Goal: Task Accomplishment & Management: Use online tool/utility

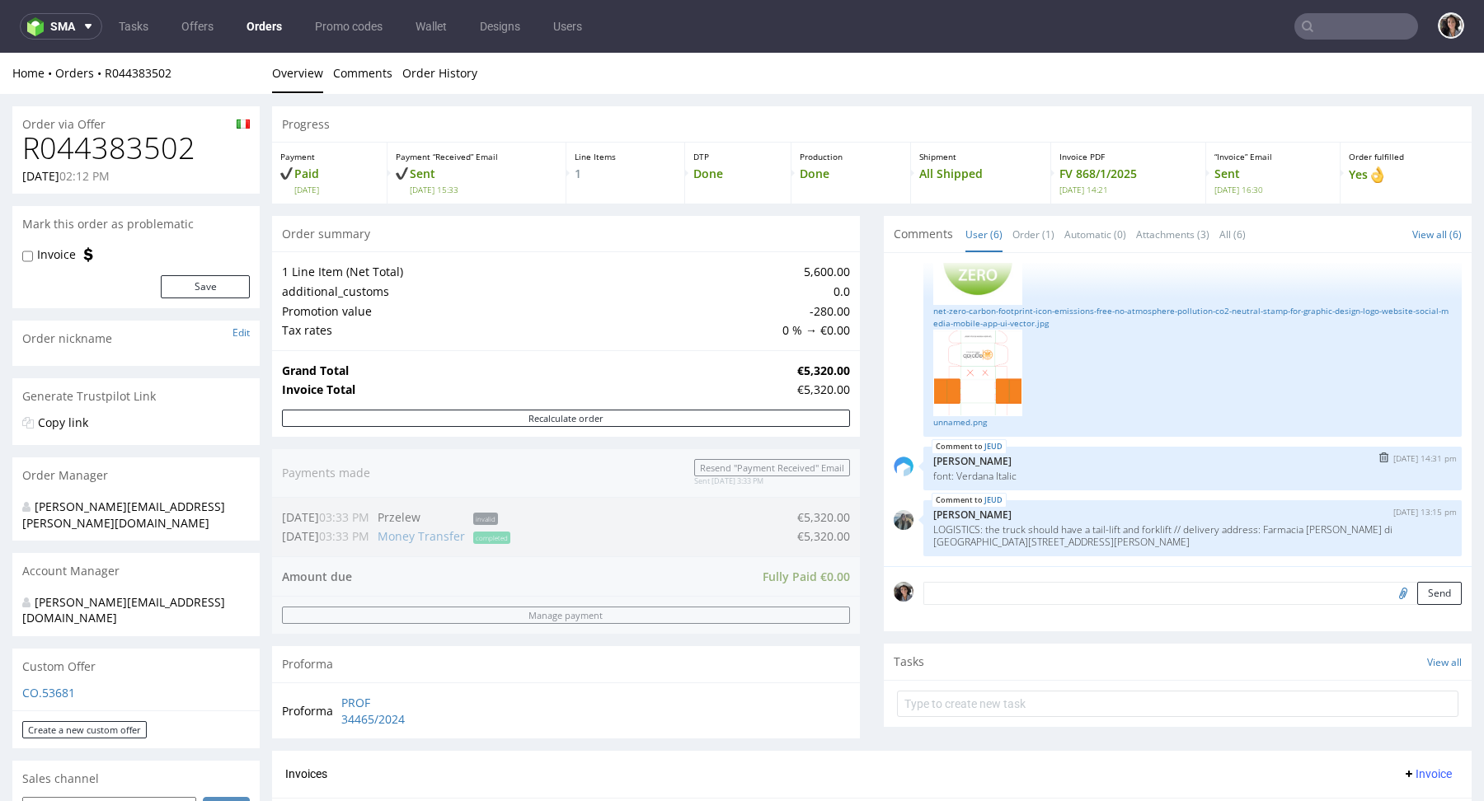
scroll to position [556, 0]
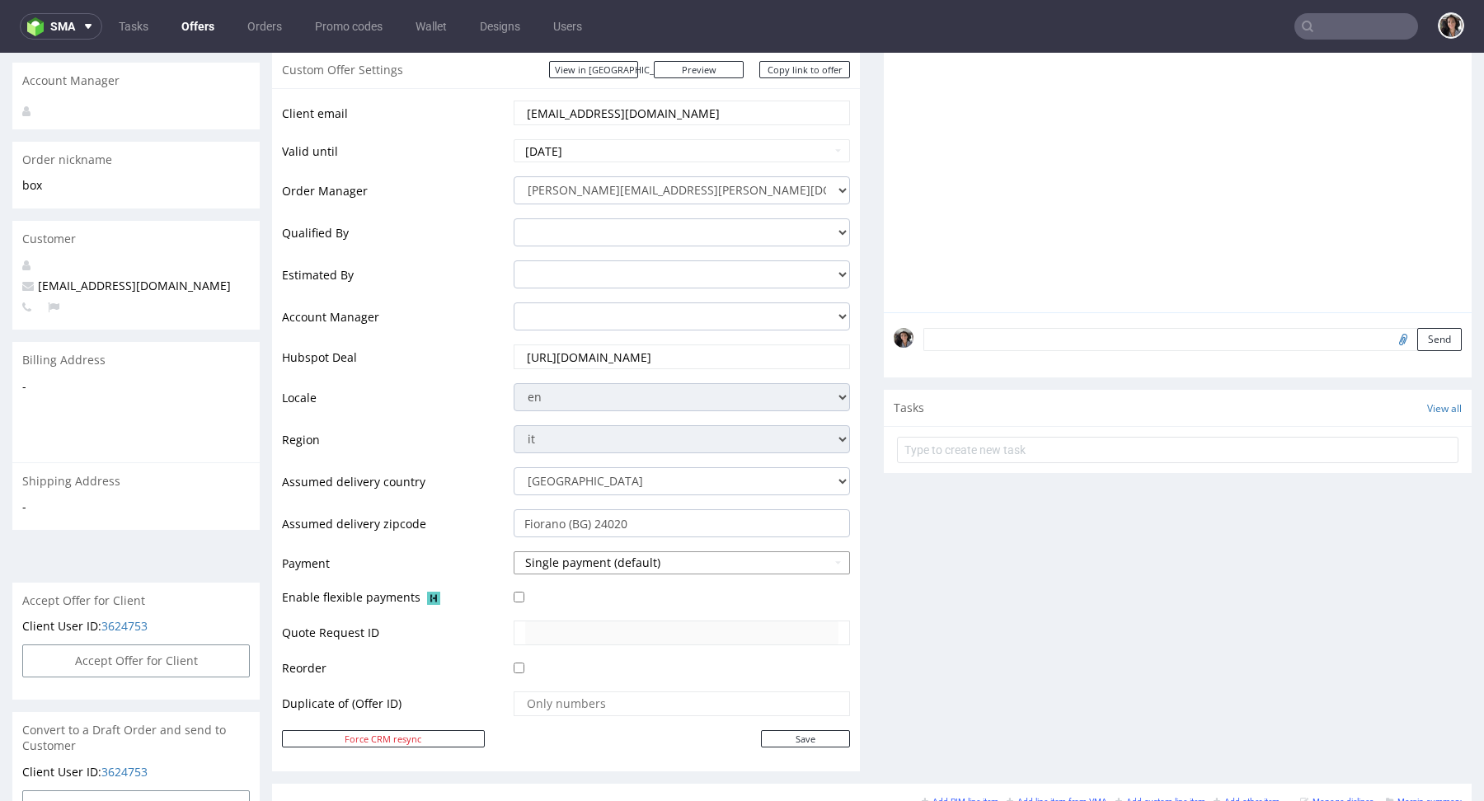
scroll to position [283, 0]
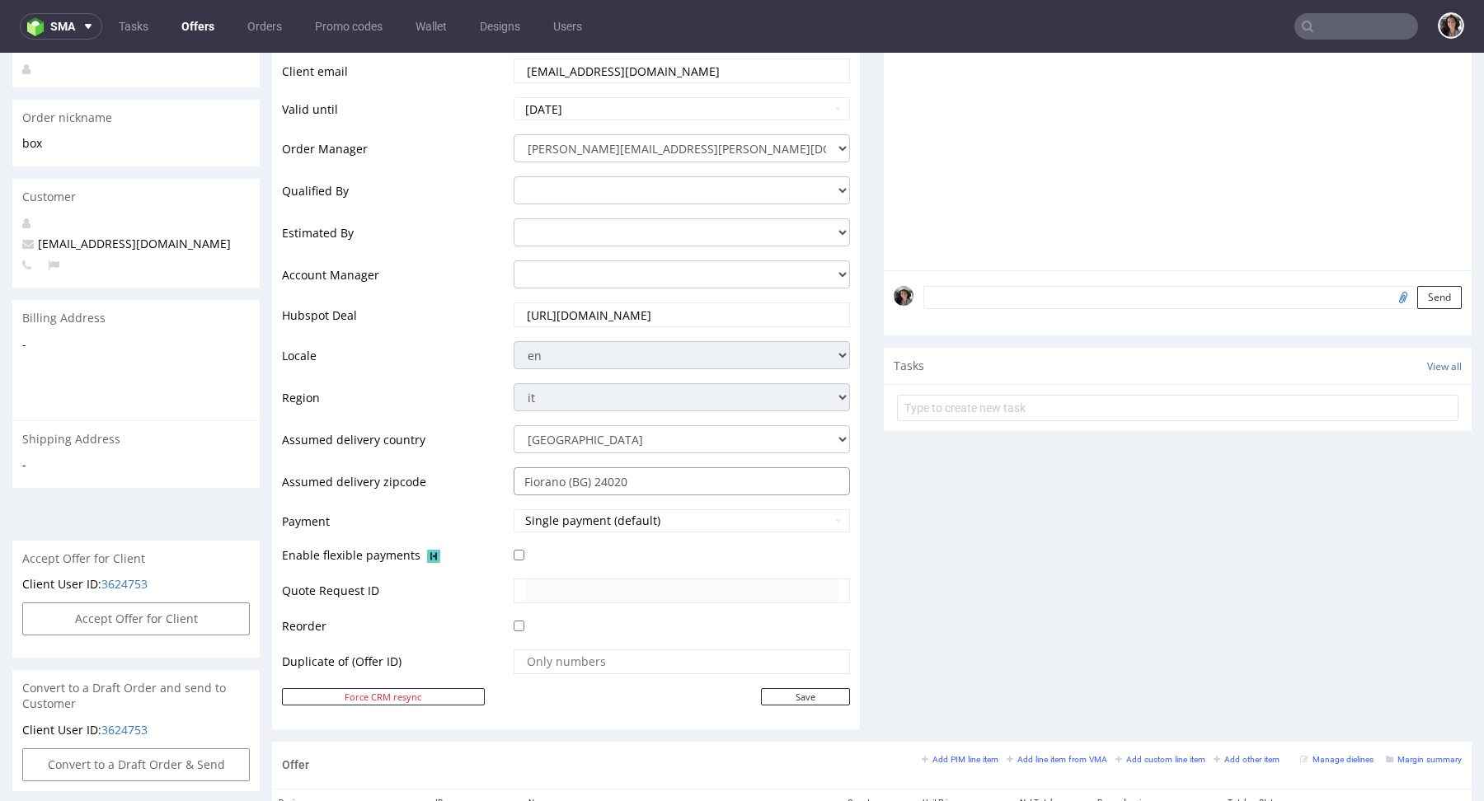
drag, startPoint x: 640, startPoint y: 476, endPoint x: 472, endPoint y: 476, distance: 168.1
click at [472, 476] on tr "Assumed delivery zipcode Fiorano (BG) 24020" at bounding box center [566, 487] width 568 height 42
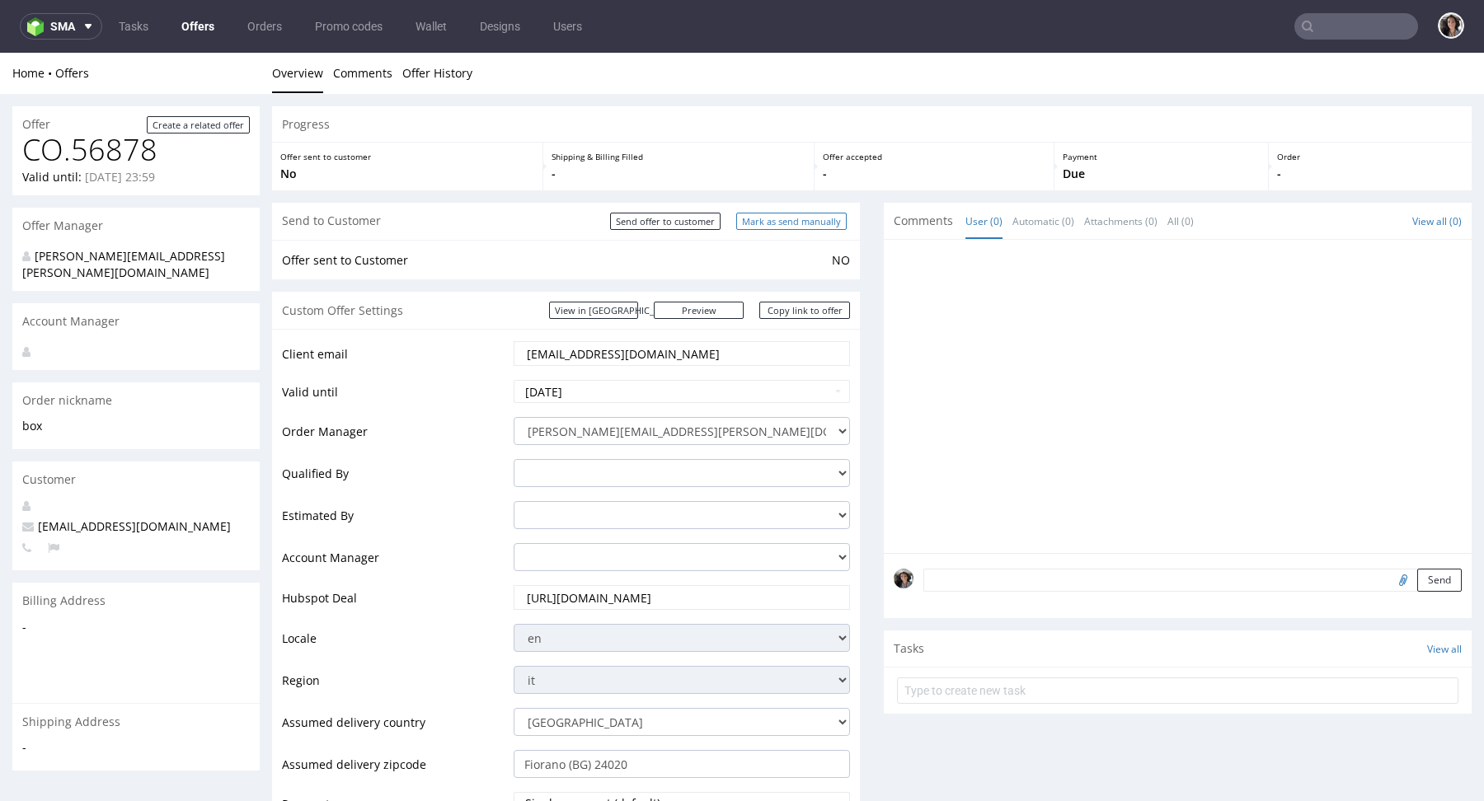
click at [806, 227] on input "Mark as send manually" at bounding box center [791, 221] width 110 height 17
type input "In progress..."
click at [805, 312] on link "Copy link to offer" at bounding box center [804, 310] width 91 height 17
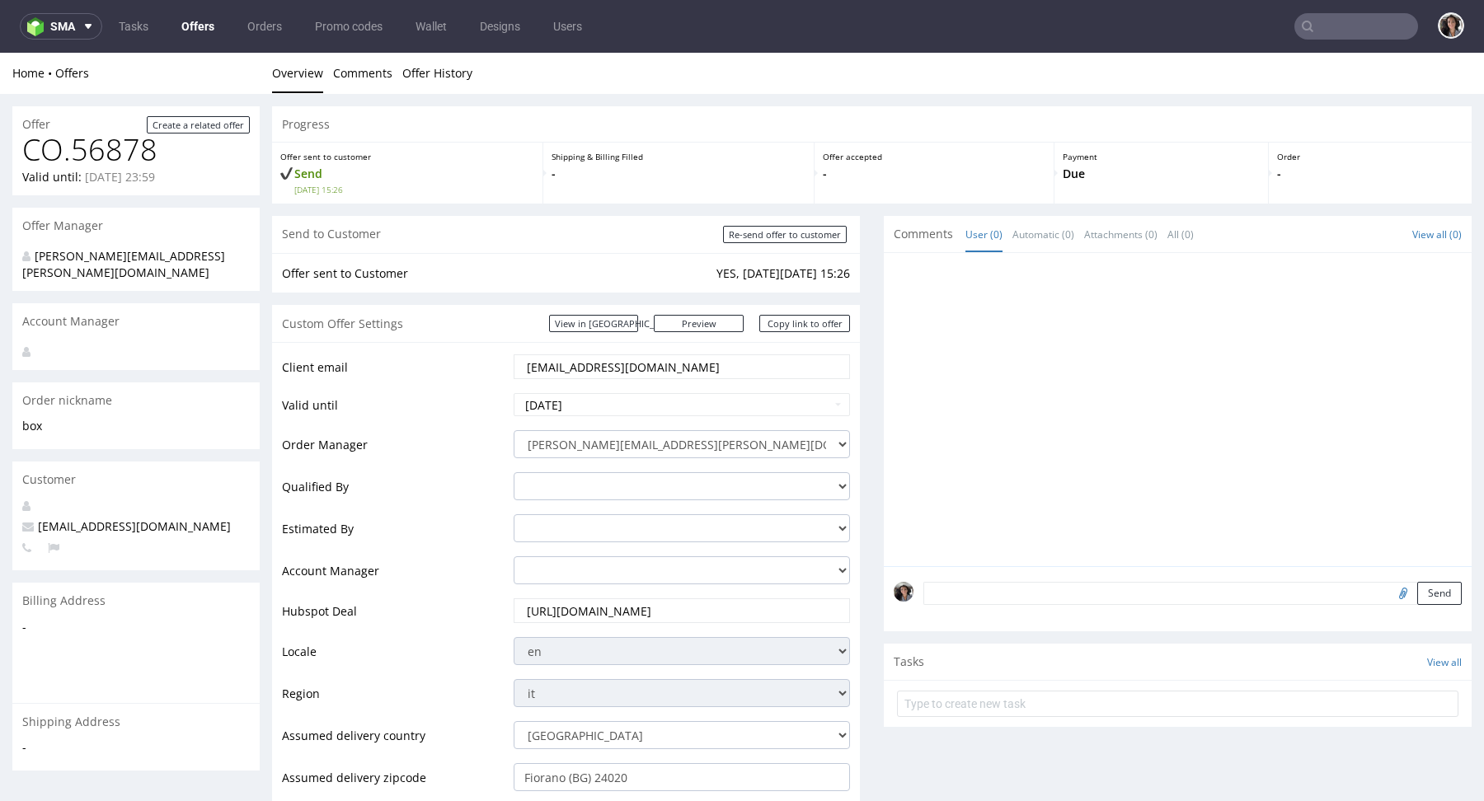
scroll to position [874, 0]
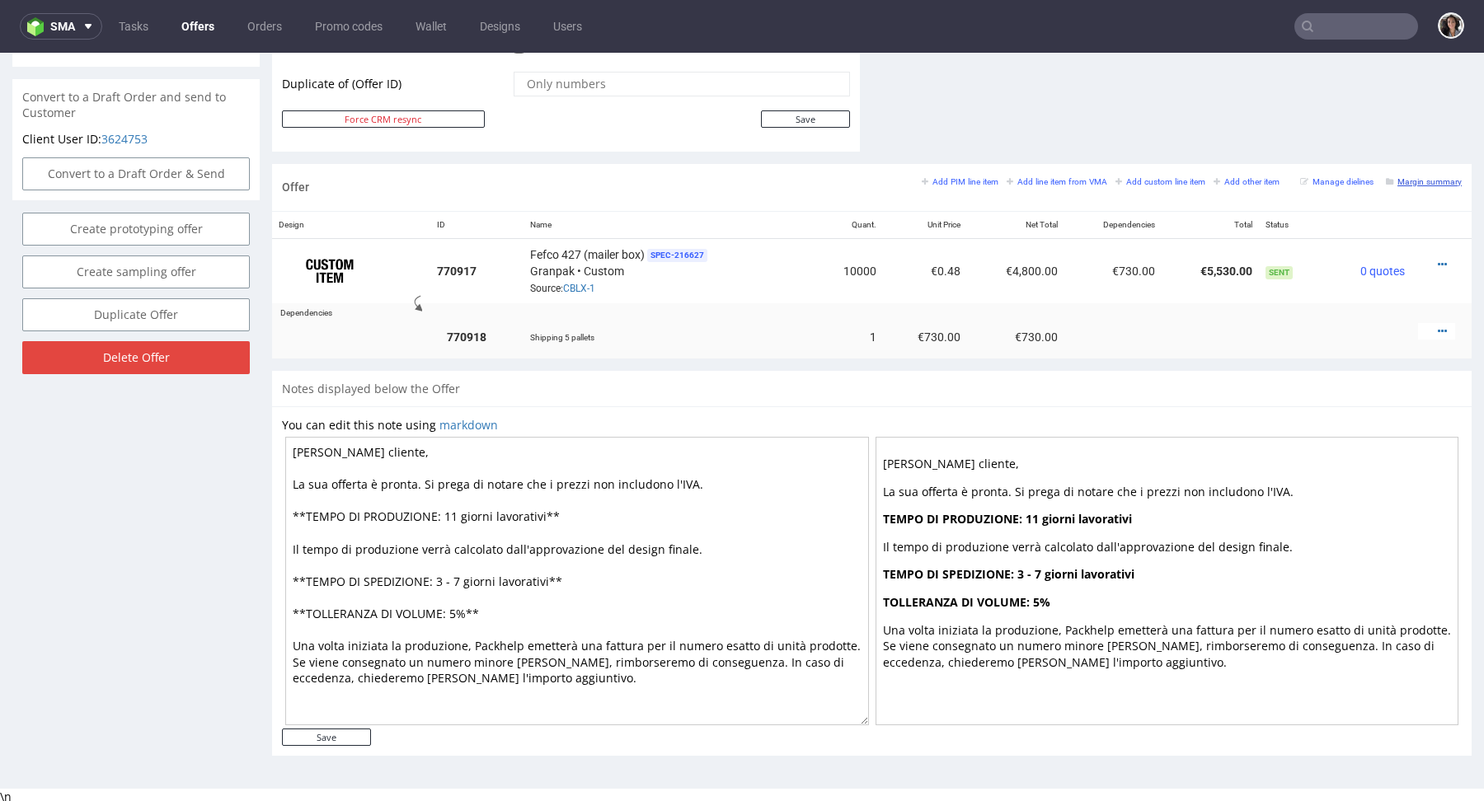
click at [1406, 180] on small "Margin summary" at bounding box center [1424, 181] width 76 height 9
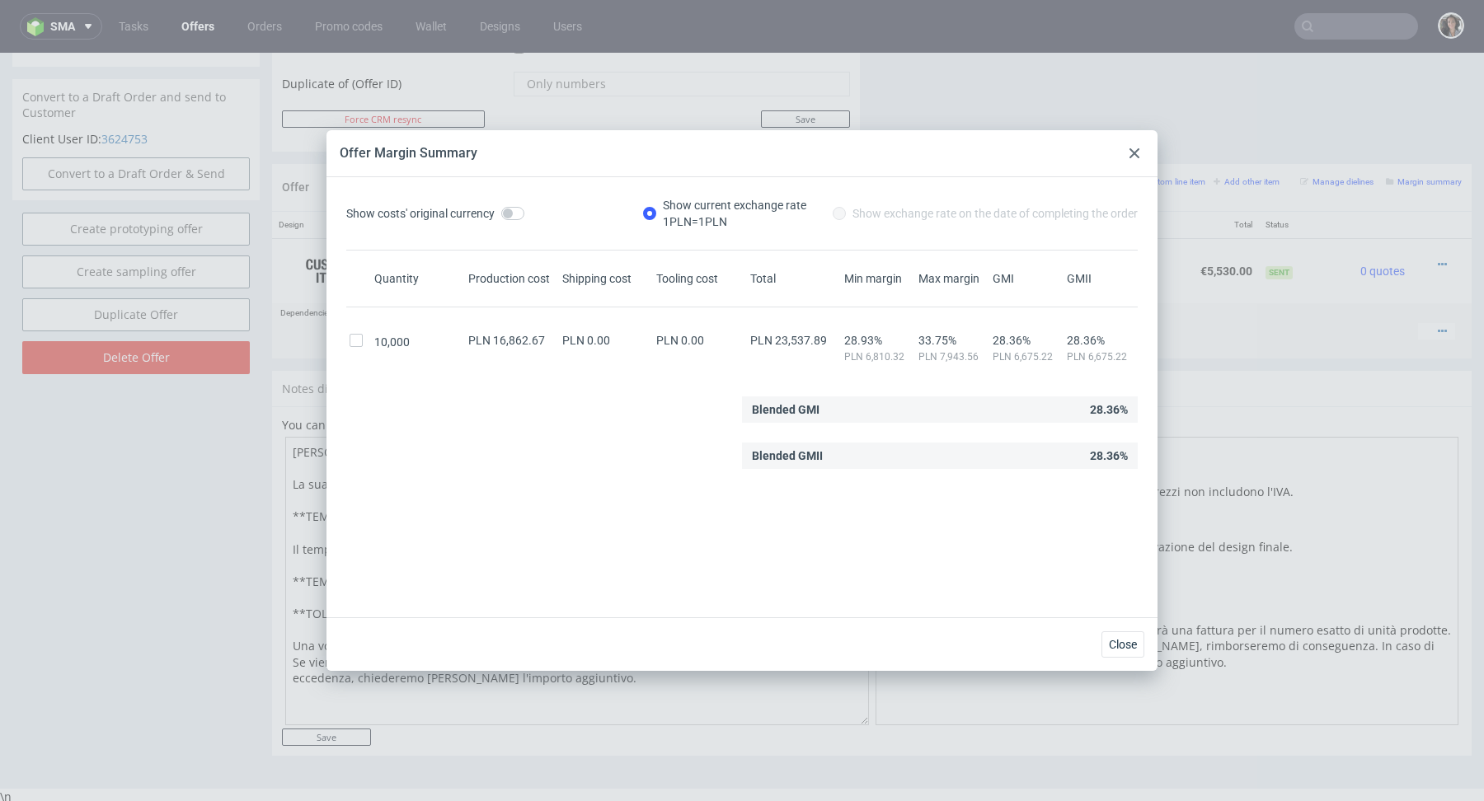
click at [1133, 154] on use at bounding box center [1134, 153] width 10 height 10
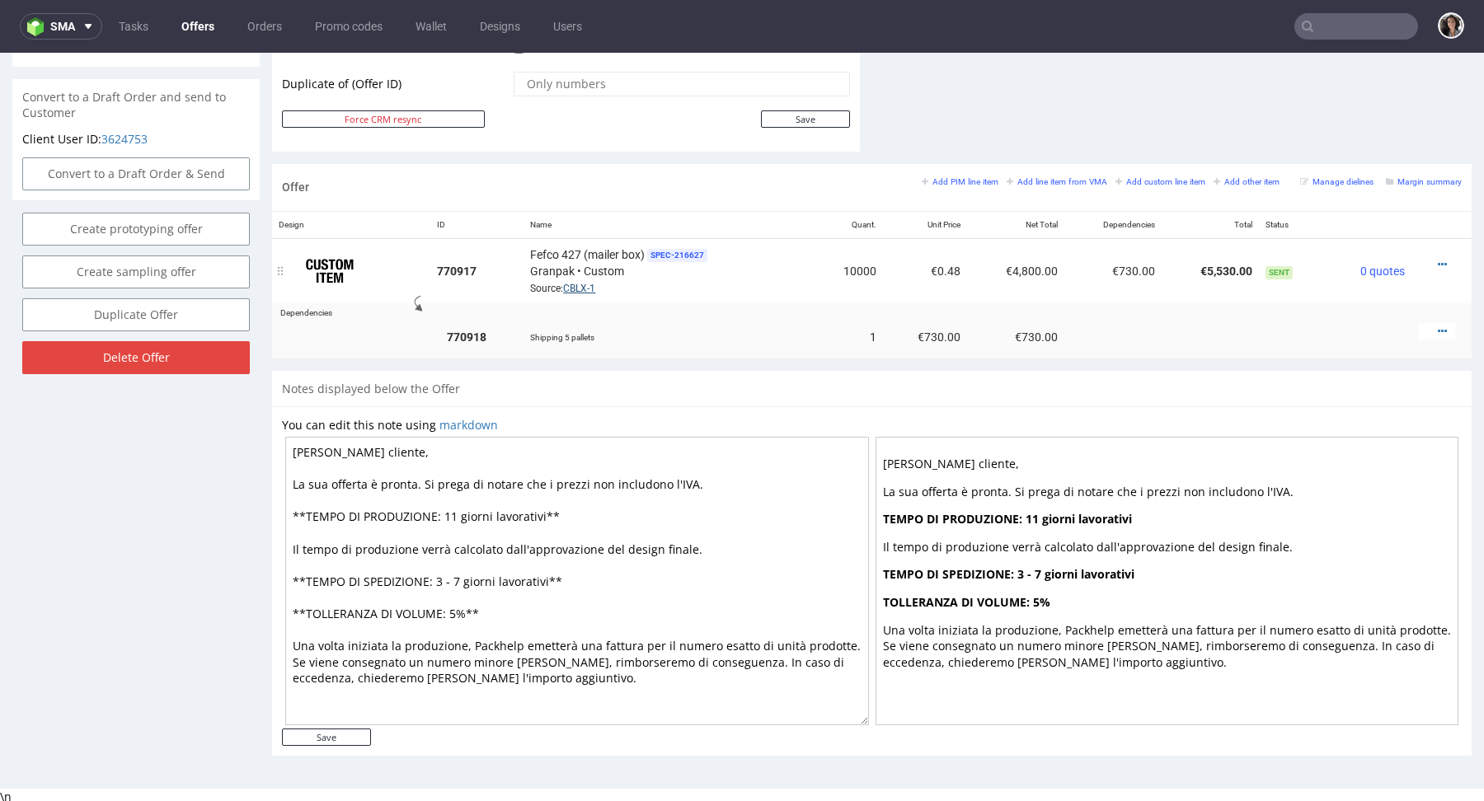
click at [579, 284] on link "CBLX-1" at bounding box center [579, 289] width 32 height 12
click at [1427, 256] on div at bounding box center [1436, 264] width 37 height 16
click at [1437, 260] on icon at bounding box center [1441, 265] width 9 height 12
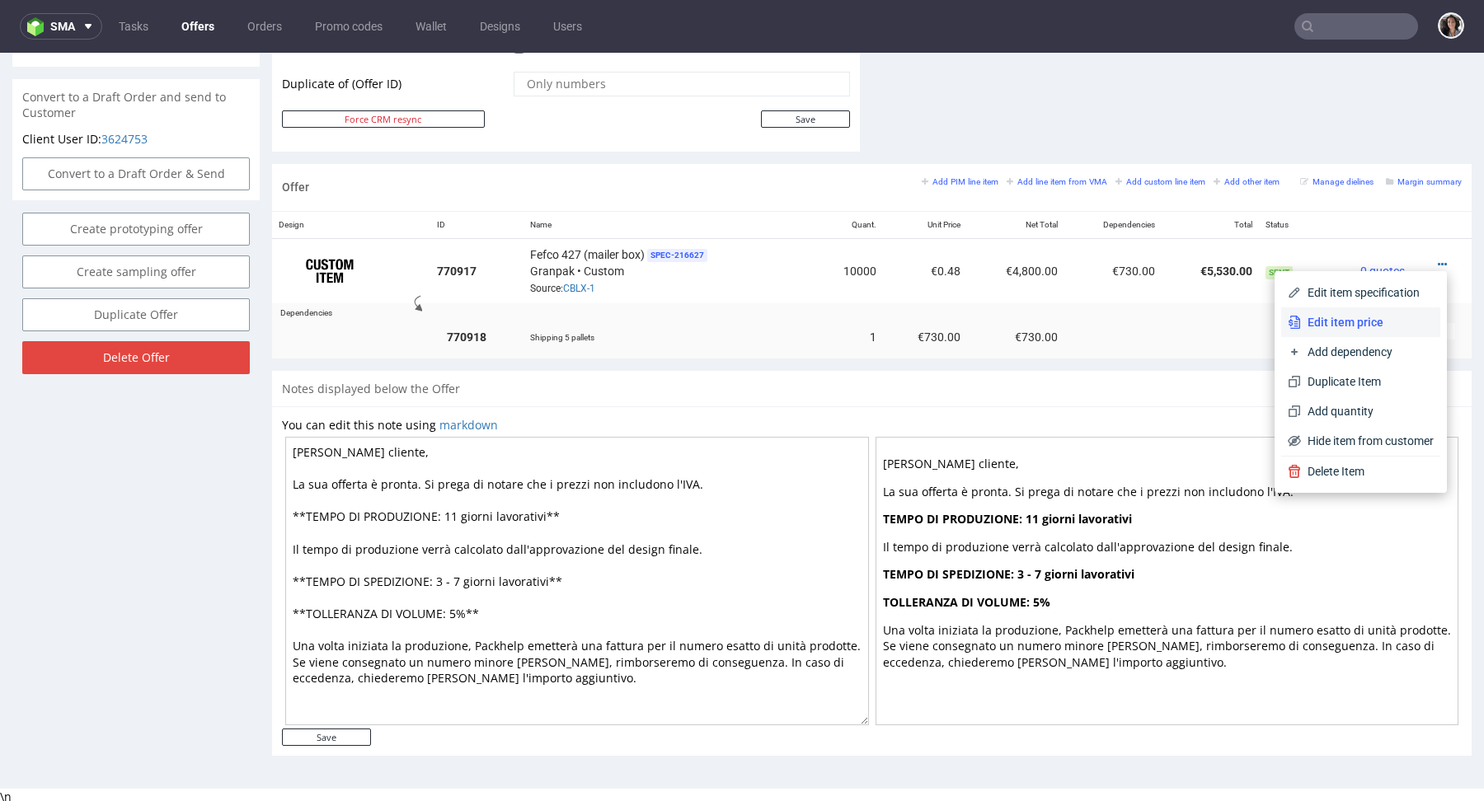
click at [1332, 315] on span "Edit item price" at bounding box center [1367, 322] width 133 height 16
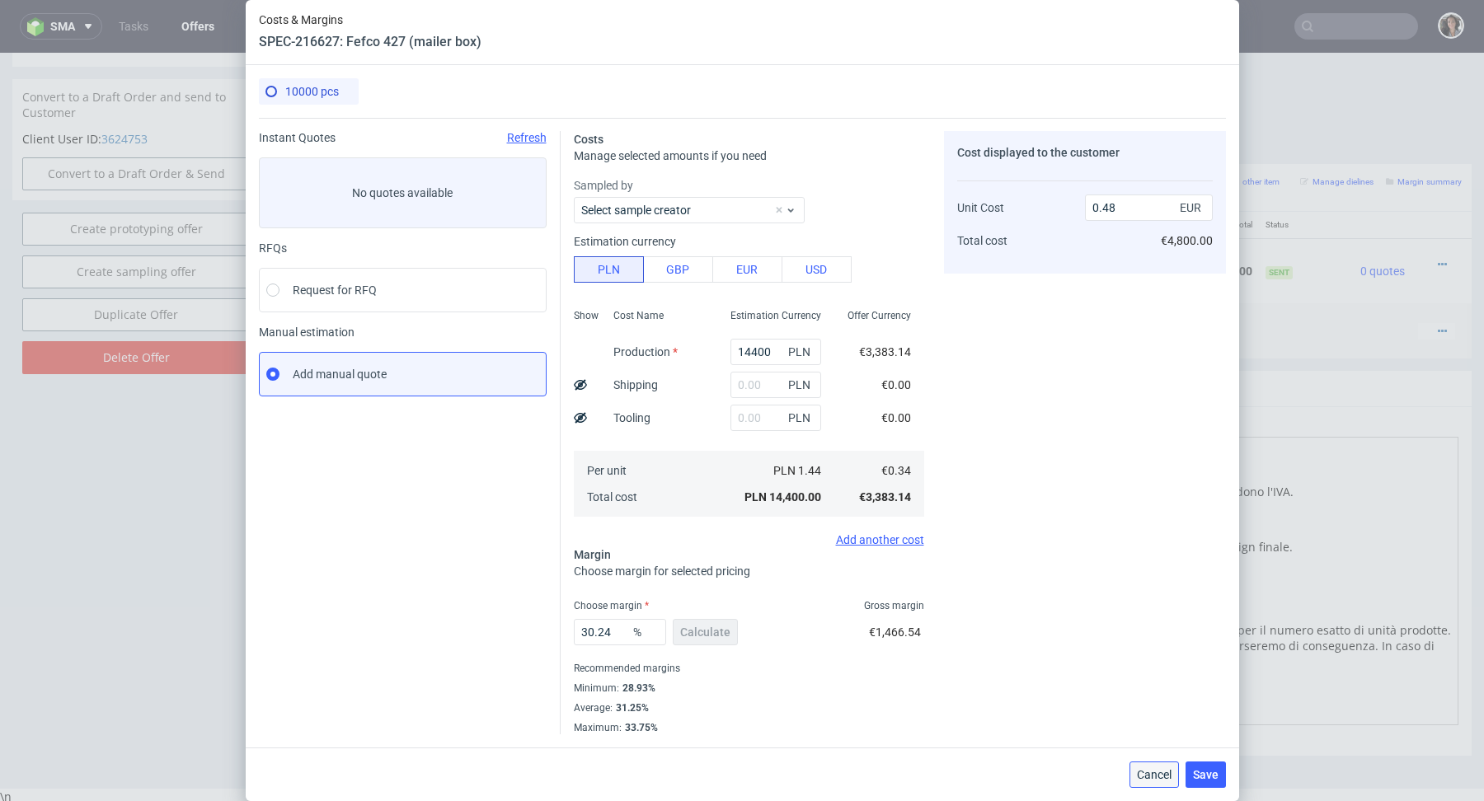
click at [1142, 781] on button "Cancel" at bounding box center [1153, 775] width 49 height 26
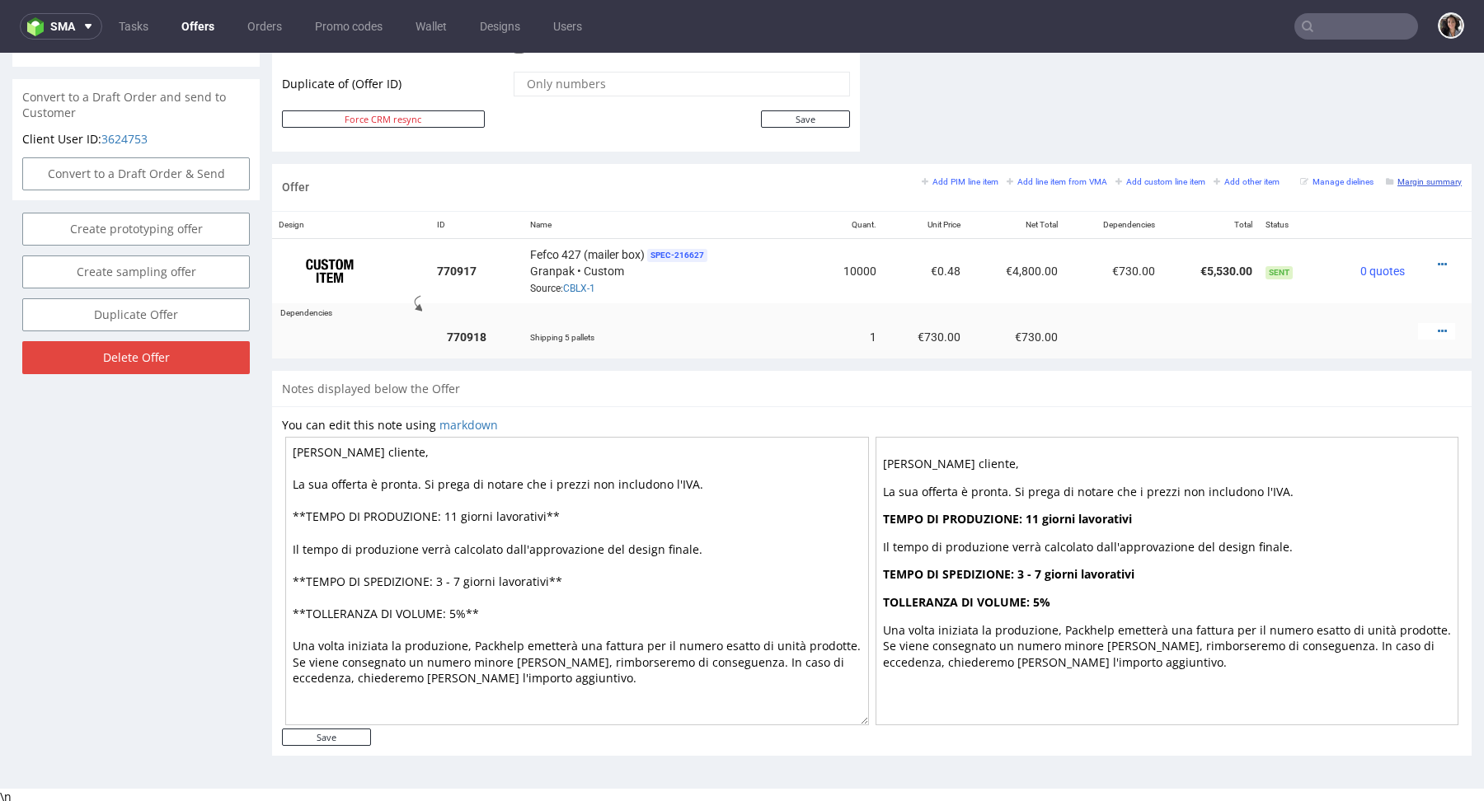
click at [1427, 177] on small "Margin summary" at bounding box center [1424, 181] width 76 height 9
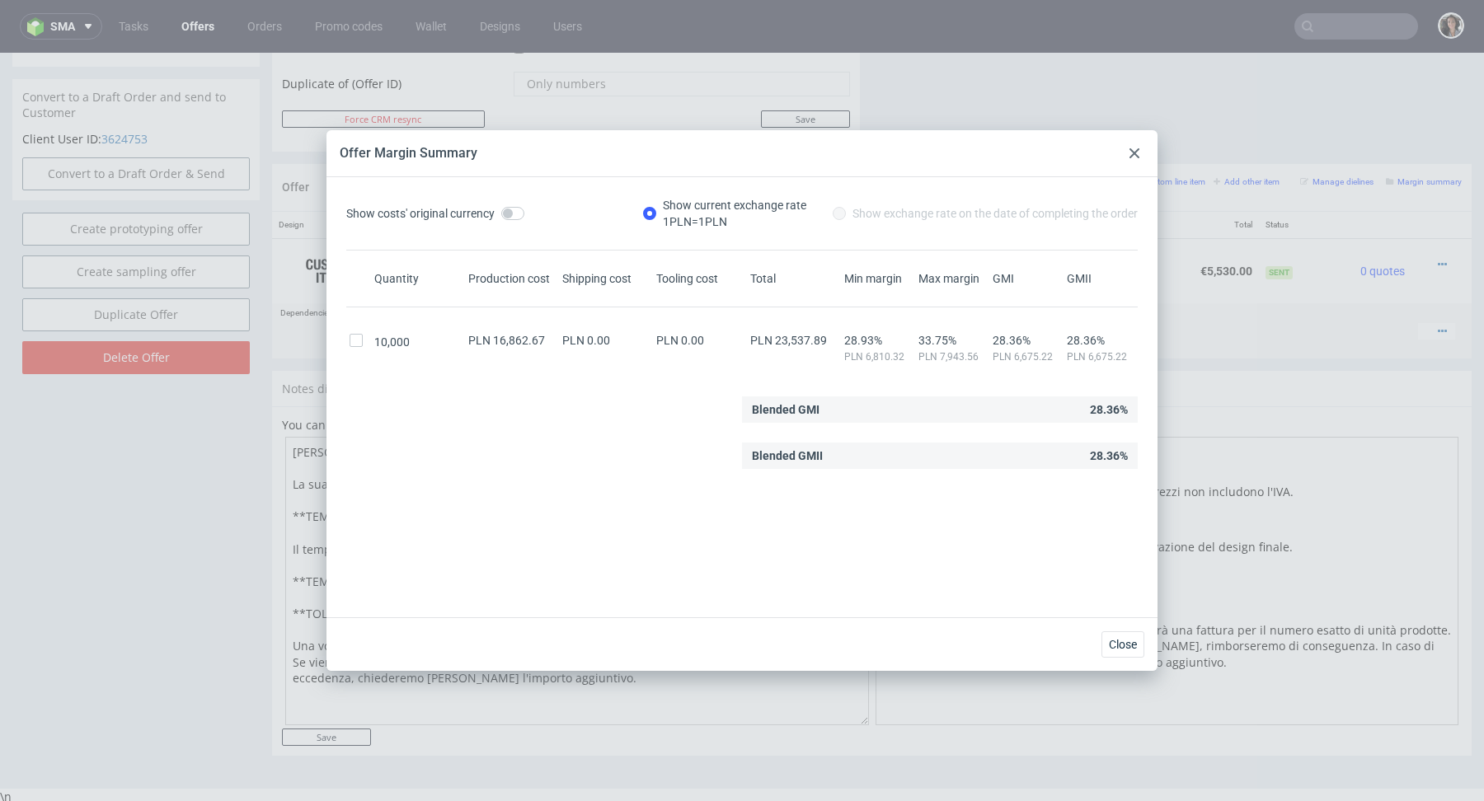
click at [1134, 150] on icon at bounding box center [1134, 153] width 10 height 10
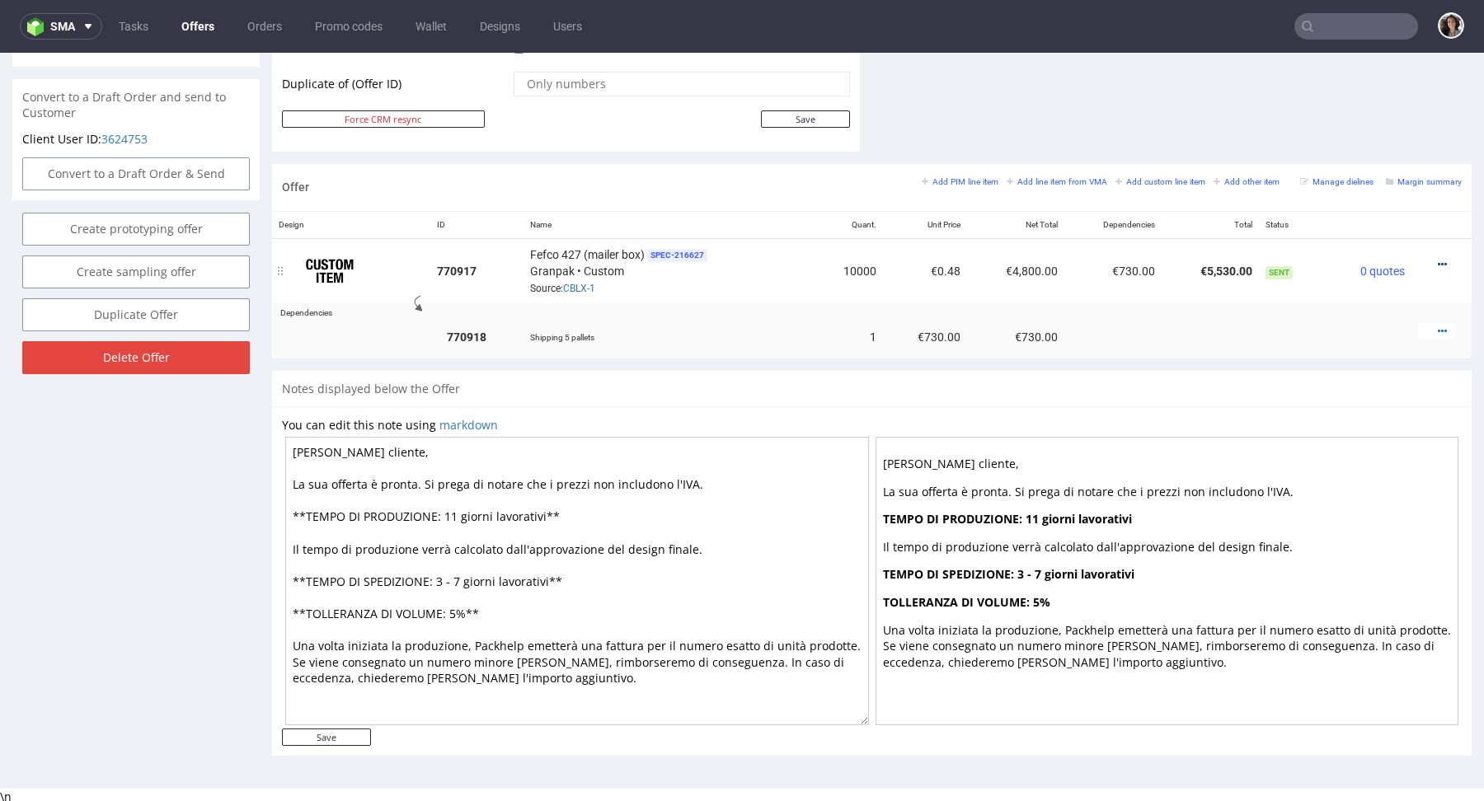
click at [1437, 259] on icon at bounding box center [1441, 265] width 9 height 12
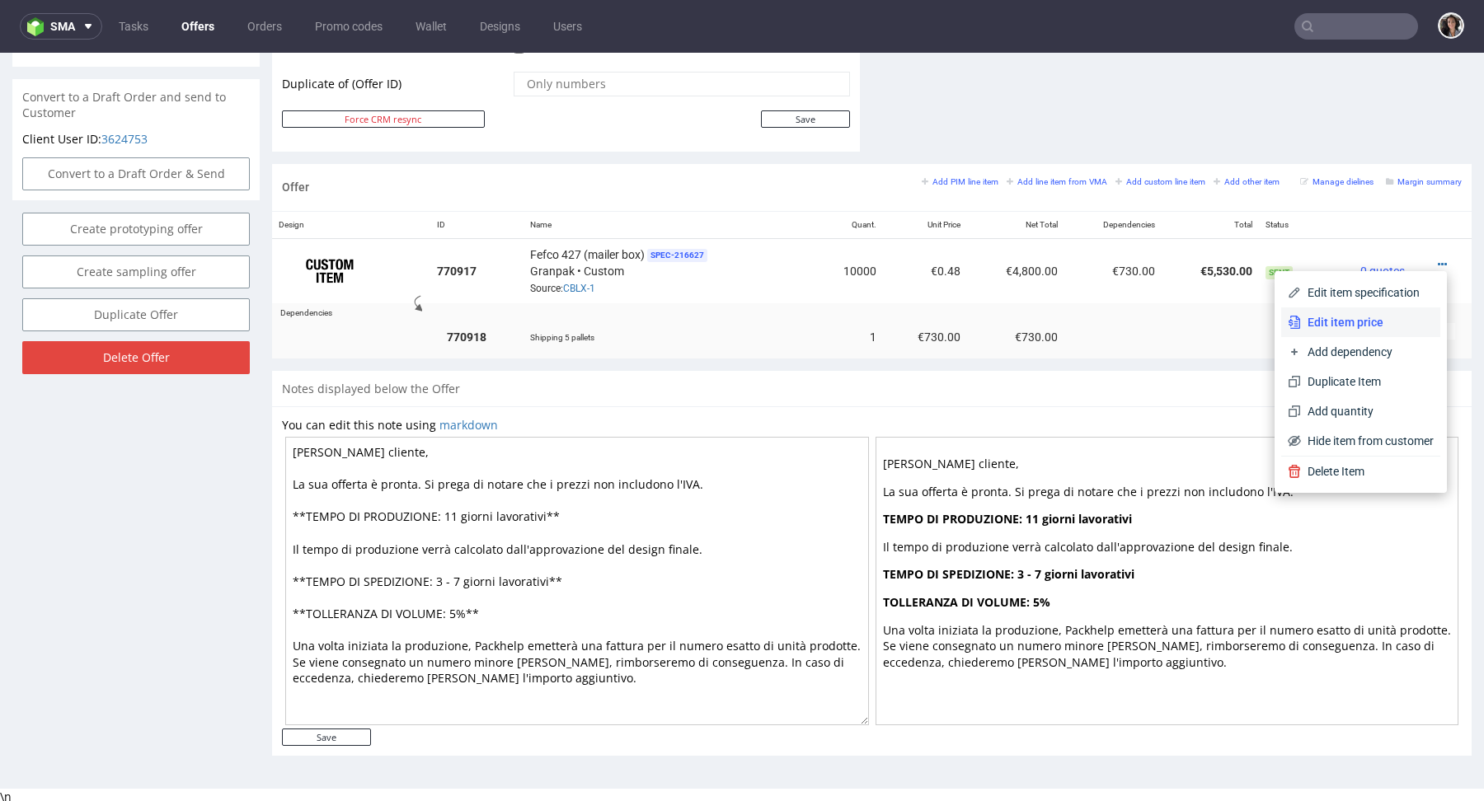
click at [1331, 318] on span "Edit item price" at bounding box center [1367, 322] width 133 height 16
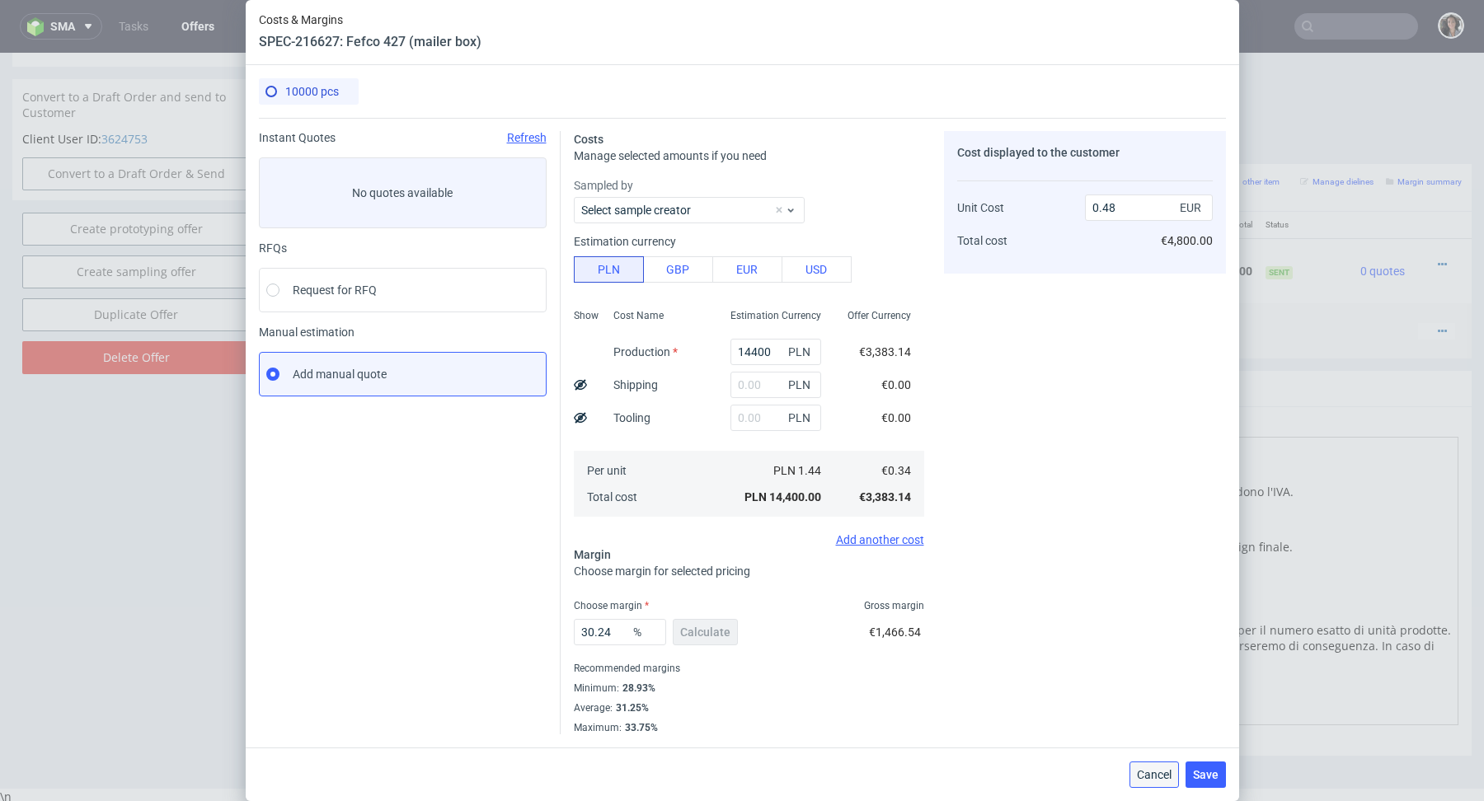
click at [1145, 771] on span "Cancel" at bounding box center [1154, 775] width 35 height 12
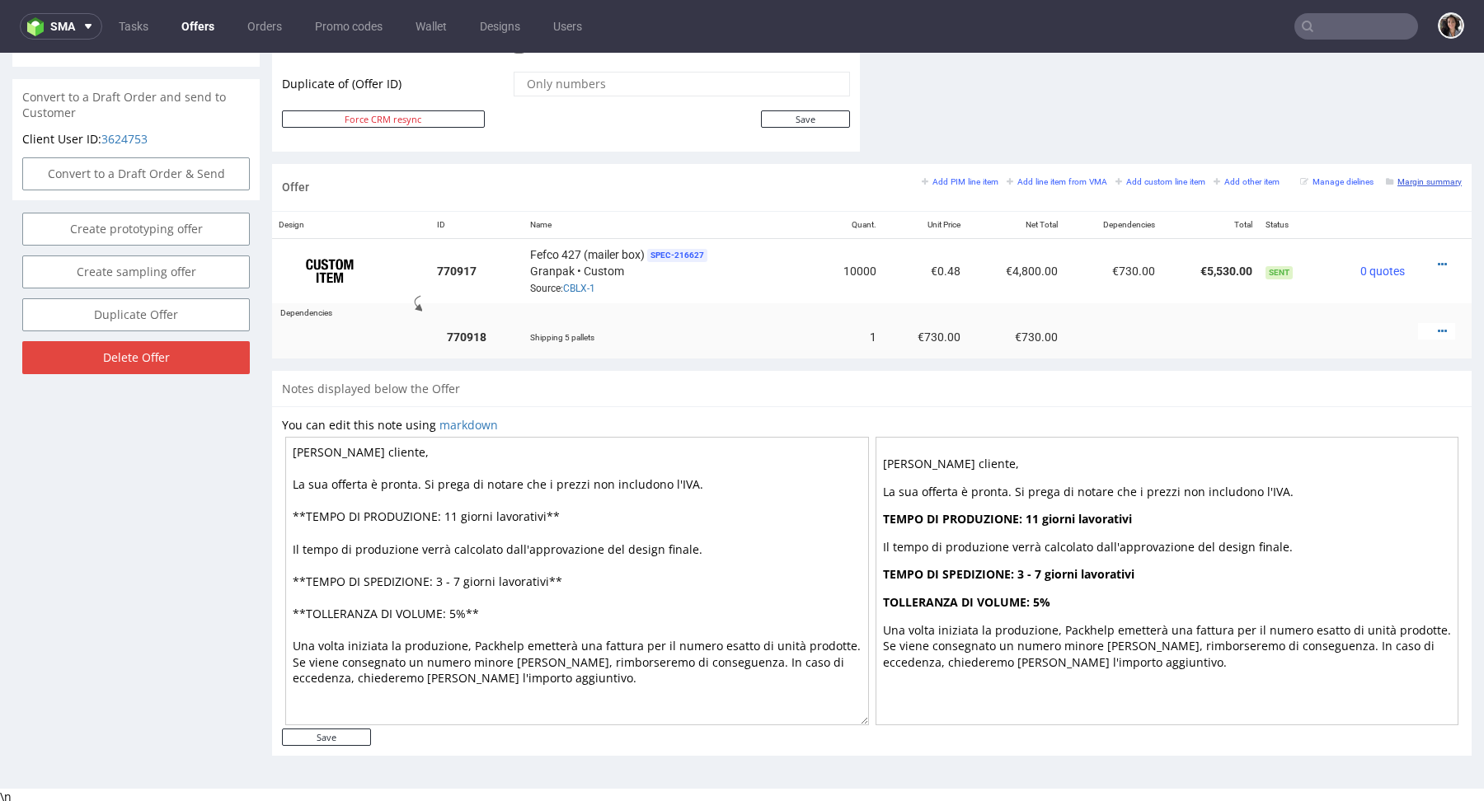
click at [1433, 180] on small "Margin summary" at bounding box center [1424, 181] width 76 height 9
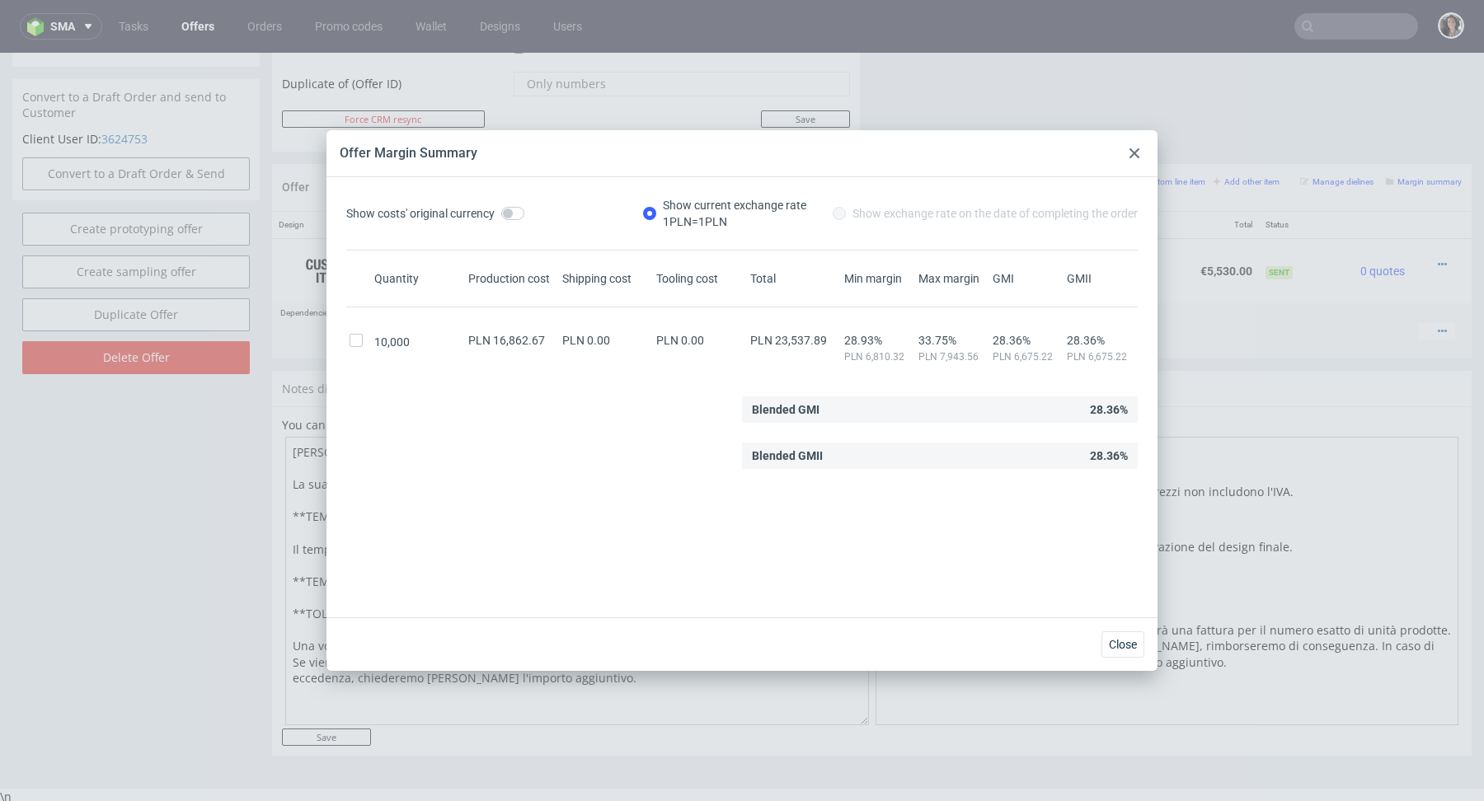
click at [1129, 149] on use at bounding box center [1134, 153] width 10 height 10
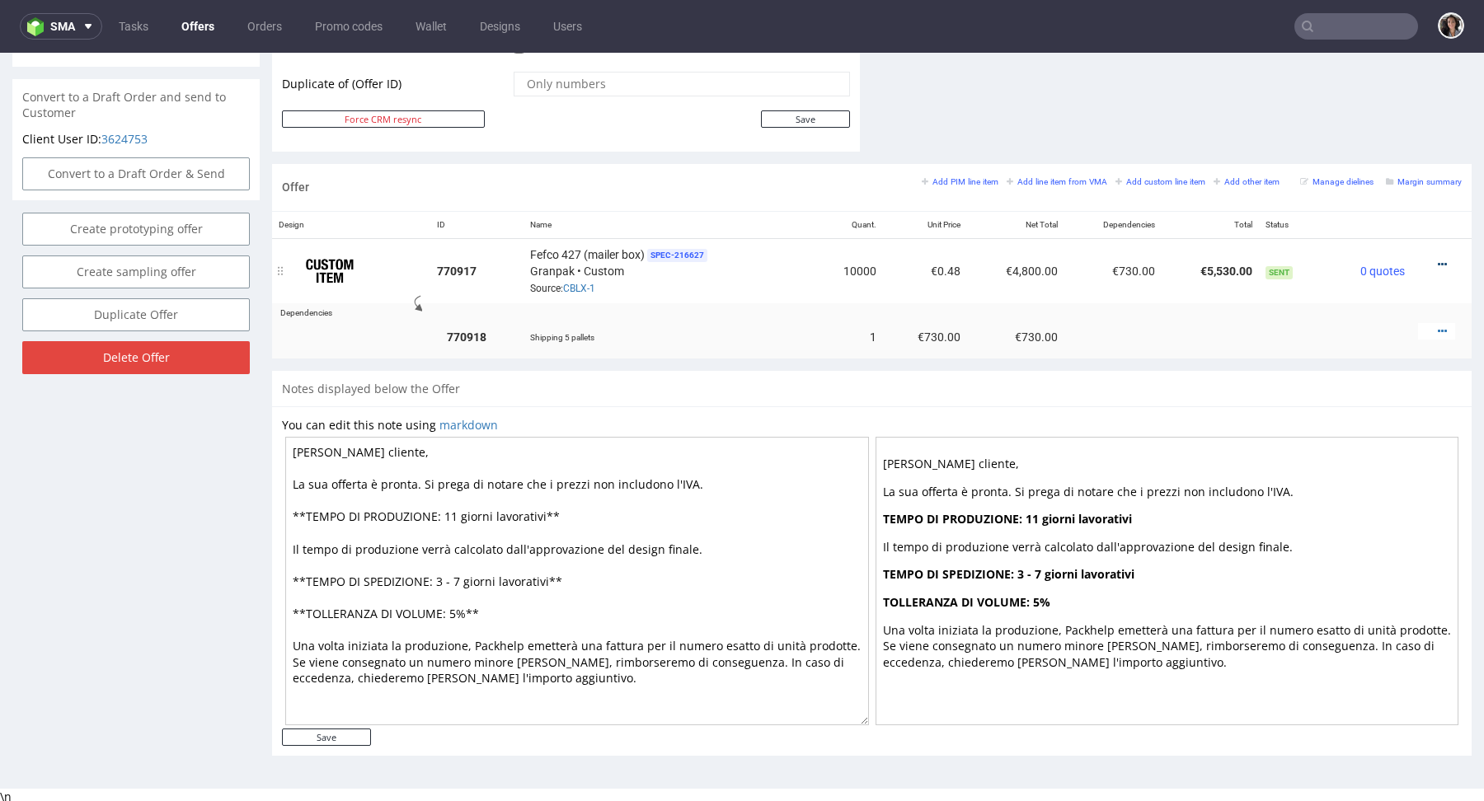
click at [1437, 265] on icon at bounding box center [1441, 265] width 9 height 12
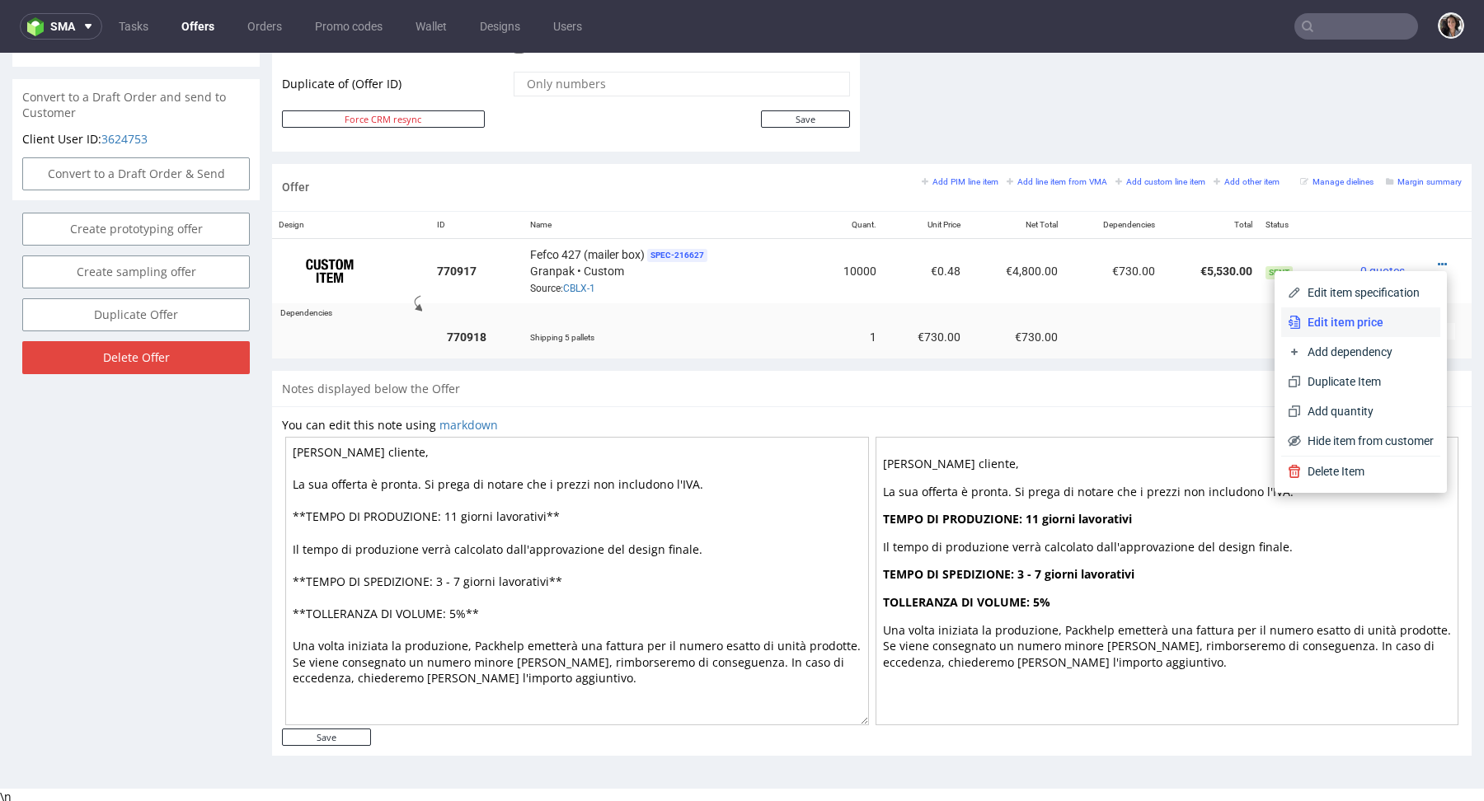
click at [1366, 326] on span "Edit item price" at bounding box center [1367, 322] width 133 height 16
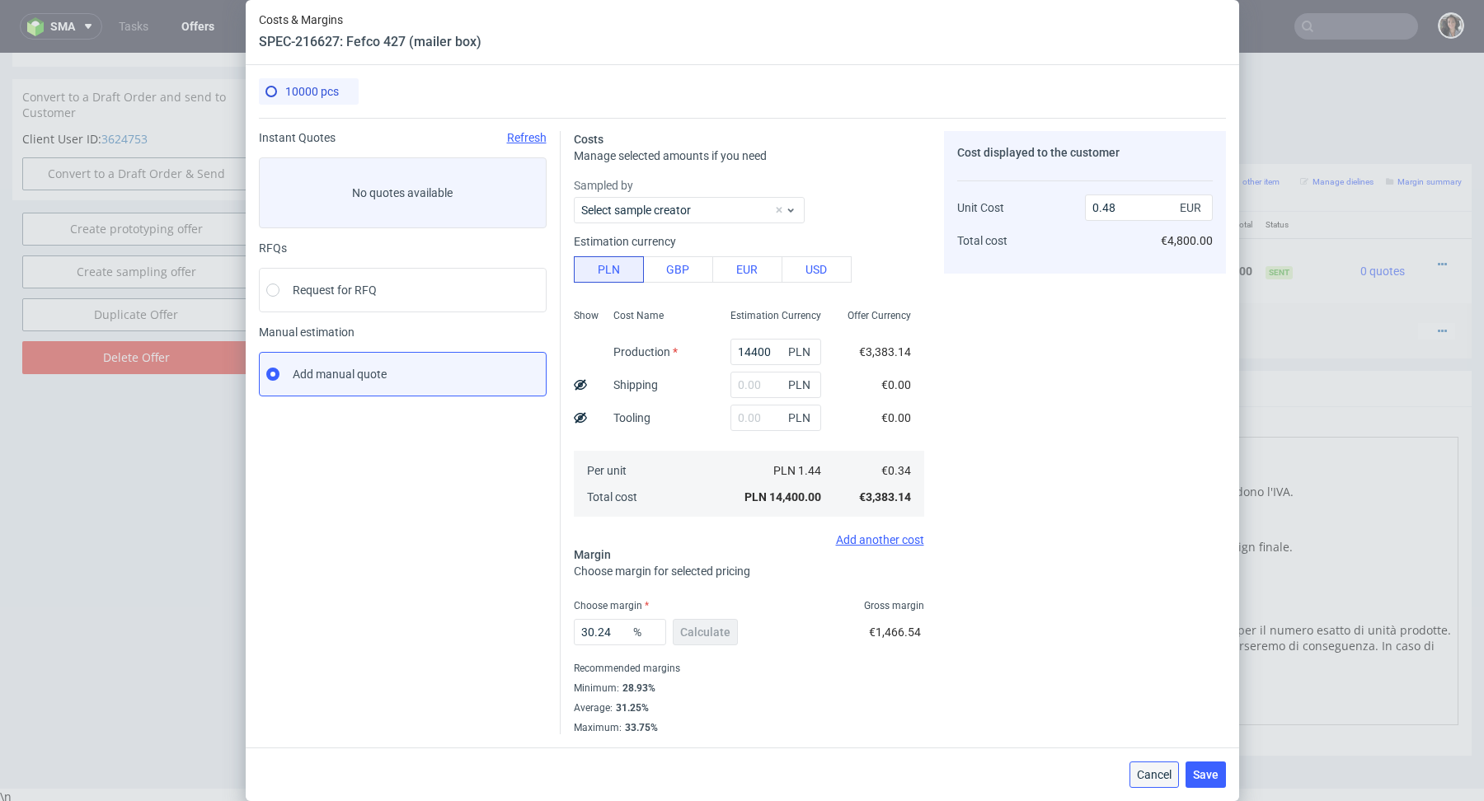
click at [1152, 773] on span "Cancel" at bounding box center [1154, 775] width 35 height 12
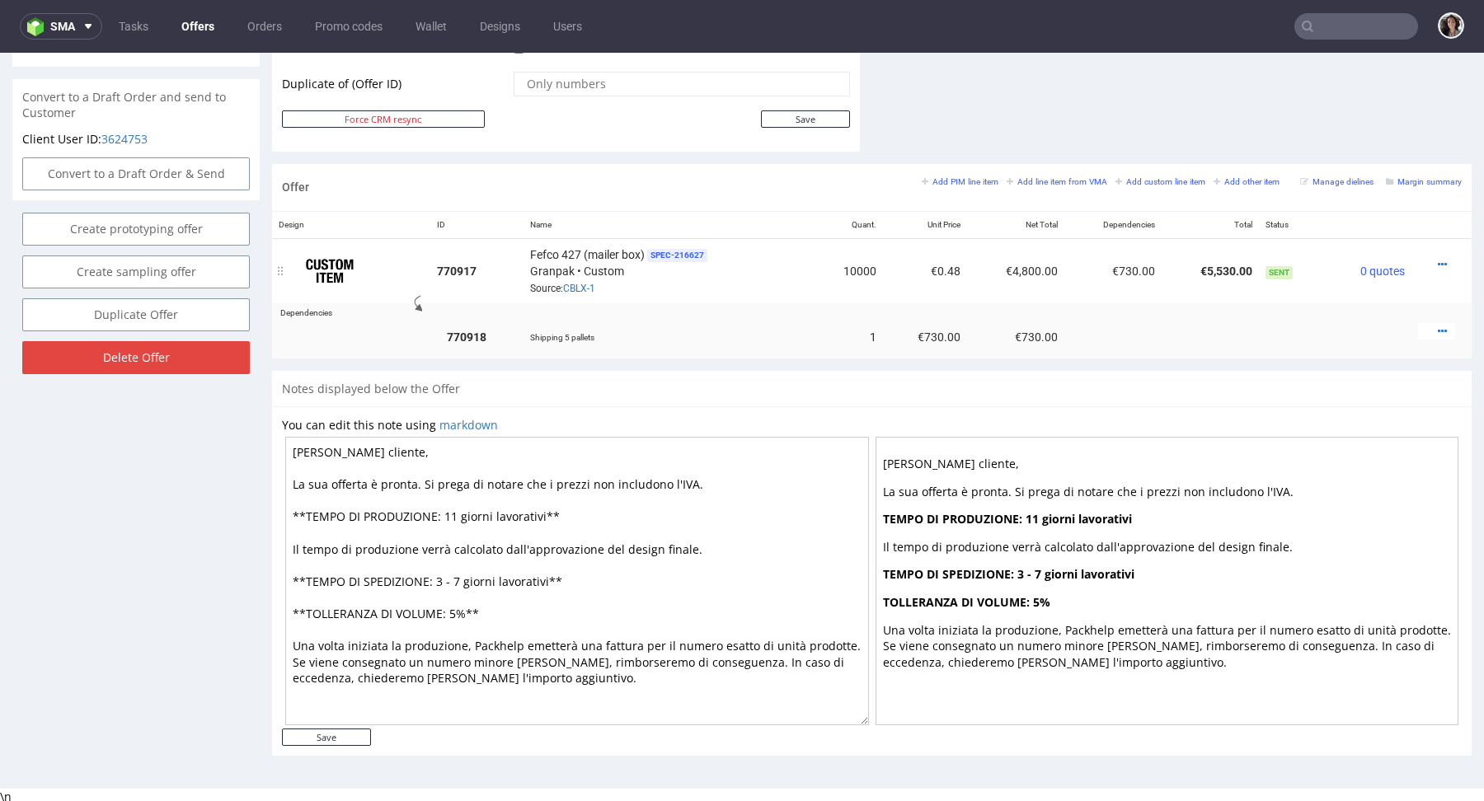
scroll to position [0, 0]
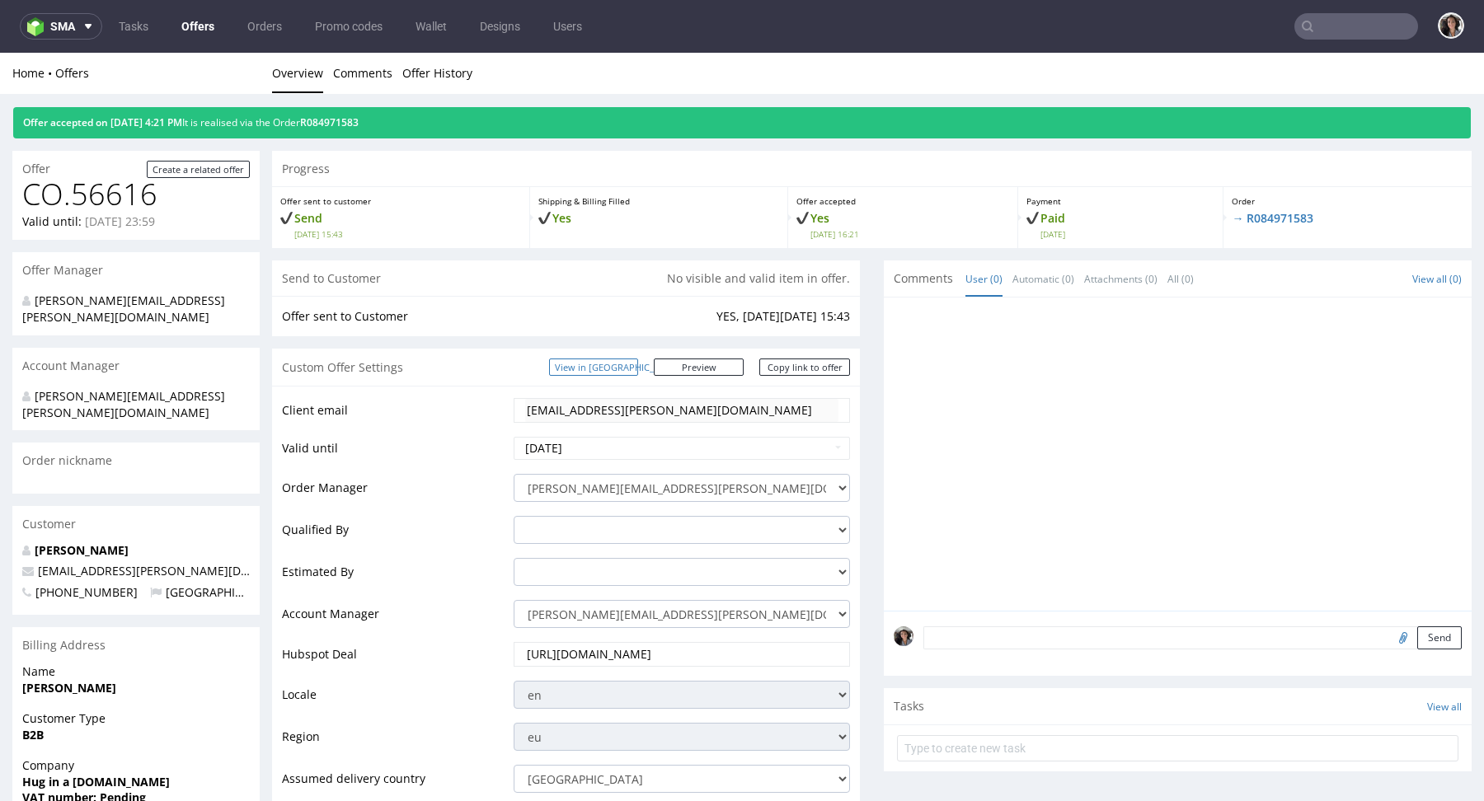
click at [623, 363] on link "View in [GEOGRAPHIC_DATA]" at bounding box center [593, 367] width 89 height 17
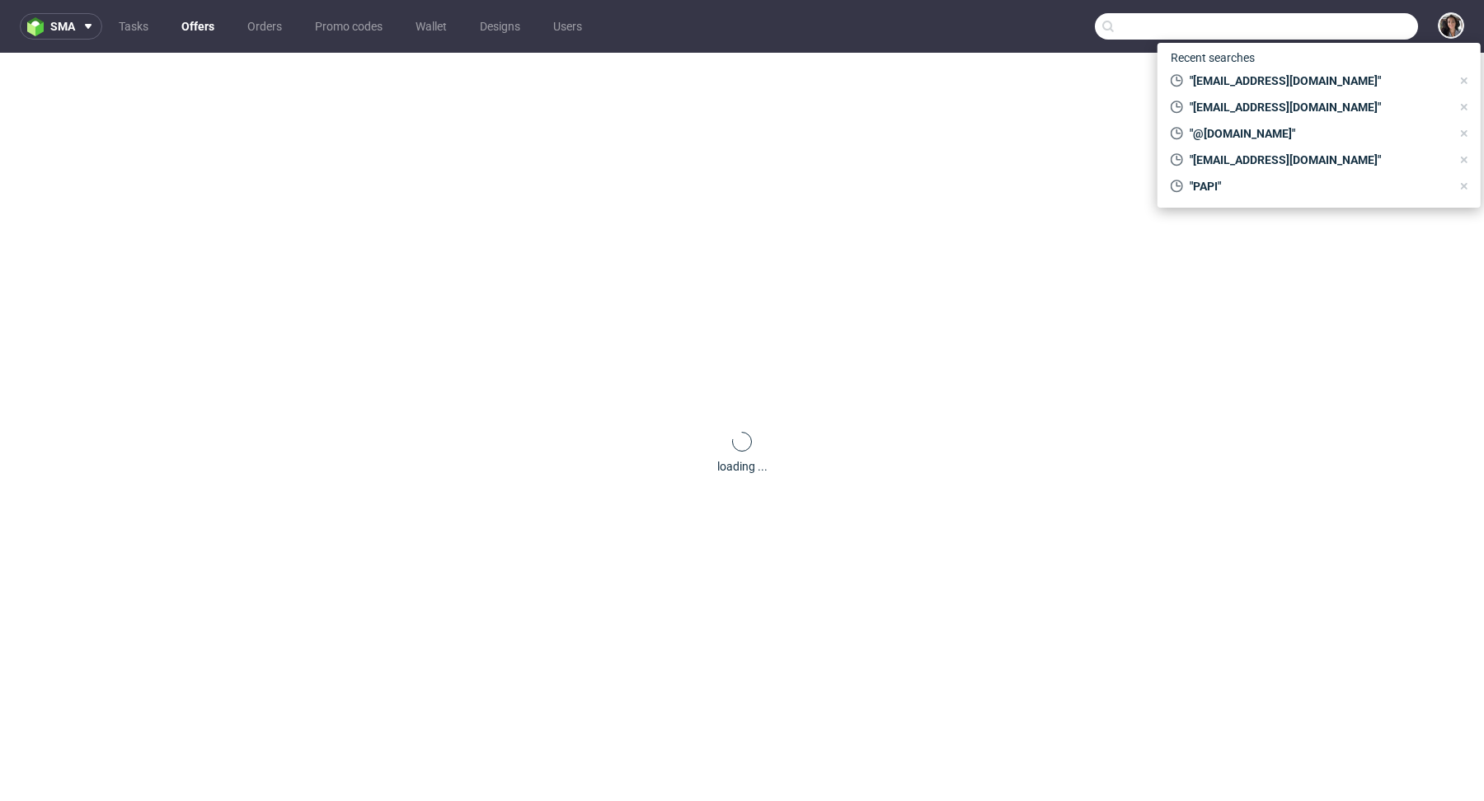
click at [1344, 29] on input "text" at bounding box center [1256, 26] width 323 height 26
paste input "logistics@empatica.com"
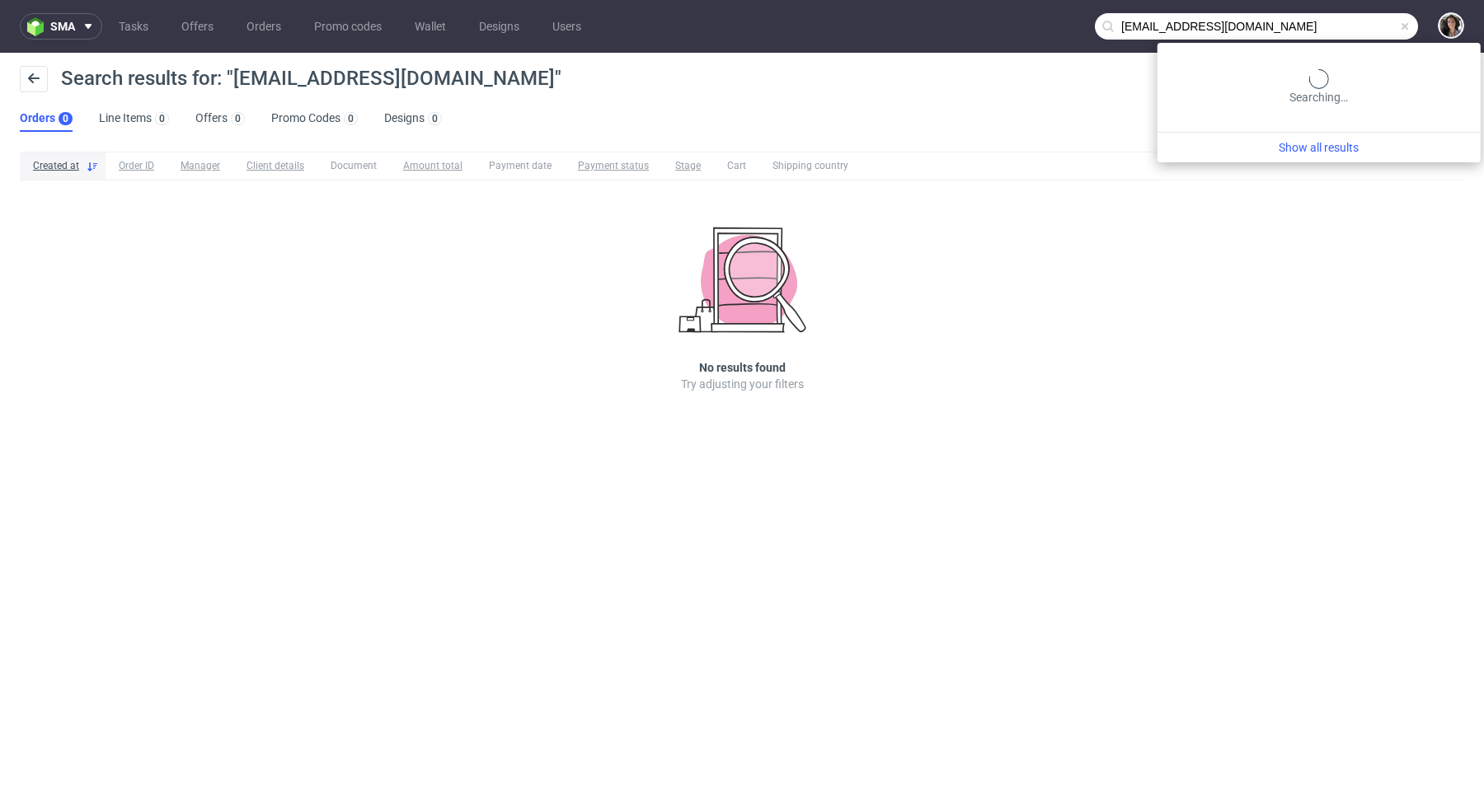
click at [1340, 28] on input "logistics@empatica.com" at bounding box center [1256, 26] width 323 height 26
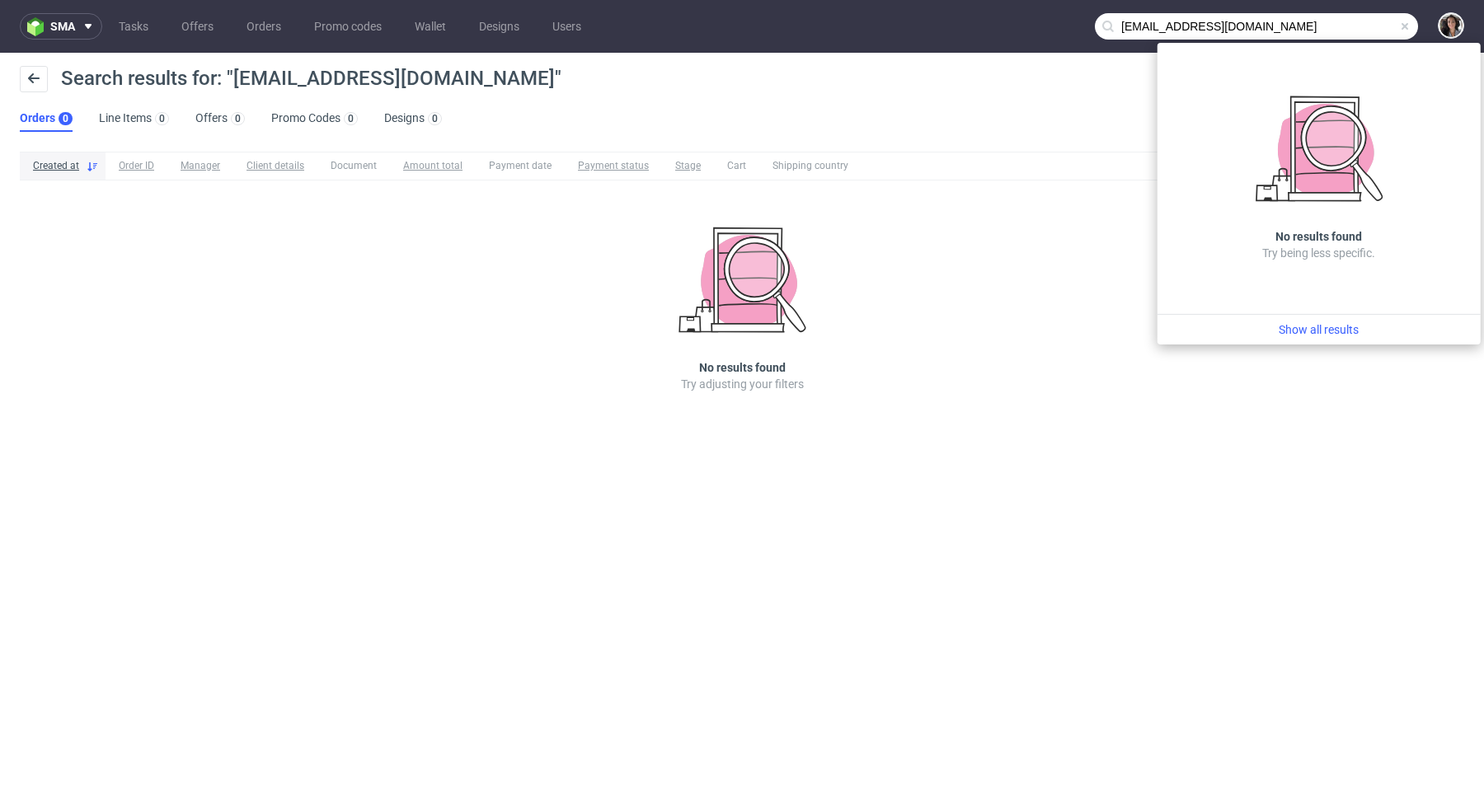
drag, startPoint x: 1164, startPoint y: 26, endPoint x: 1062, endPoint y: 26, distance: 101.4
click at [1062, 26] on nav "sma Tasks Offers Orders Promo codes Wallet Designs Users logistics@empatica.com" at bounding box center [742, 26] width 1484 height 53
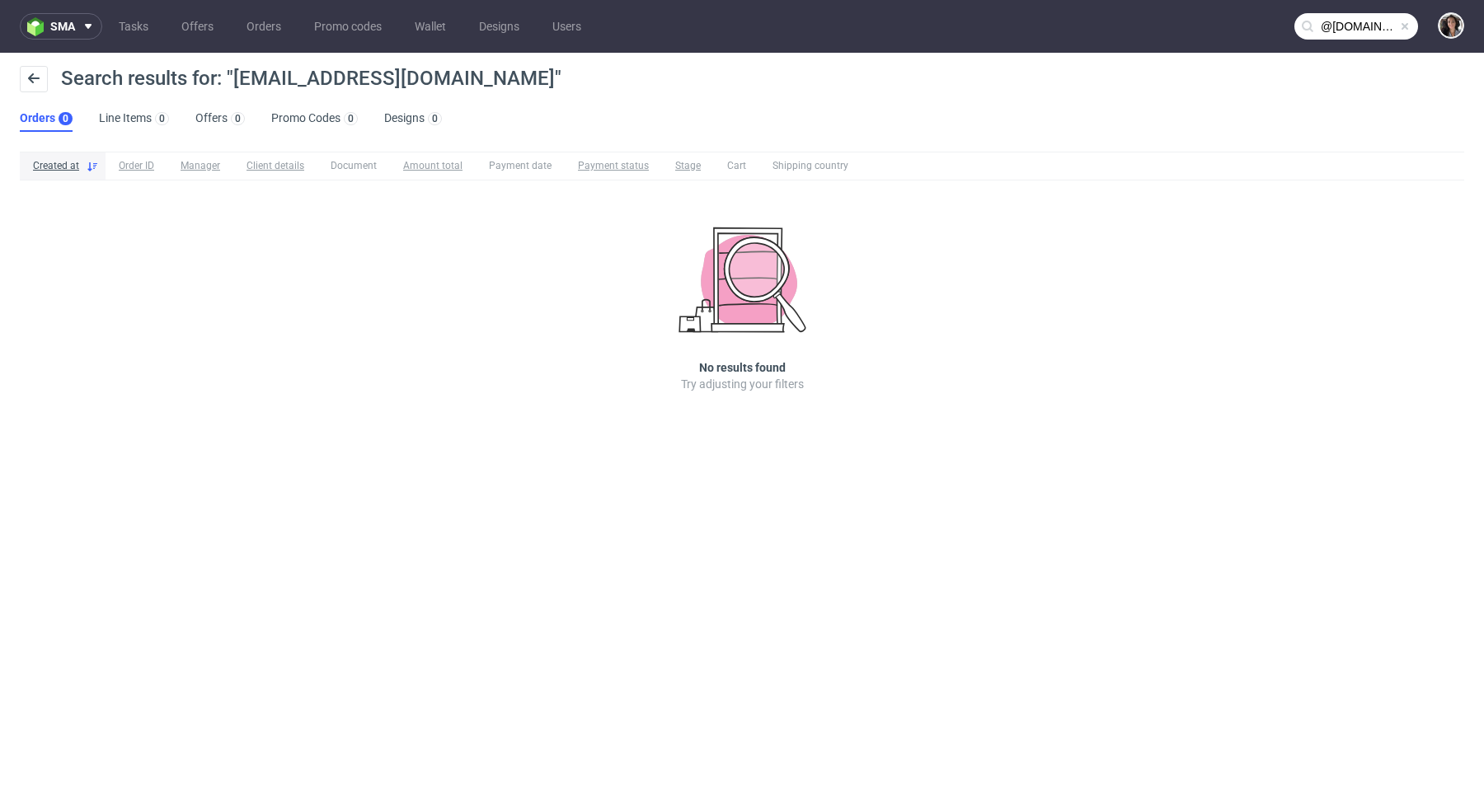
type input "@empatica.com"
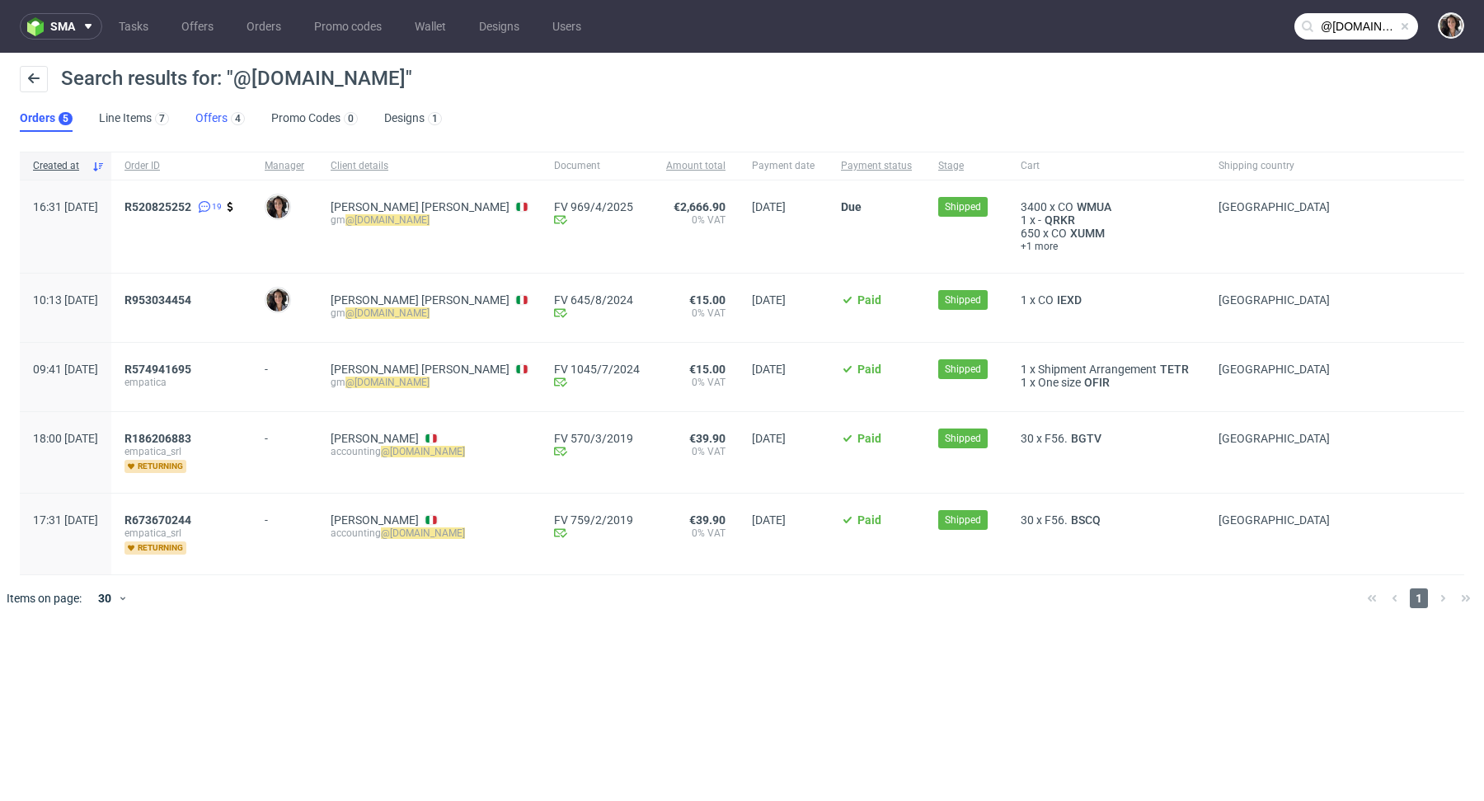
click at [199, 117] on link "Offers 4" at bounding box center [219, 119] width 49 height 26
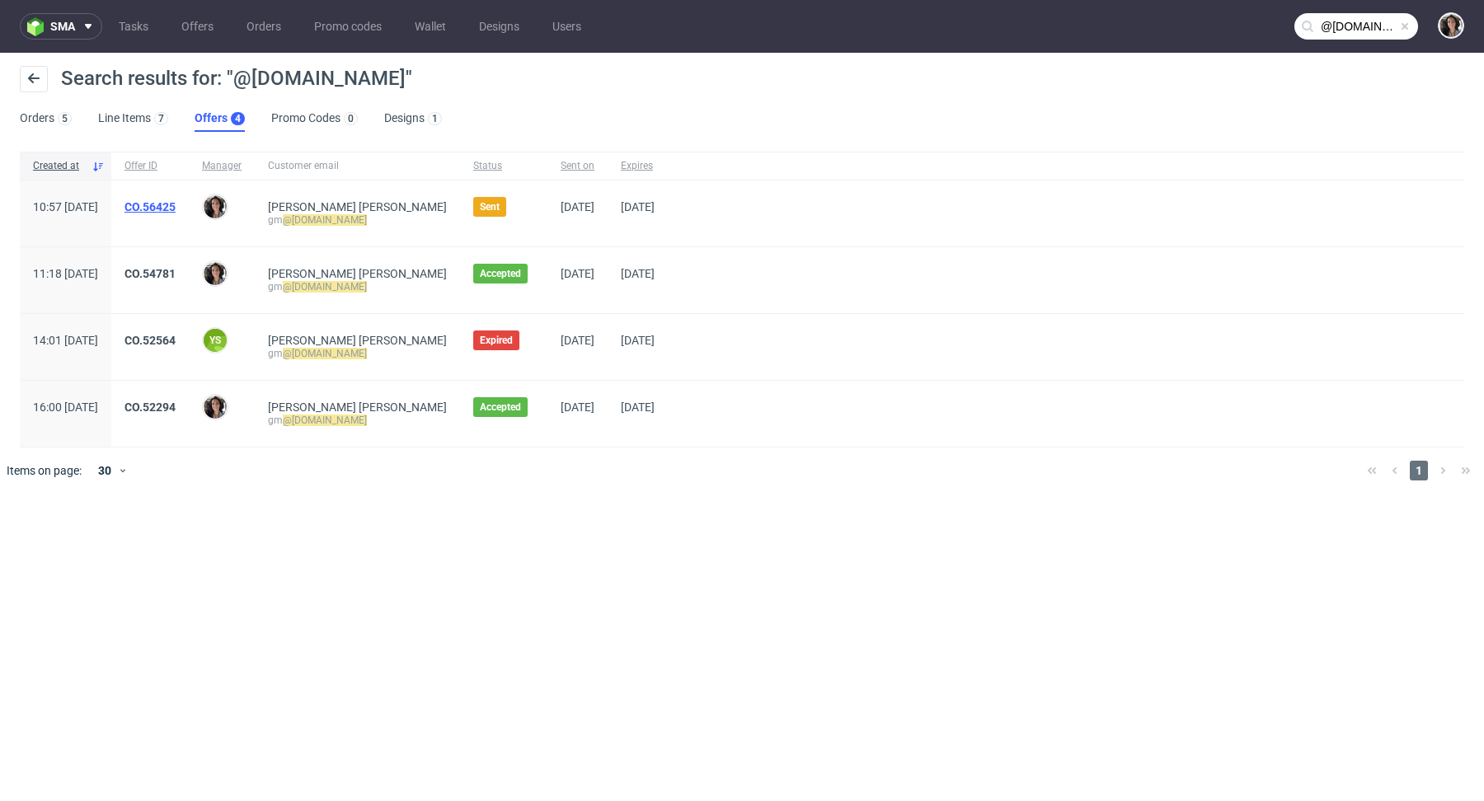
click at [176, 209] on link "CO.56425" at bounding box center [149, 206] width 51 height 13
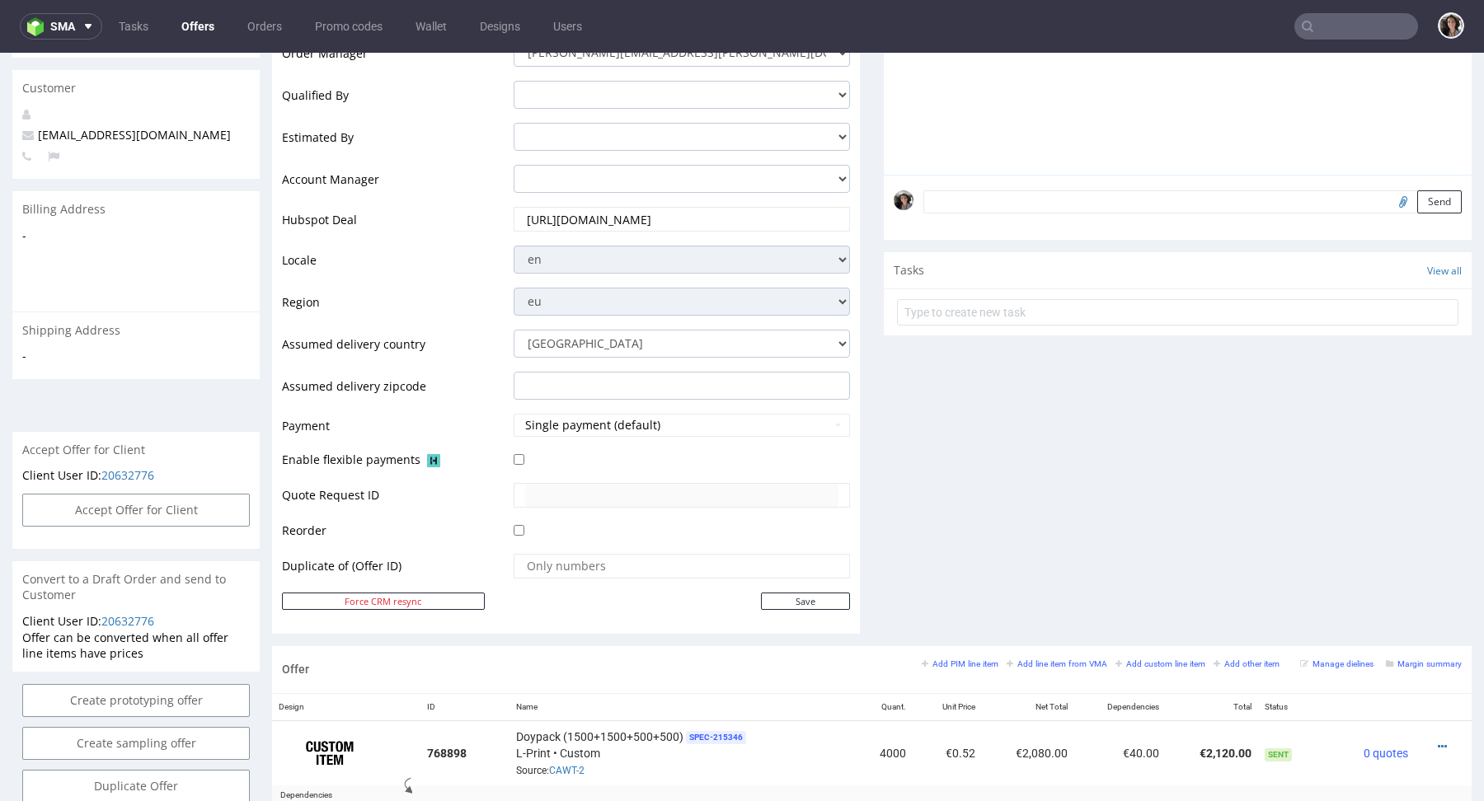
scroll to position [77, 0]
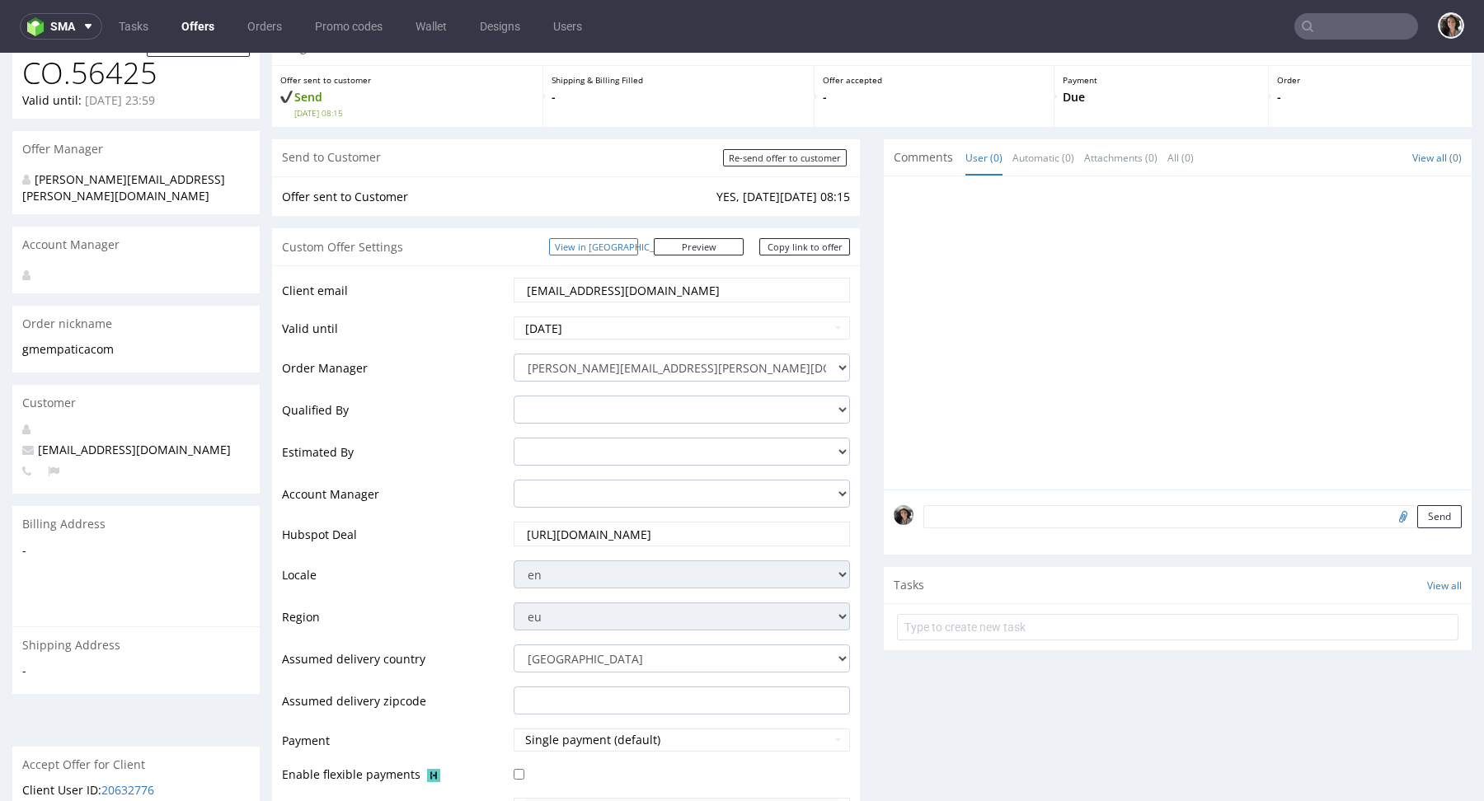
click at [622, 244] on link "View in [GEOGRAPHIC_DATA]" at bounding box center [593, 246] width 89 height 17
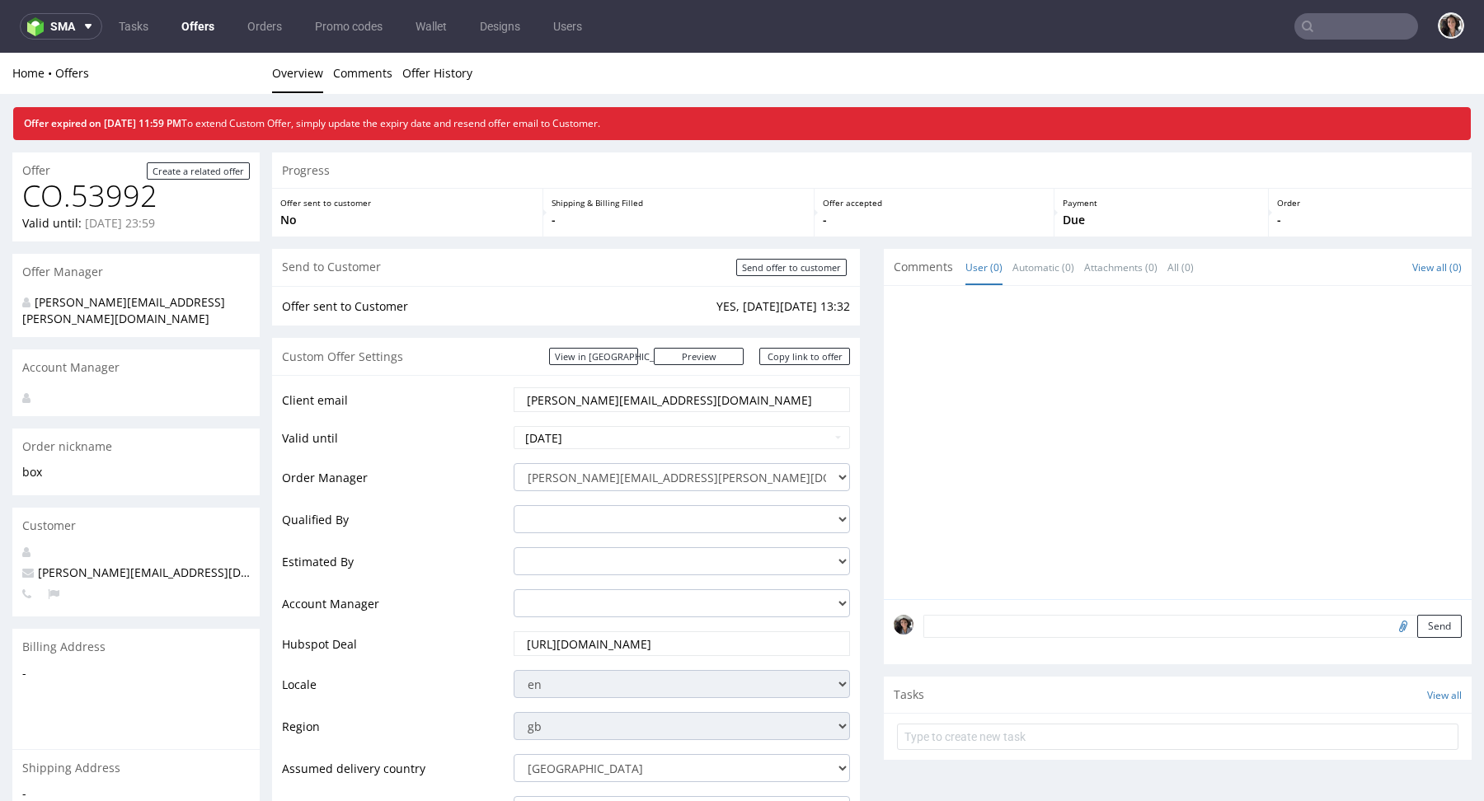
click at [184, 22] on link "Offers" at bounding box center [197, 26] width 53 height 26
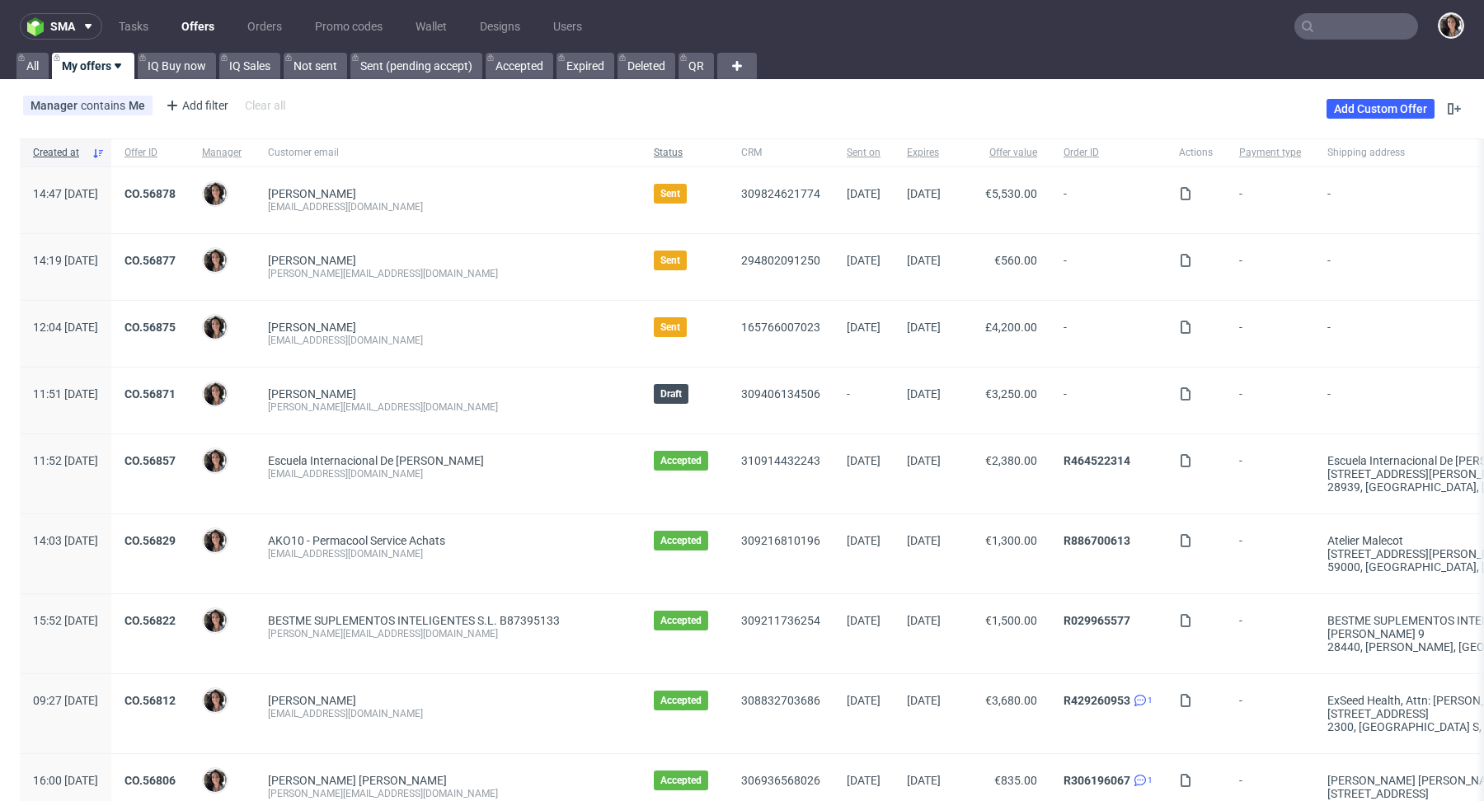
click at [654, 154] on span "Status" at bounding box center [684, 153] width 61 height 14
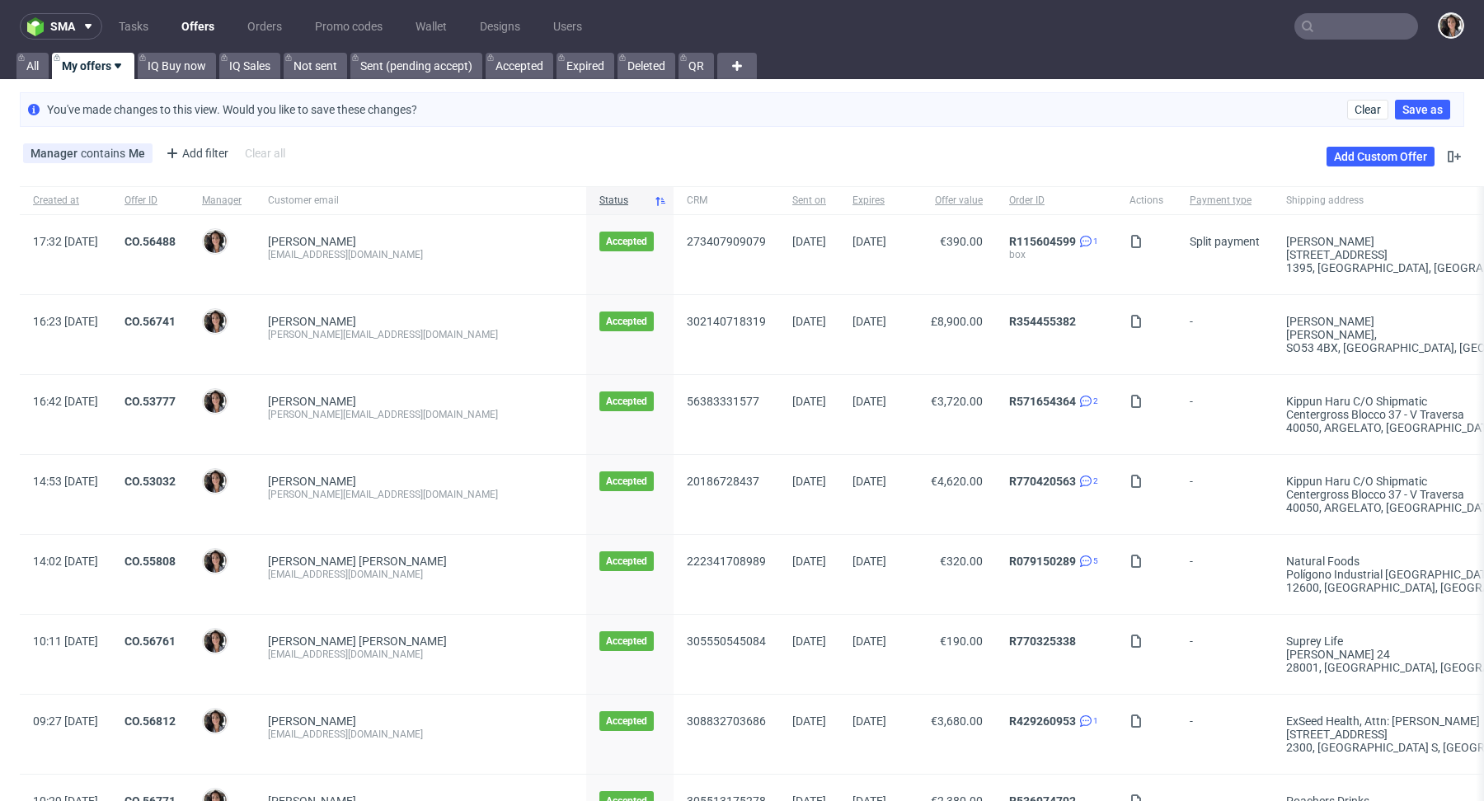
click at [643, 154] on div "Manager contains Me Add filter Hide filters Clear all Add Custom Offer" at bounding box center [742, 157] width 1484 height 46
click at [598, 190] on div "Status" at bounding box center [629, 200] width 87 height 28
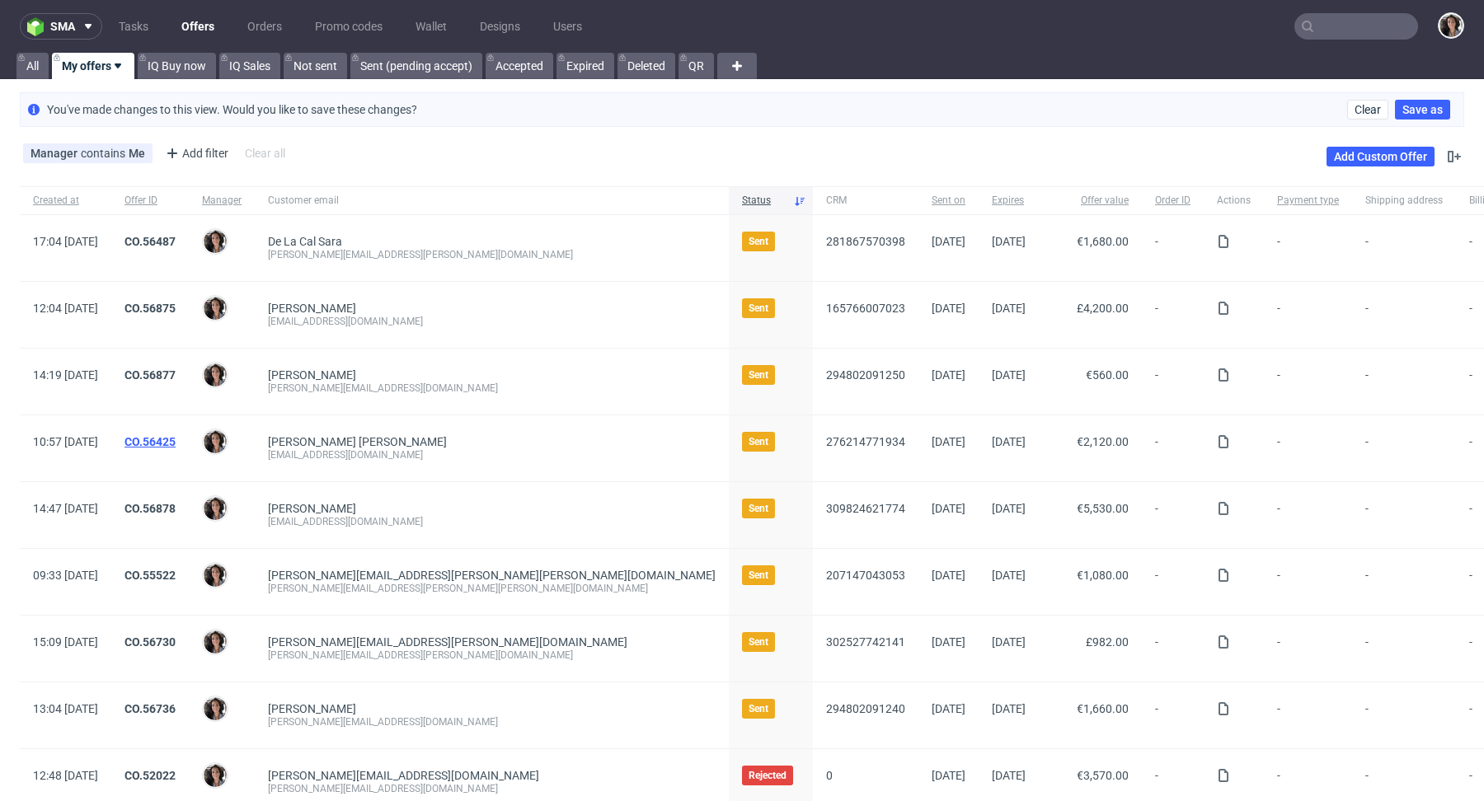
click at [176, 438] on link "CO.56425" at bounding box center [149, 441] width 51 height 13
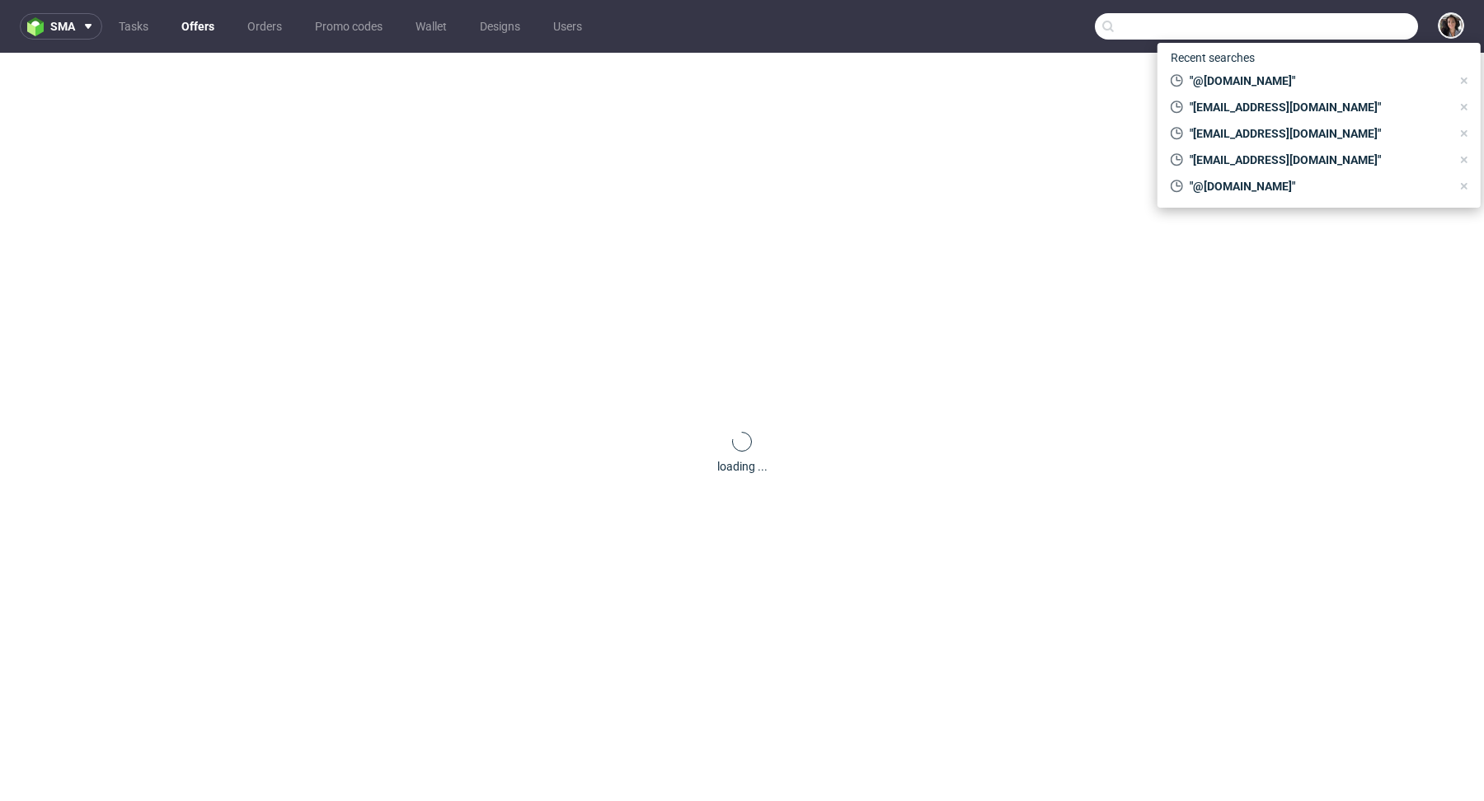
click at [1368, 24] on input "text" at bounding box center [1256, 26] width 323 height 26
paste input "steven@maniko-nails.com"
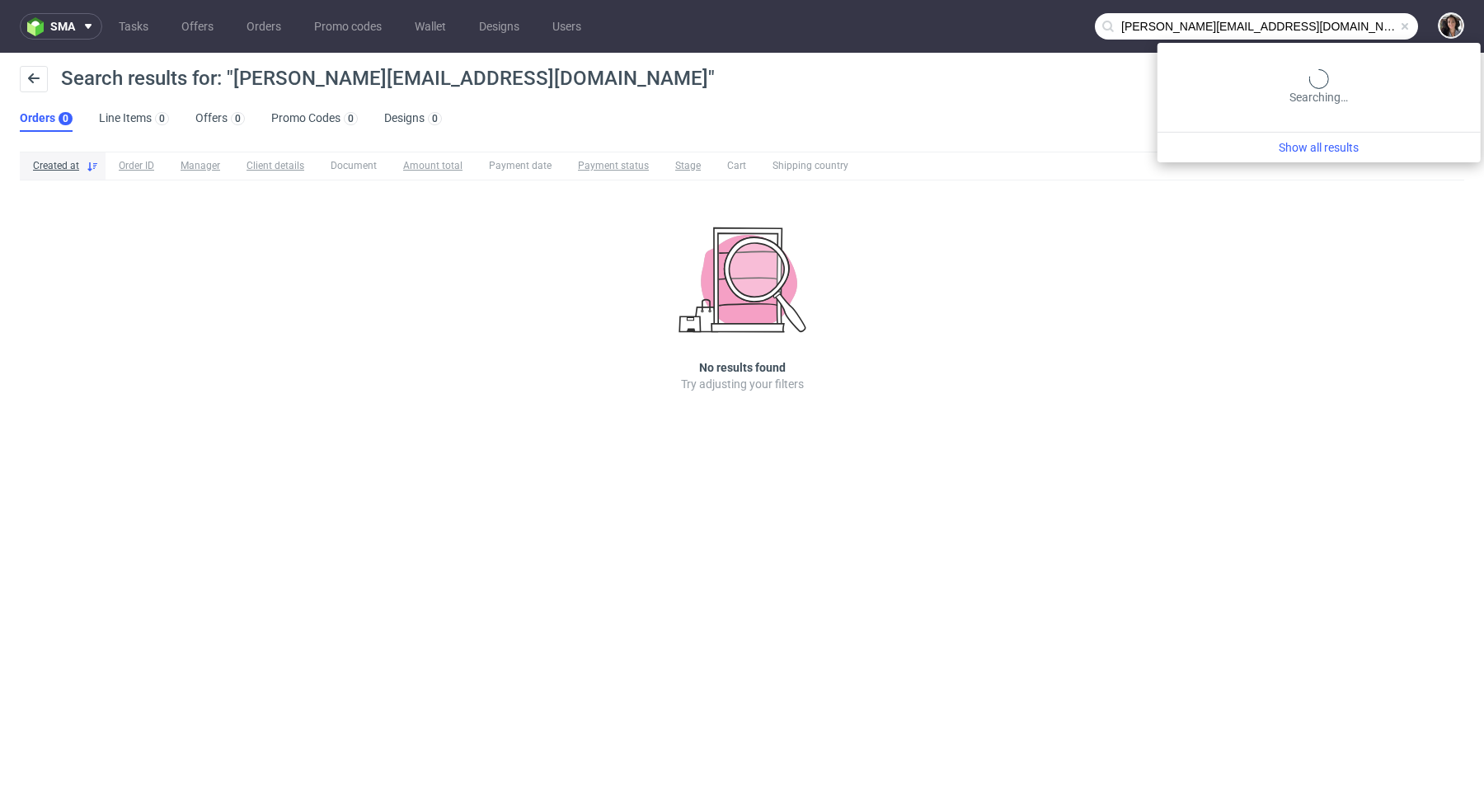
click at [1367, 26] on input "steven@maniko-nails.com" at bounding box center [1256, 26] width 323 height 26
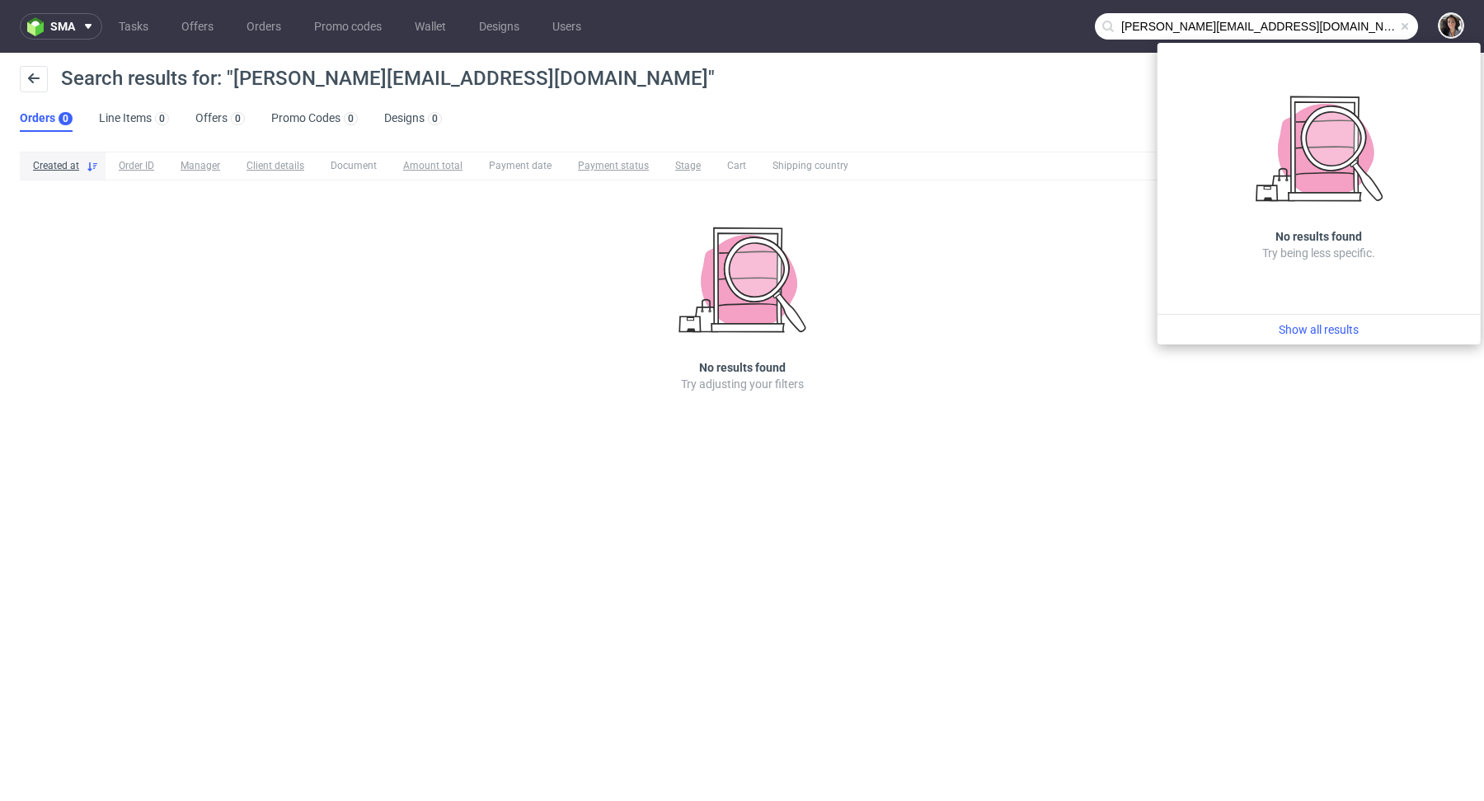
drag, startPoint x: 1156, startPoint y: 25, endPoint x: 1058, endPoint y: 32, distance: 97.5
click at [1058, 32] on nav "sma Tasks Offers Orders Promo codes Wallet Designs Users steven@maniko-nails.com" at bounding box center [742, 26] width 1484 height 53
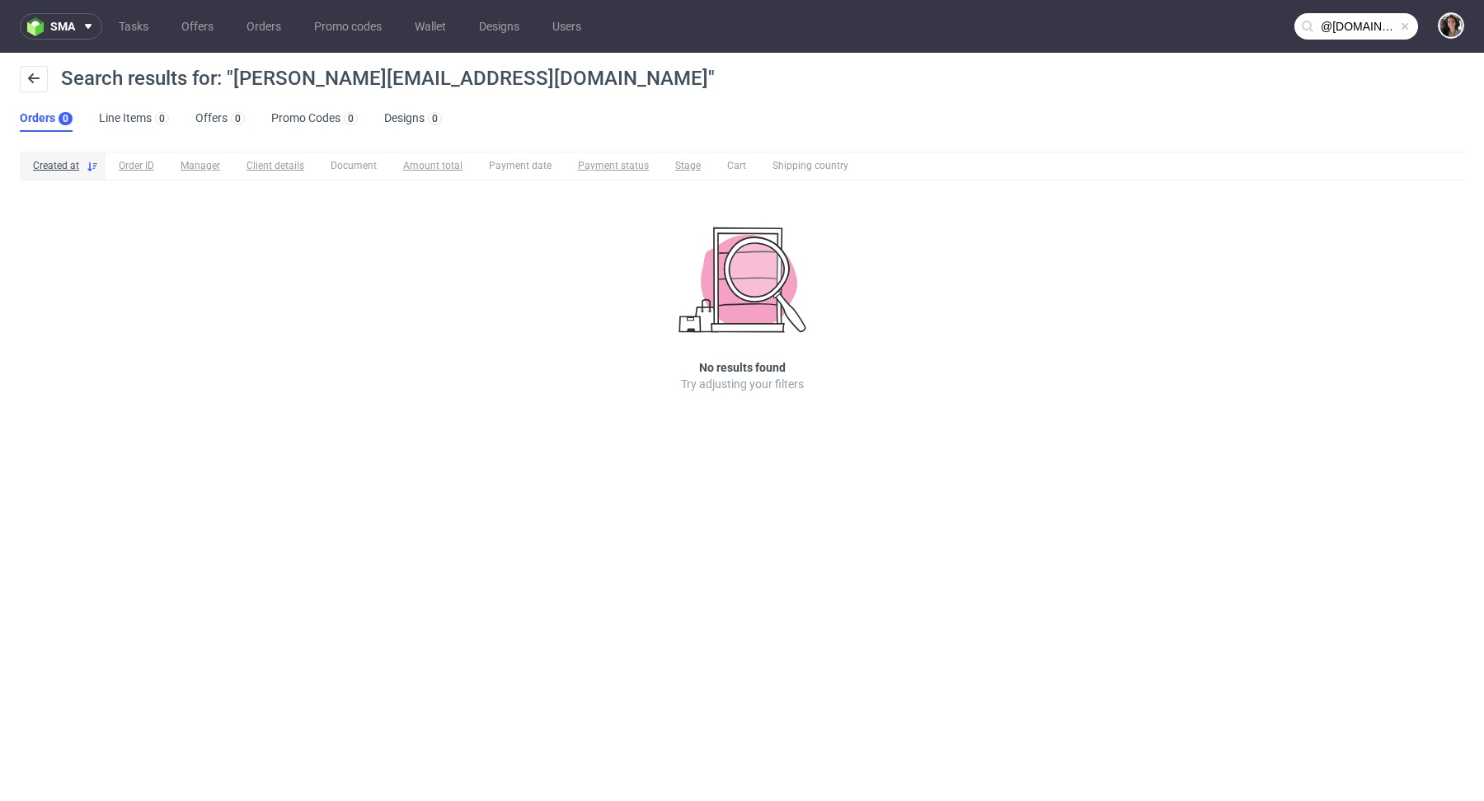
type input "@maniko-nails.com"
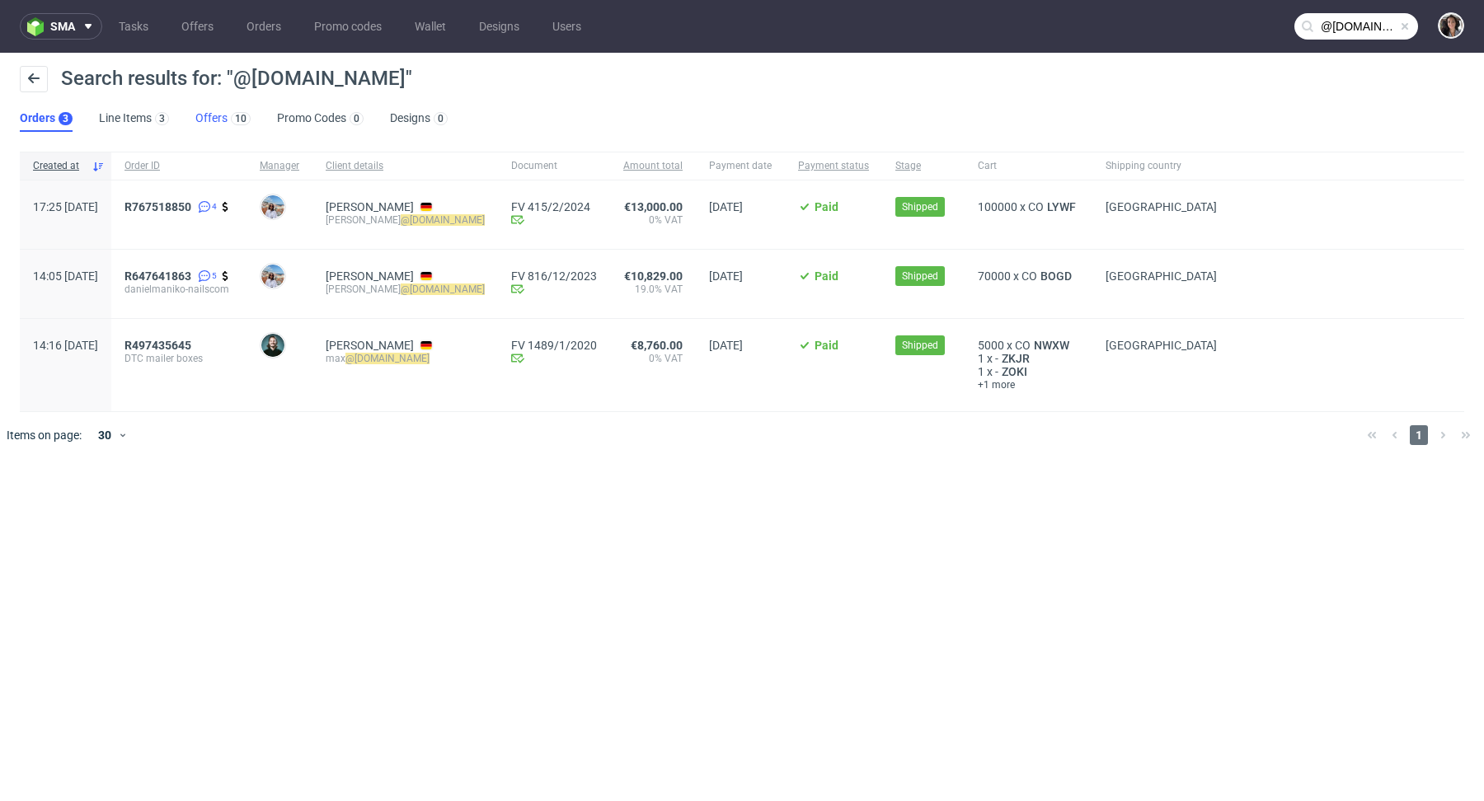
click at [219, 110] on link "Offers 10" at bounding box center [222, 119] width 55 height 26
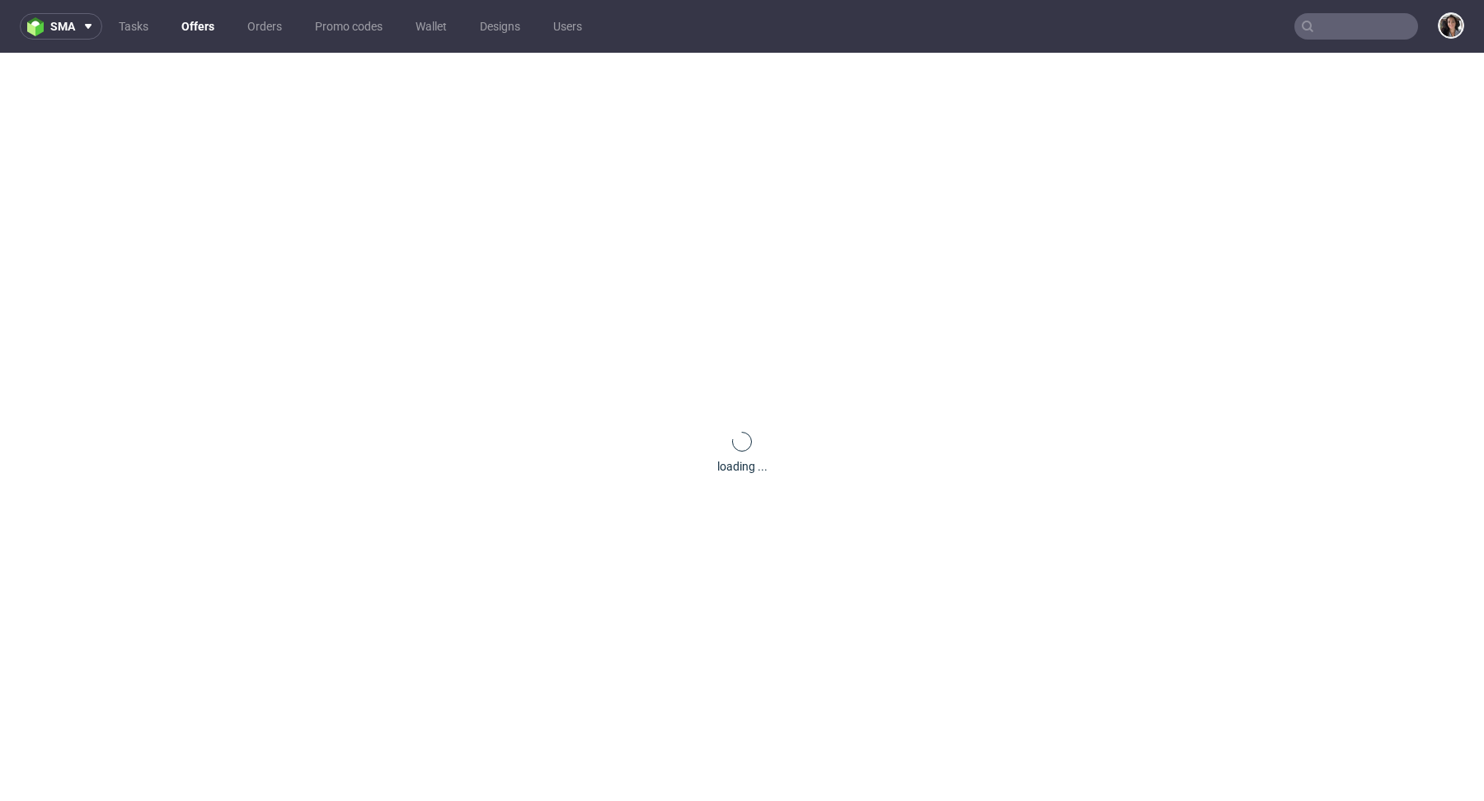
click at [1363, 10] on nav "sma Tasks Offers Orders Promo codes Wallet Designs Users" at bounding box center [742, 26] width 1484 height 53
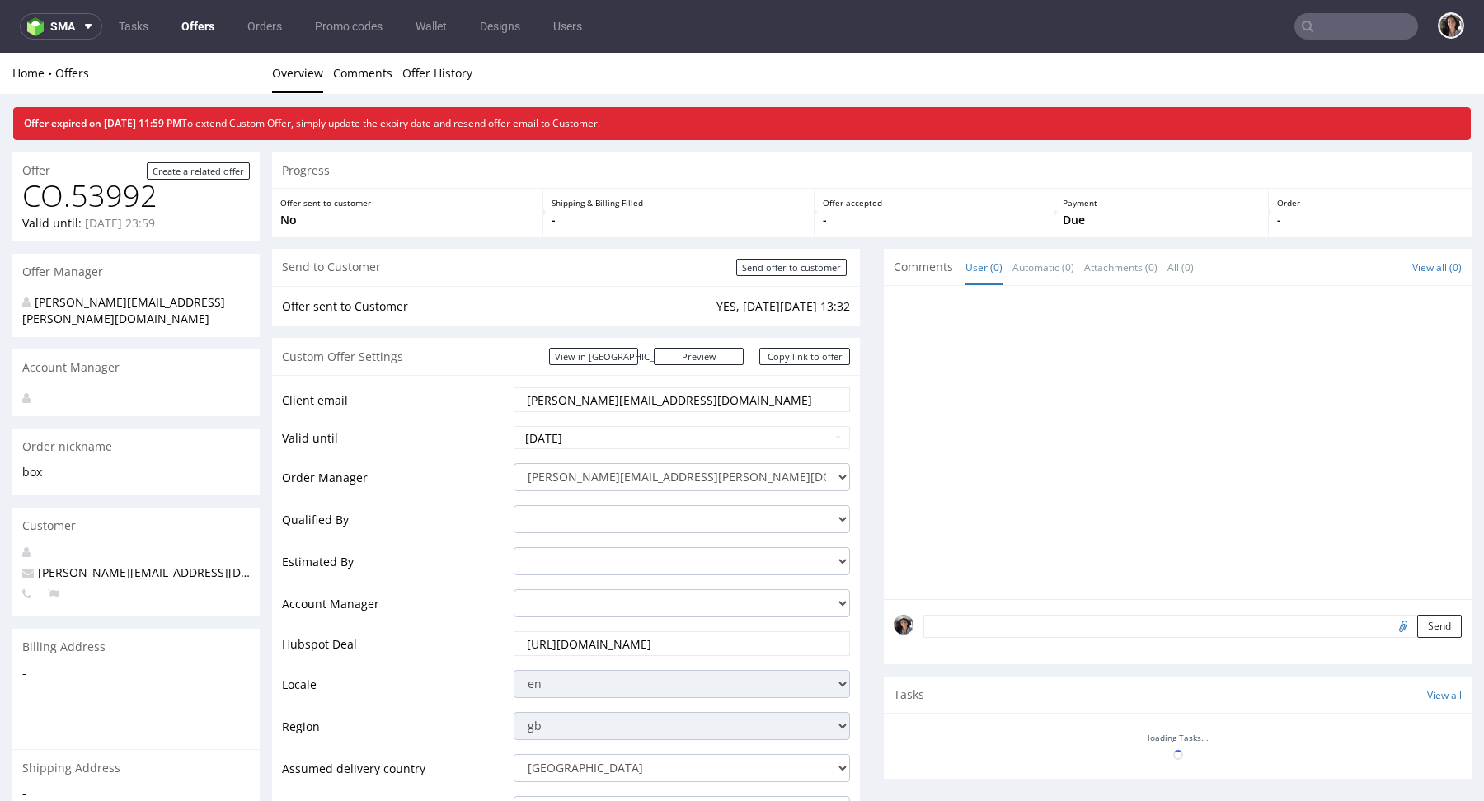
click at [1349, 31] on input "text" at bounding box center [1356, 26] width 124 height 26
paste input "[EMAIL_ADDRESS][DOMAIN_NAME]"
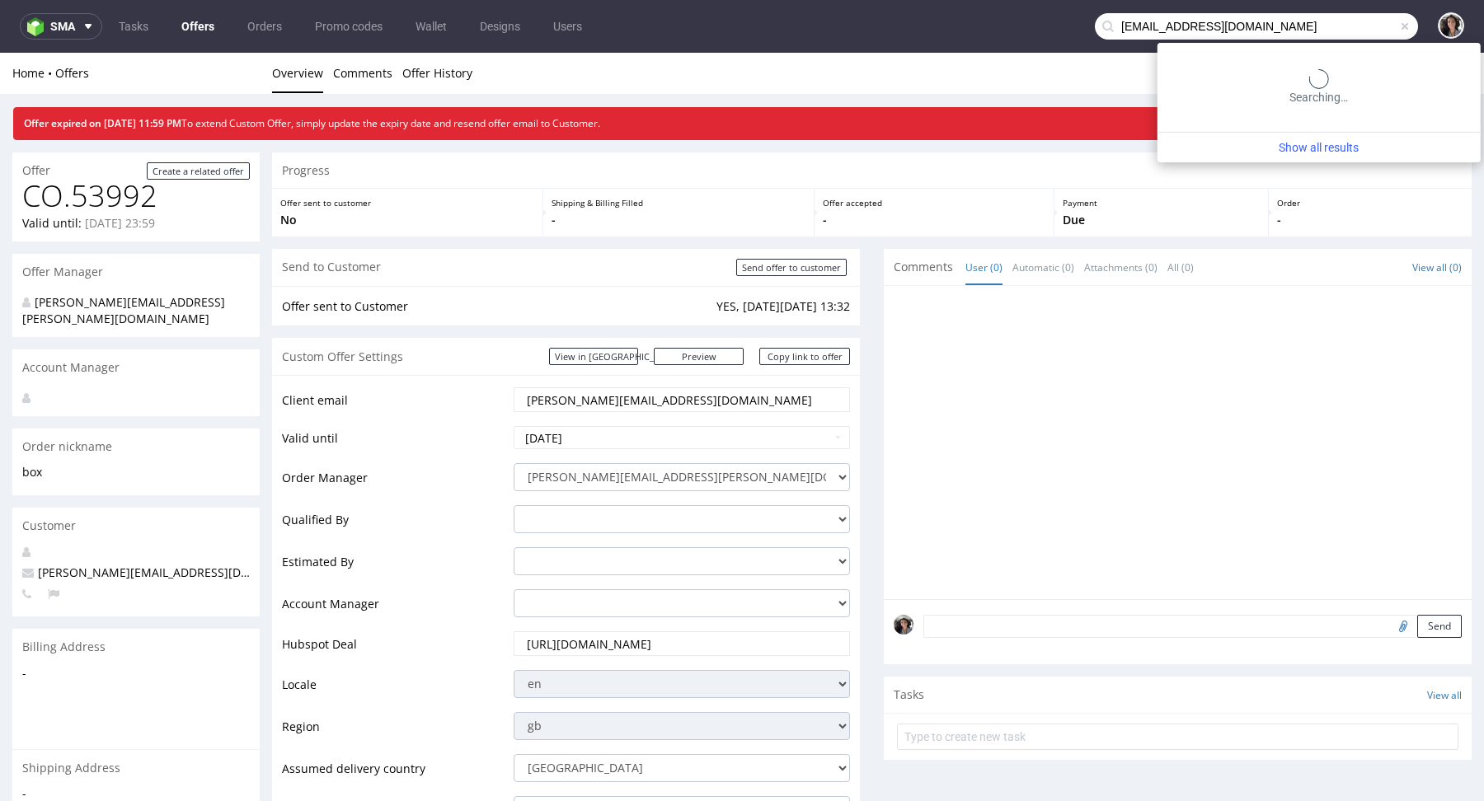
type input "[EMAIL_ADDRESS][DOMAIN_NAME]"
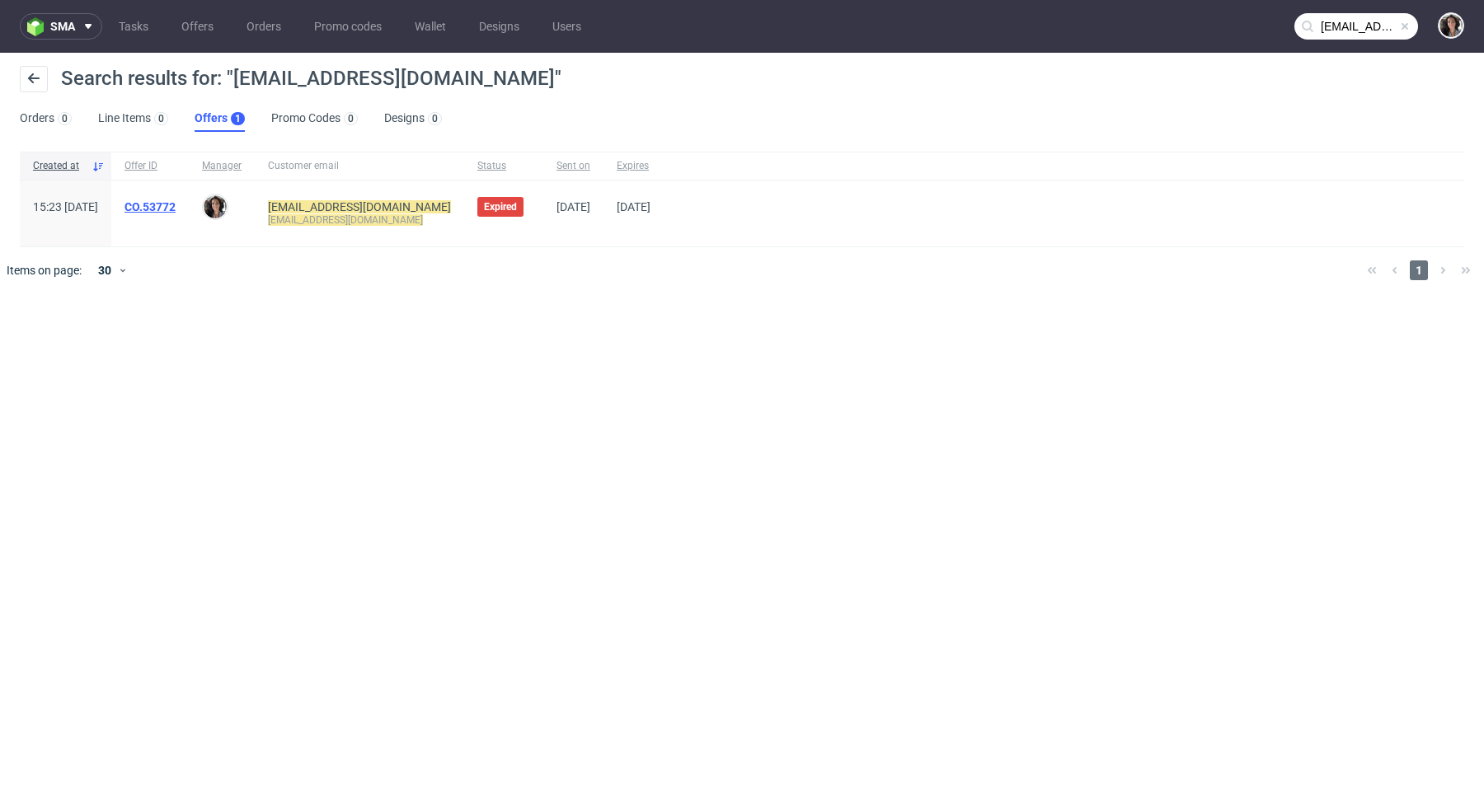
click at [176, 205] on link "CO.53772" at bounding box center [149, 206] width 51 height 13
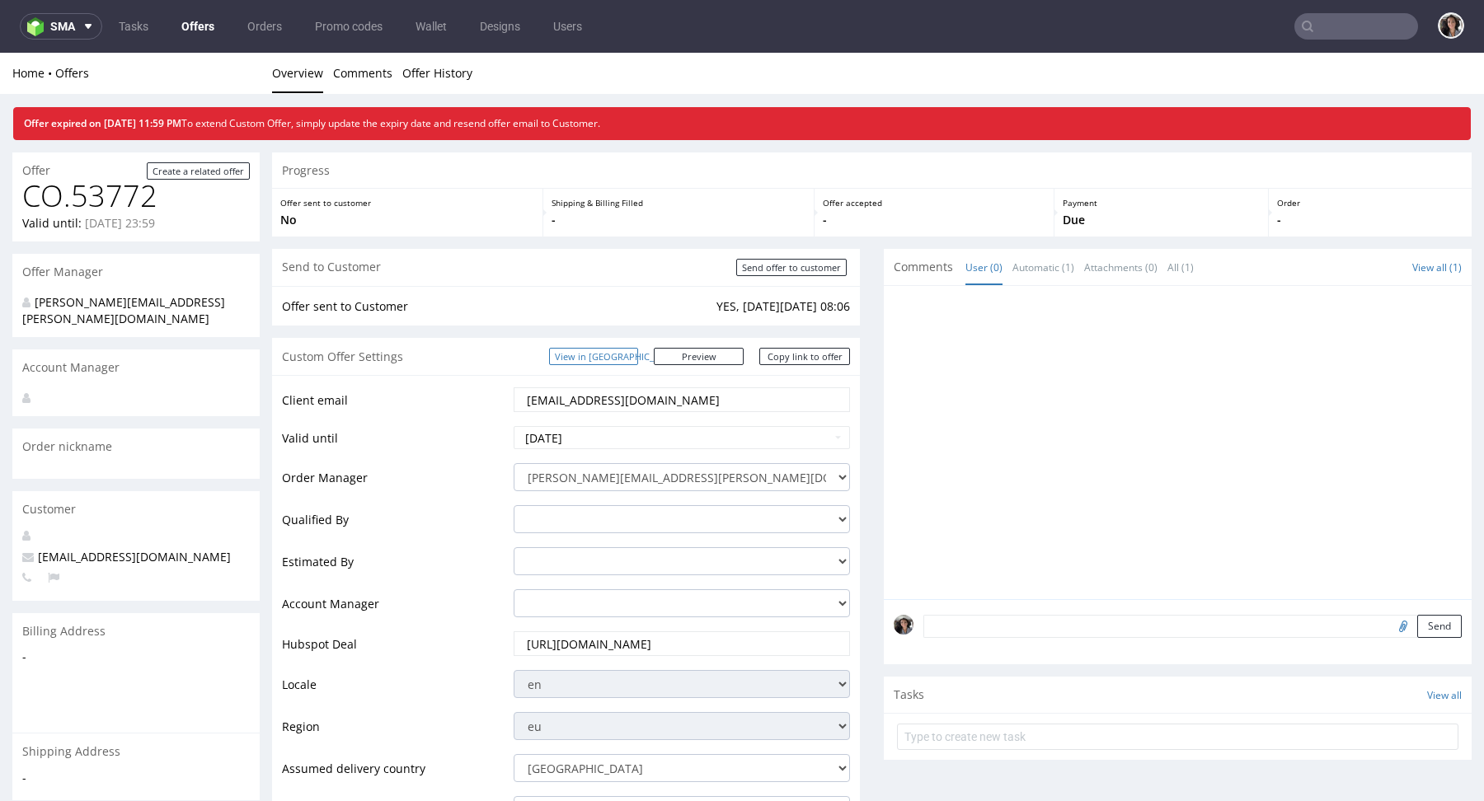
click at [636, 354] on link "View in [GEOGRAPHIC_DATA]" at bounding box center [593, 356] width 89 height 17
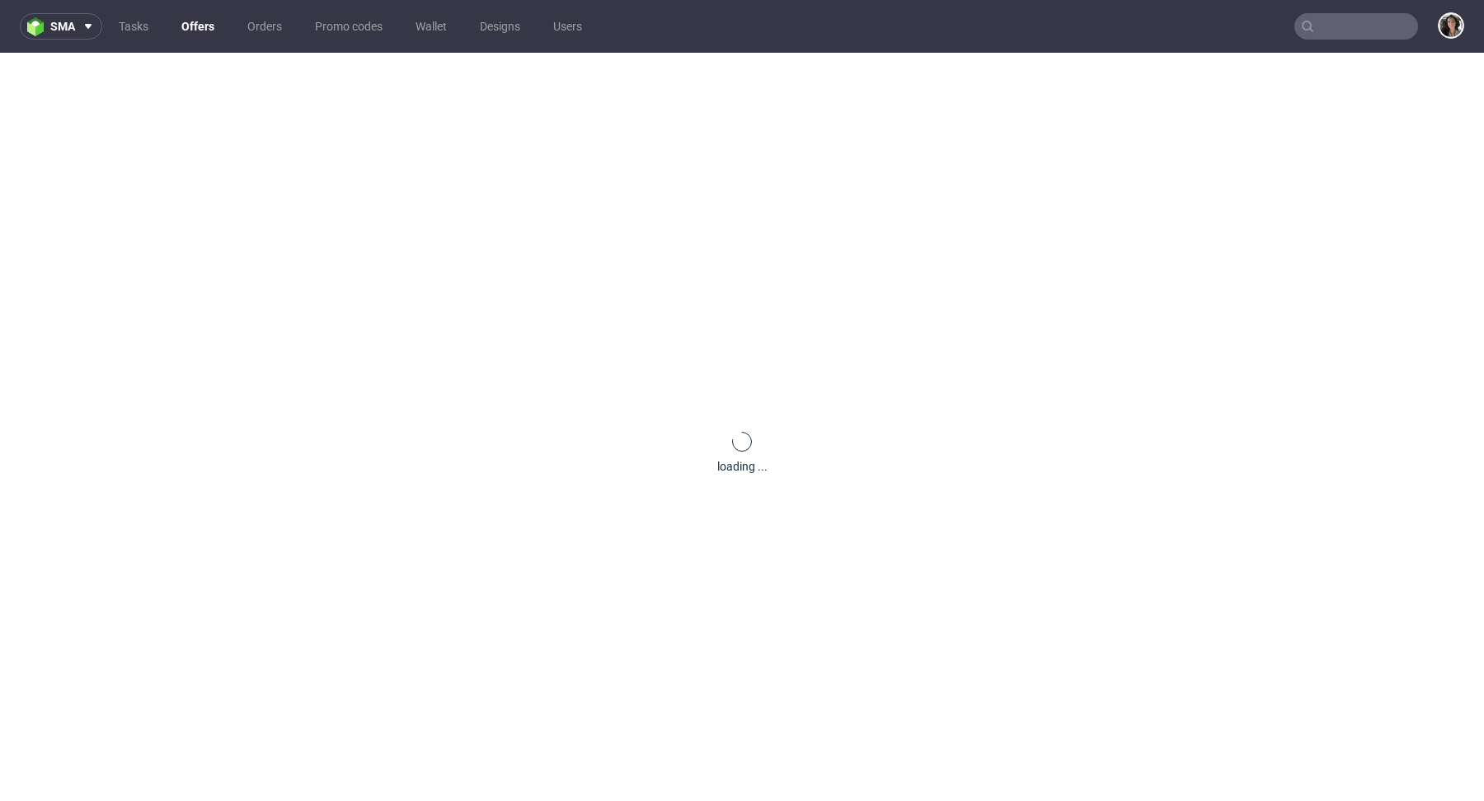
click at [1346, 31] on input "text" at bounding box center [1356, 26] width 124 height 26
paste input "mysteryfootballshirts"
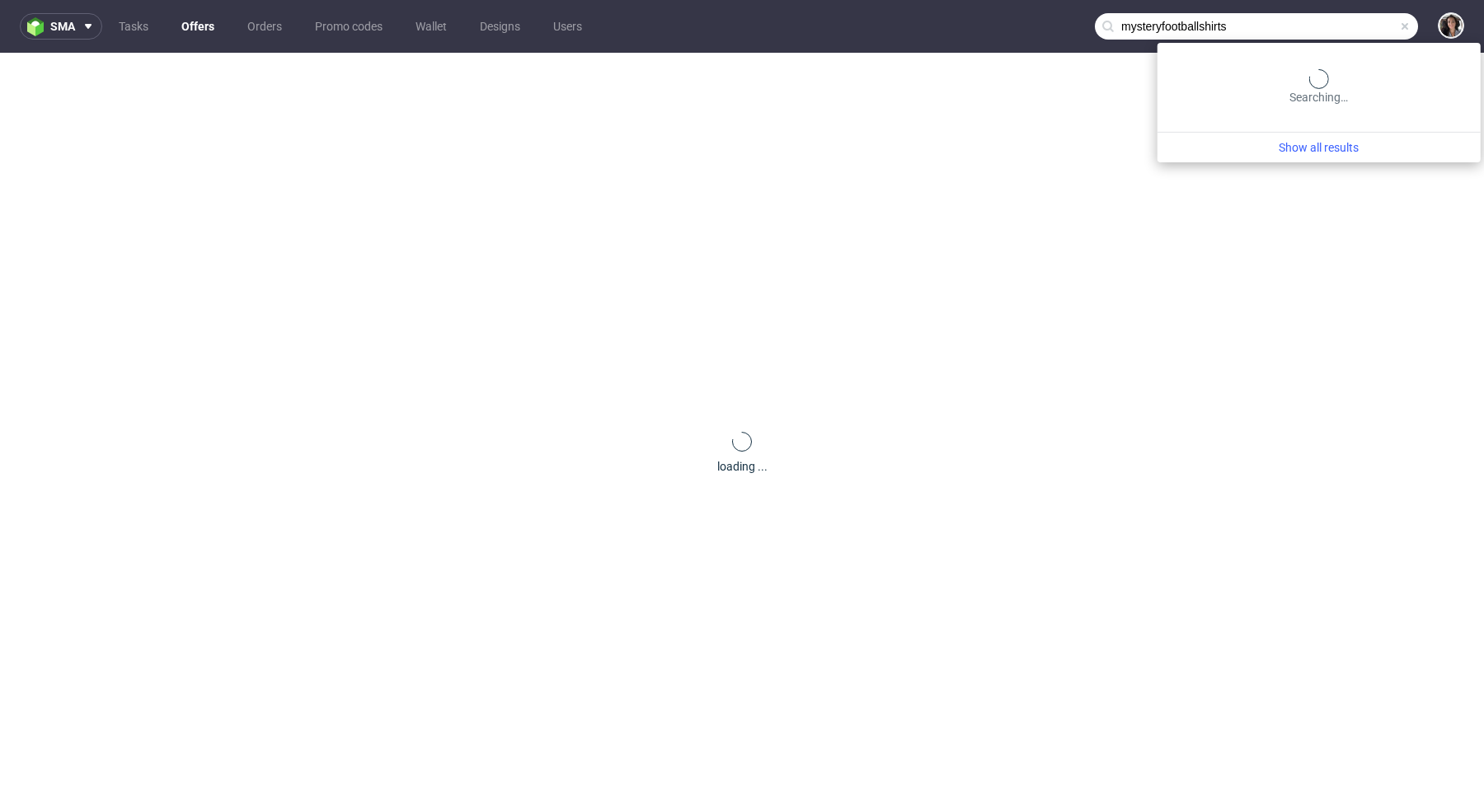
type input "mysteryfootballshirts"
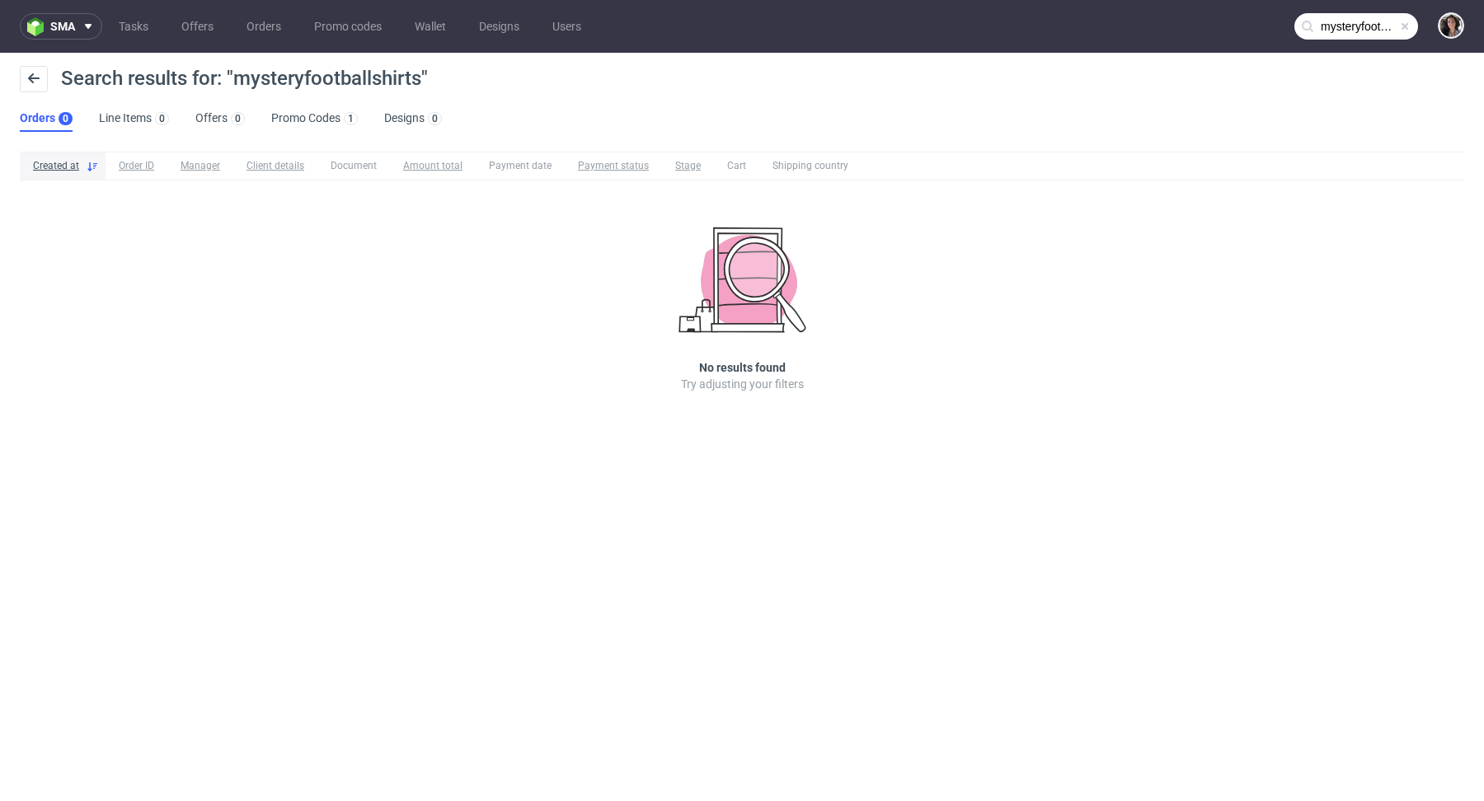
click at [190, 118] on ul "Orders 0 Line Items 0 Offers 0 Promo Codes 1 Designs 0" at bounding box center [237, 119] width 435 height 26
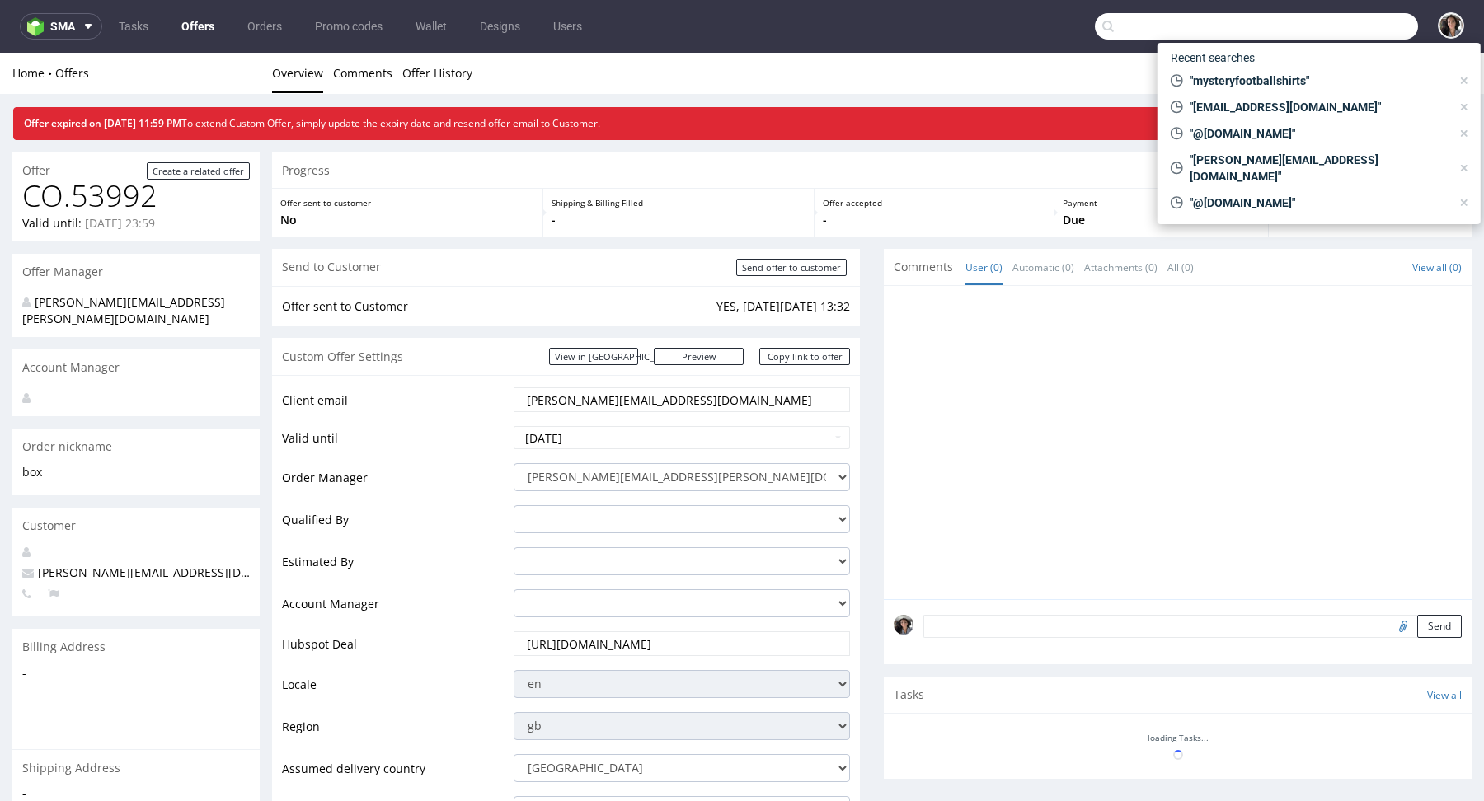
click at [1327, 13] on input "text" at bounding box center [1256, 26] width 323 height 26
paste input "[EMAIL_ADDRESS][DOMAIN_NAME]"
type input "[EMAIL_ADDRESS][DOMAIN_NAME]"
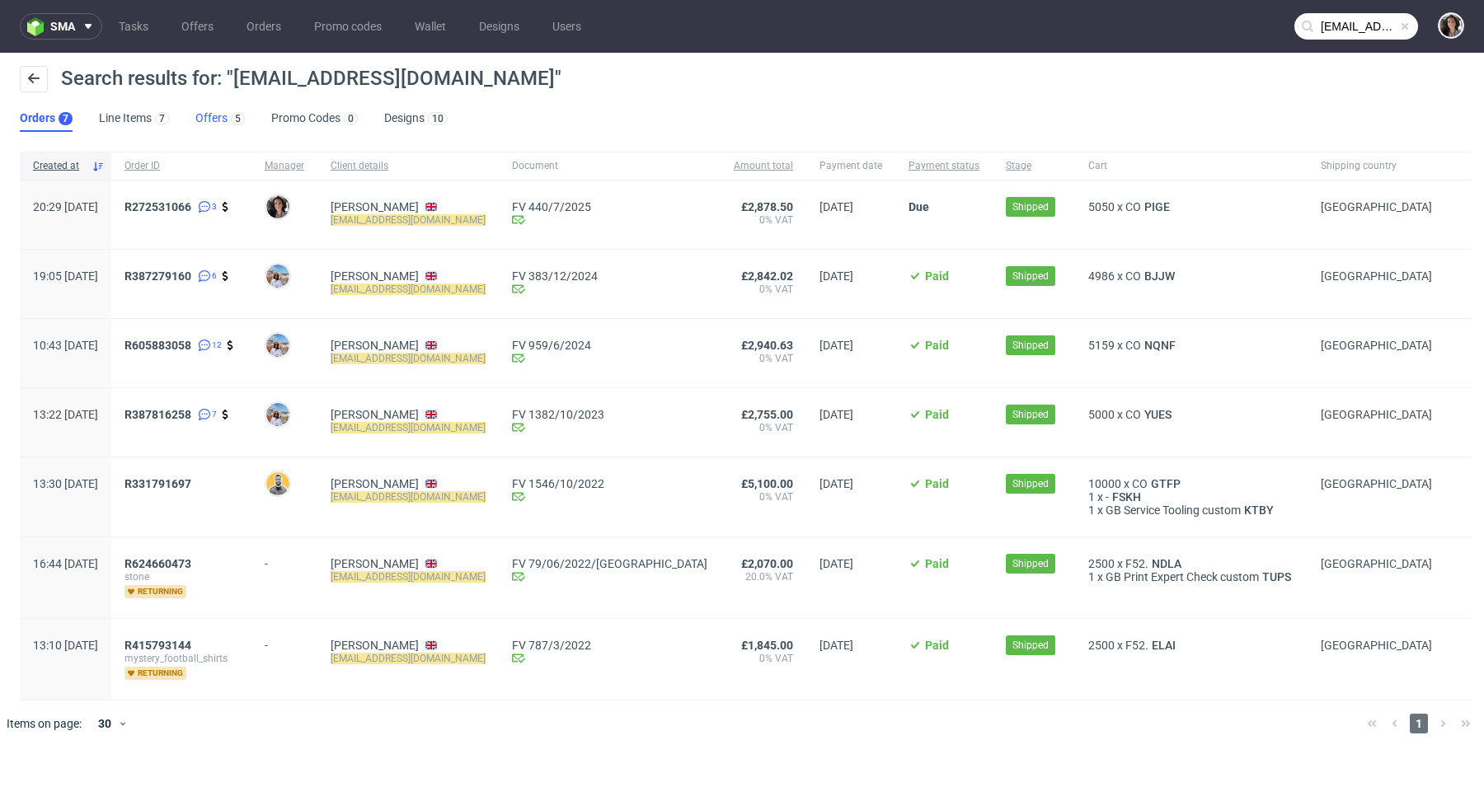
click at [217, 117] on link "Offers 5" at bounding box center [219, 119] width 49 height 26
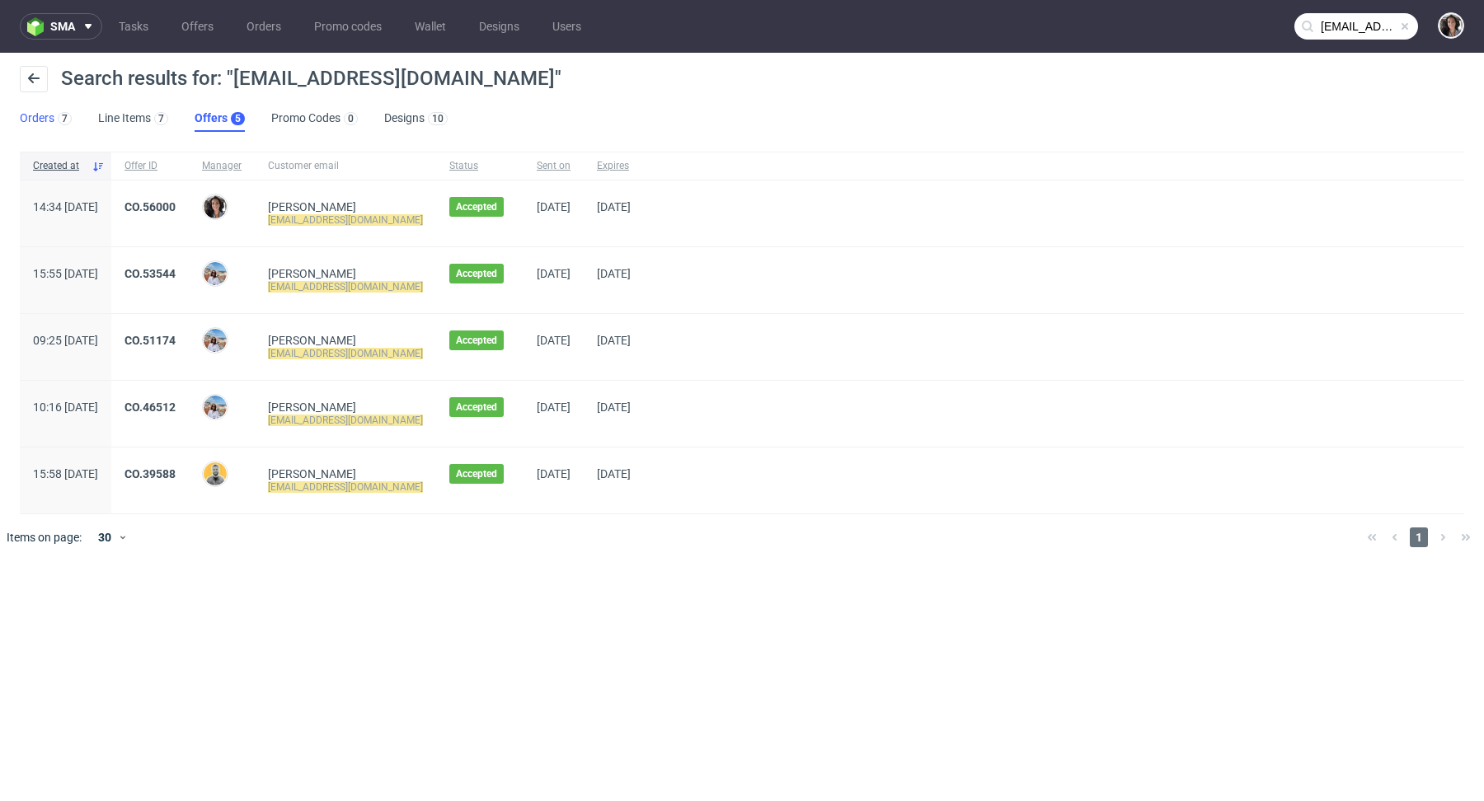
click at [44, 114] on link "Orders 7" at bounding box center [46, 119] width 52 height 26
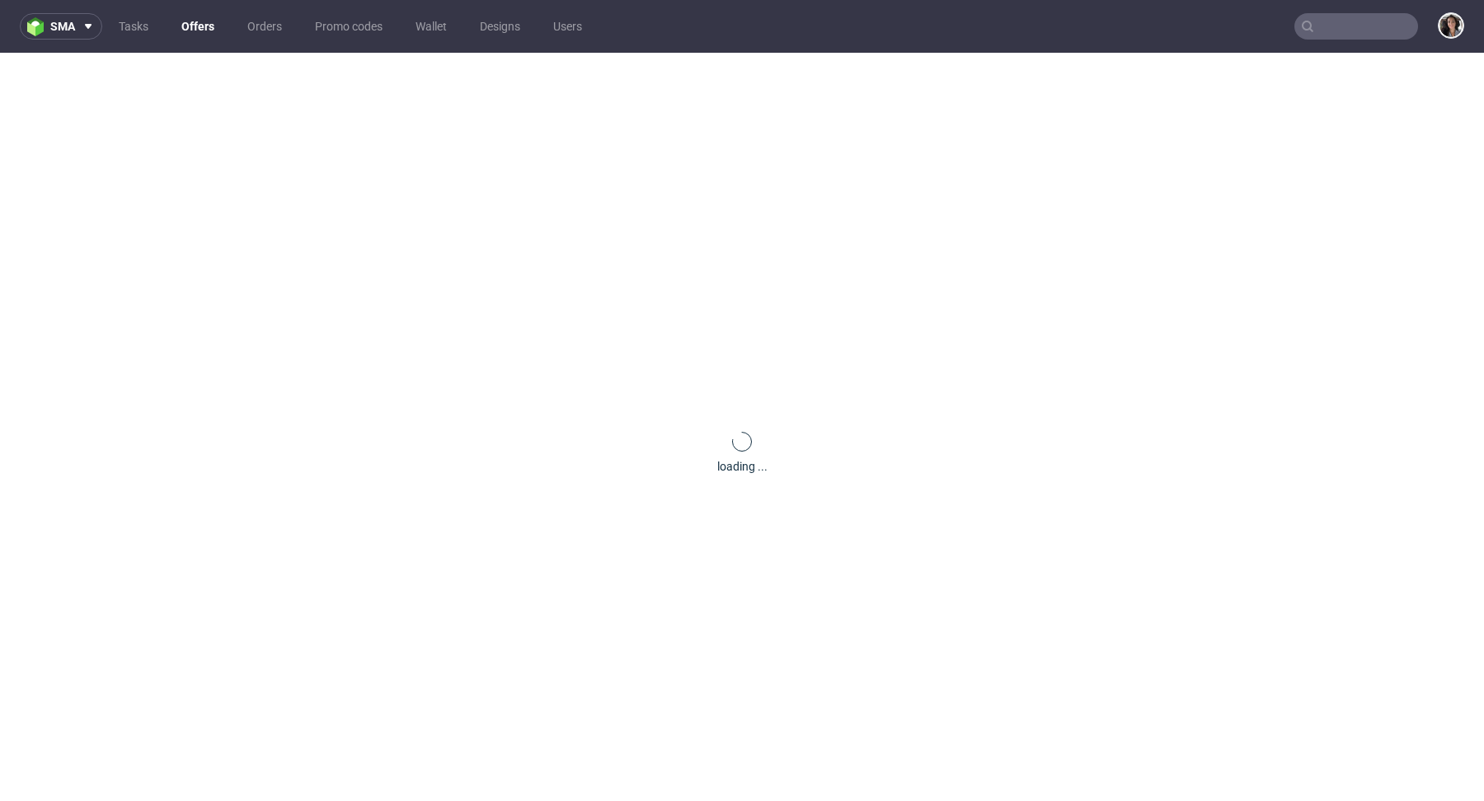
click at [1328, 25] on input "text" at bounding box center [1356, 26] width 124 height 26
paste input "GOFN"
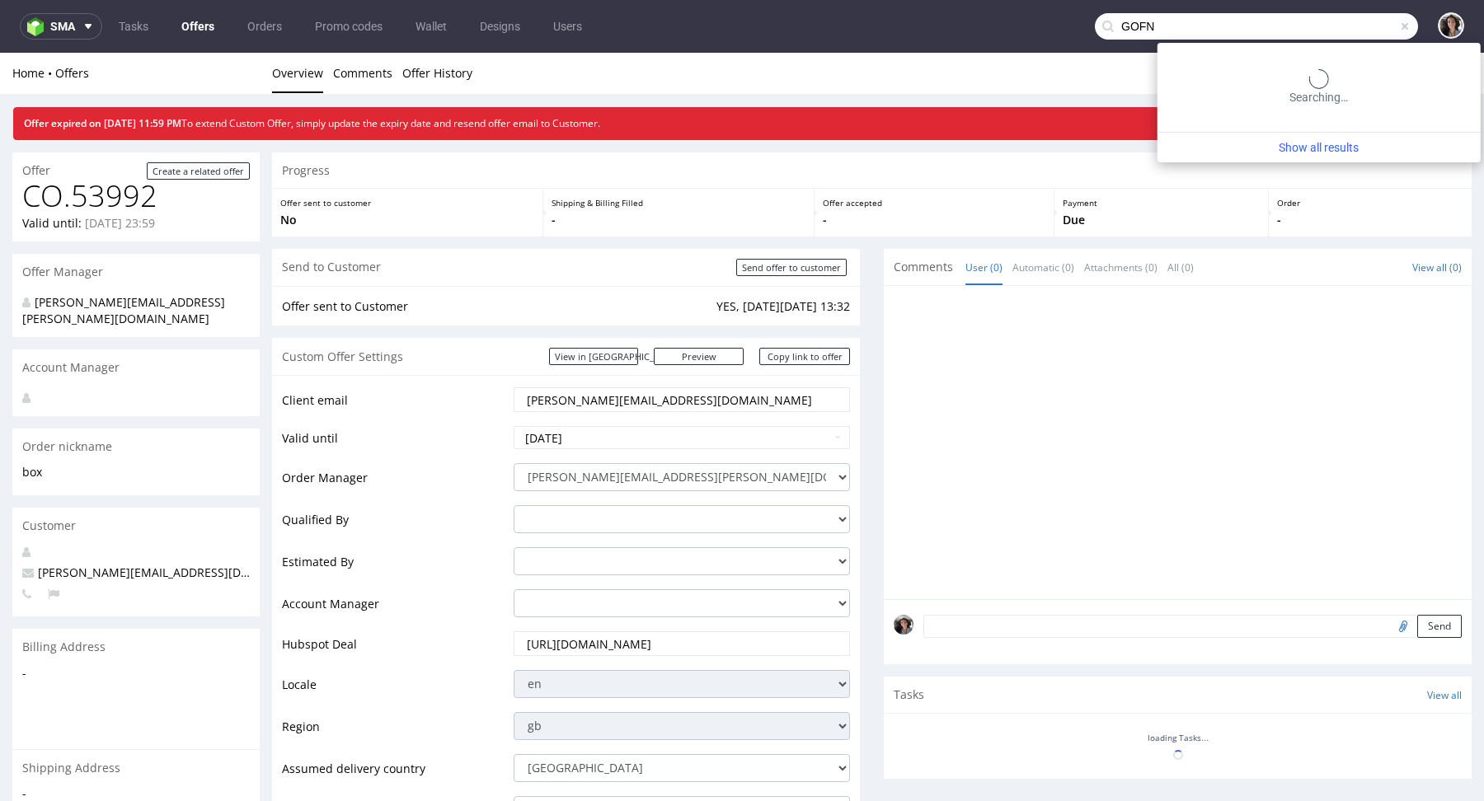
type input "GOFN"
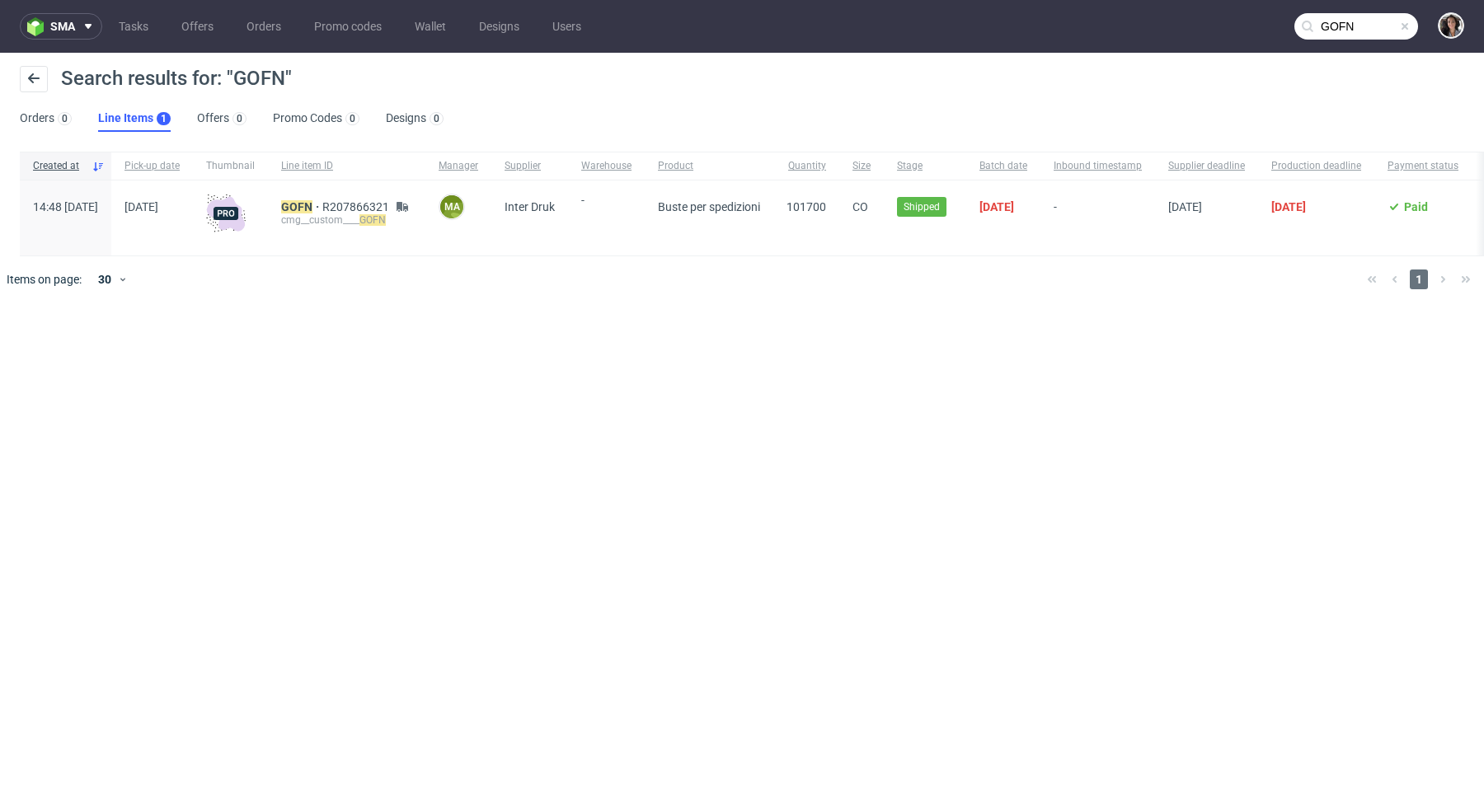
click at [352, 198] on div "GOFN R207866321 cmg__custom____ GOFN" at bounding box center [346, 218] width 157 height 75
click at [312, 210] on mark "GOFN" at bounding box center [296, 206] width 31 height 13
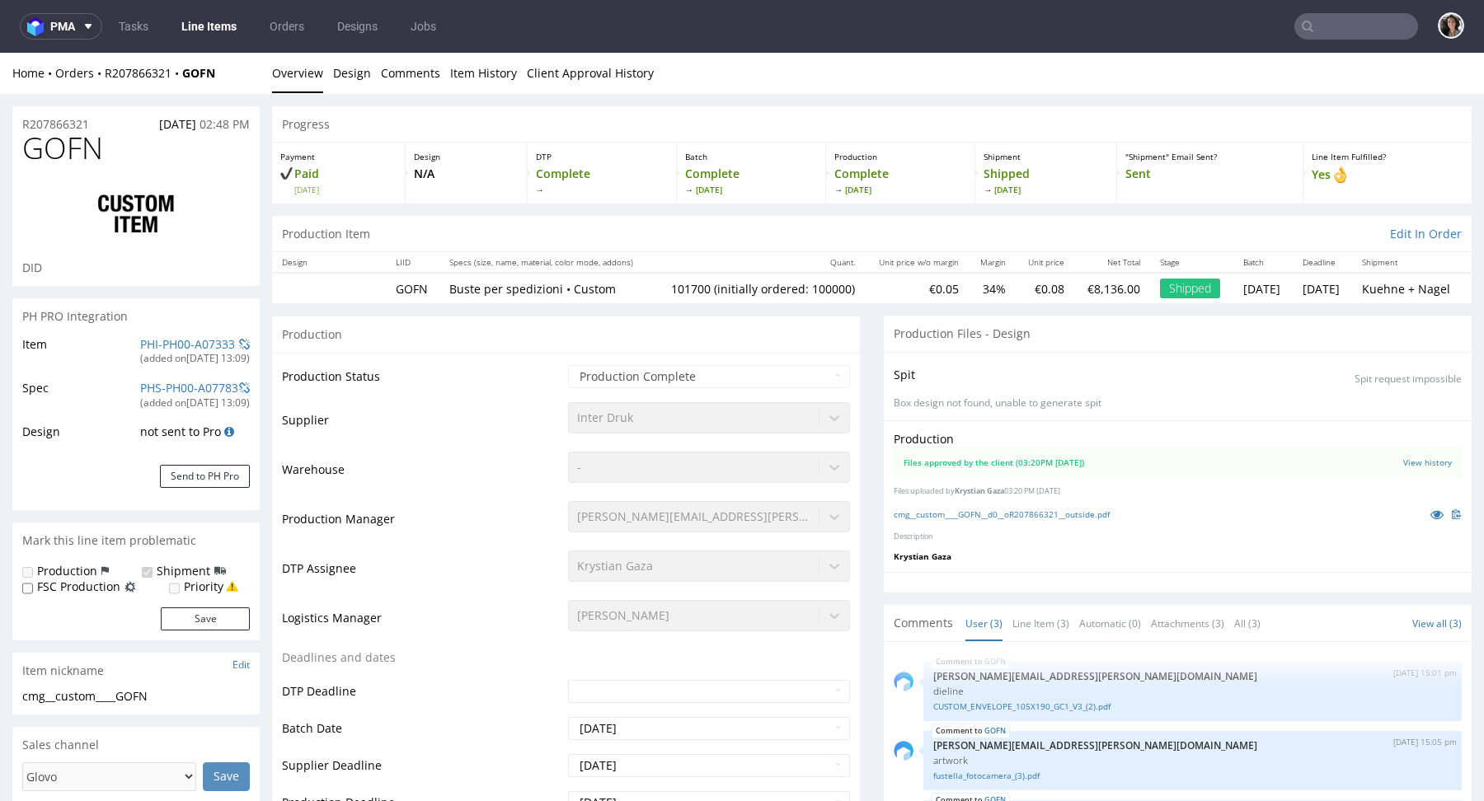
select select "in_progress"
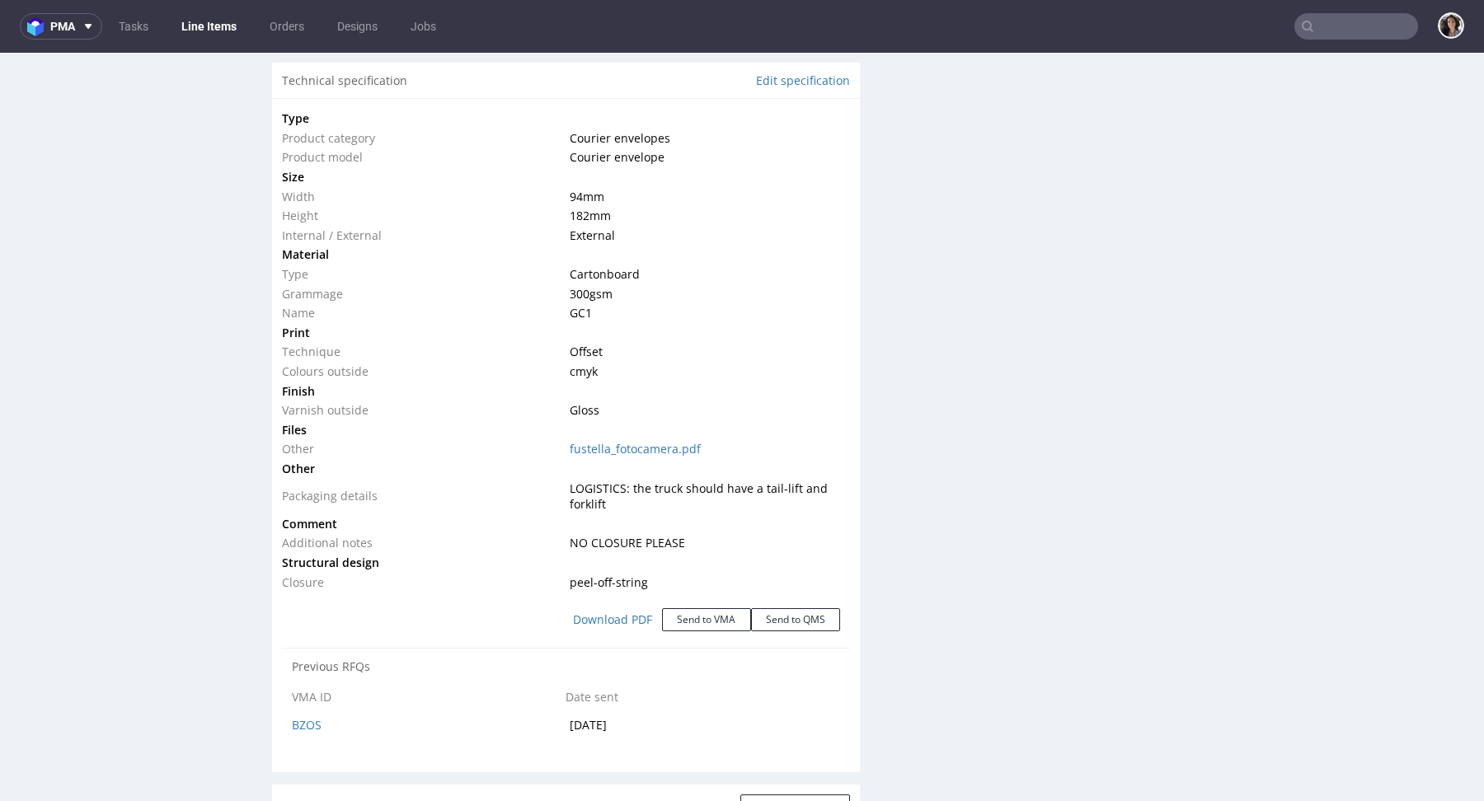
scroll to position [1587, 0]
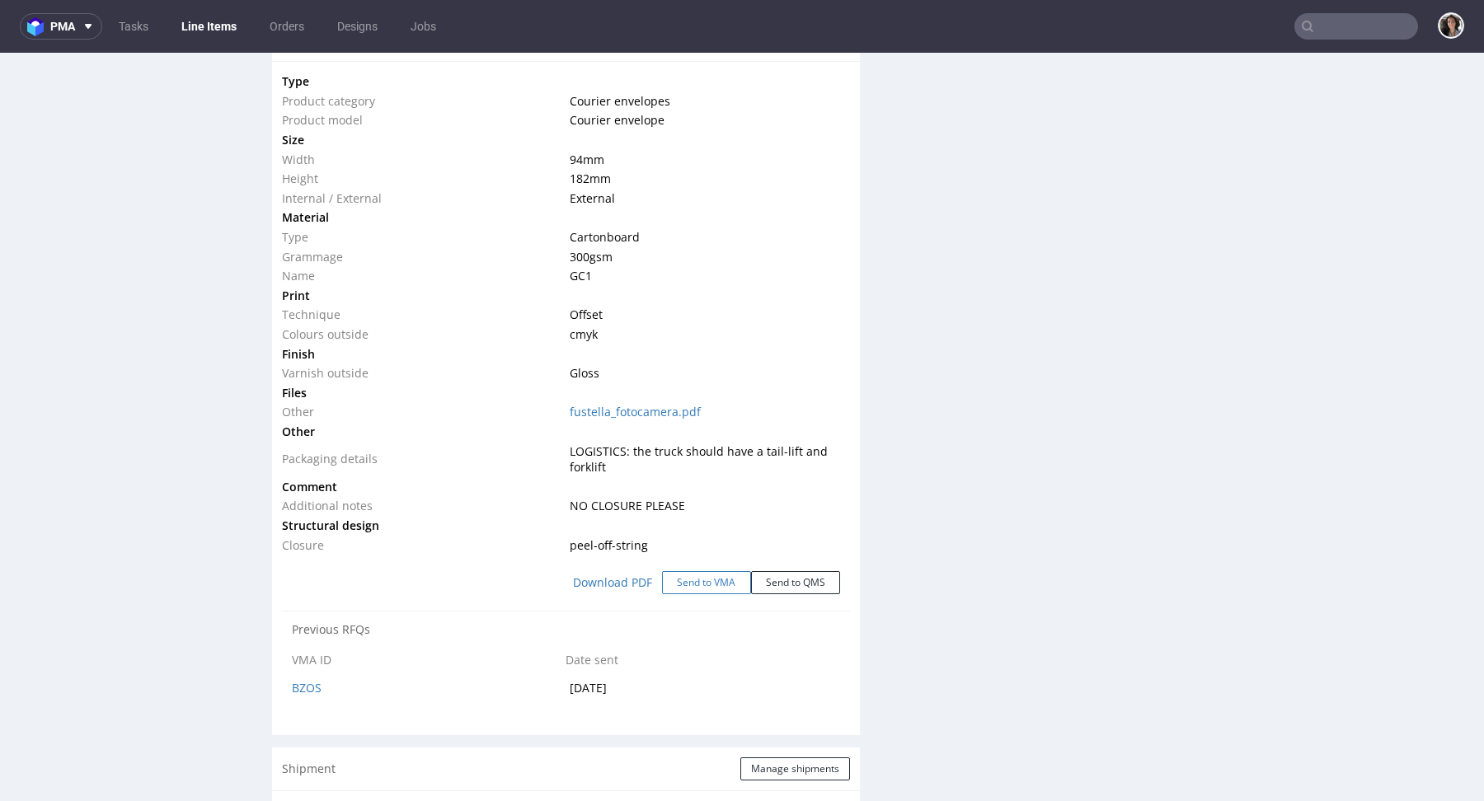
click at [710, 578] on button "Send to VMA" at bounding box center [706, 582] width 89 height 23
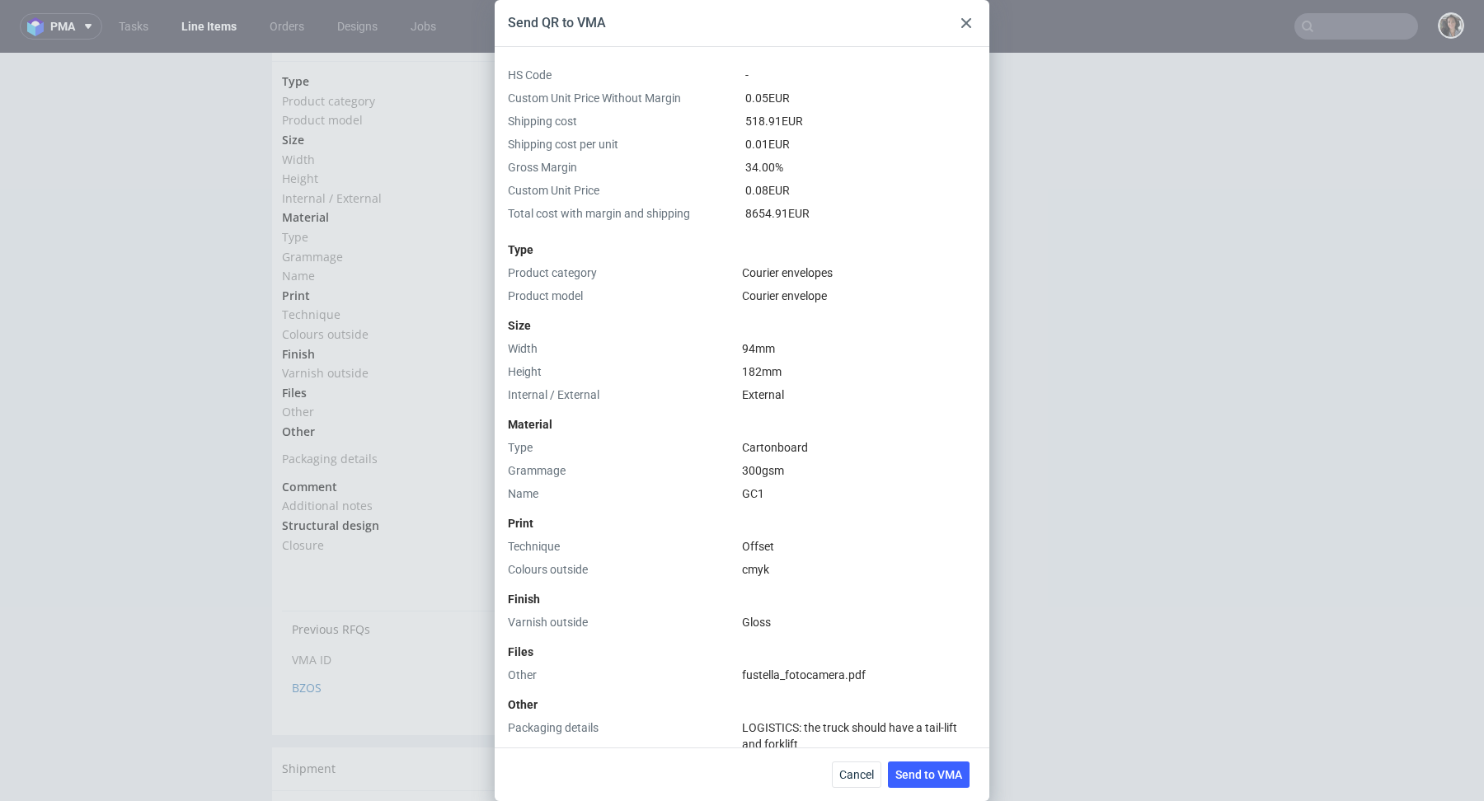
scroll to position [392, 0]
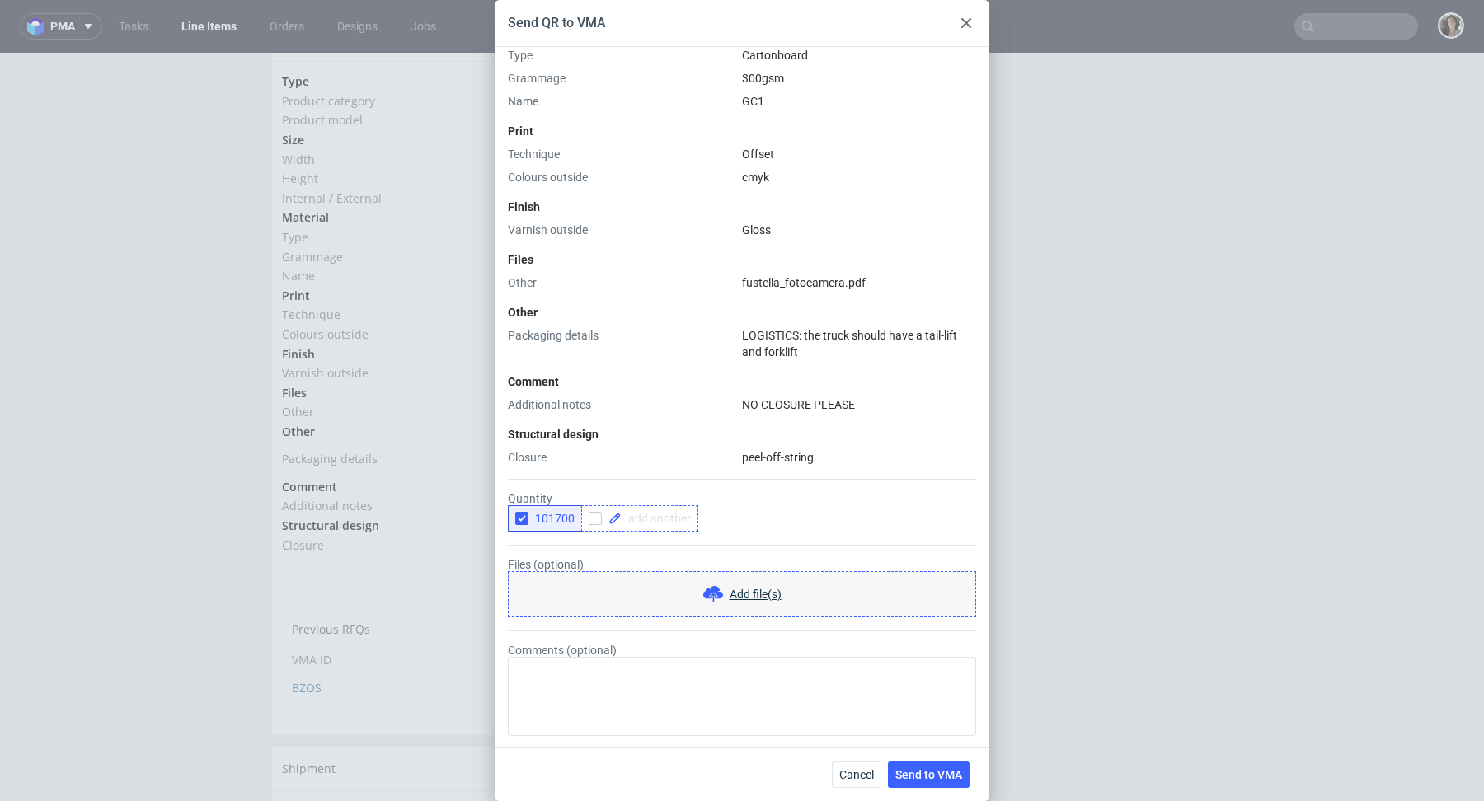
click at [637, 520] on span at bounding box center [655, 519] width 69 height 12
checkbox input "true"
click at [748, 537] on form "Quantity 101700 50000 Files (optional) Add file(s) Comments (optional)" at bounding box center [742, 601] width 468 height 270
checkbox input "true"
click at [778, 546] on form "Quantity 101700 50000 100000 Files (optional) Add file(s) Comments (optional)" at bounding box center [742, 601] width 468 height 270
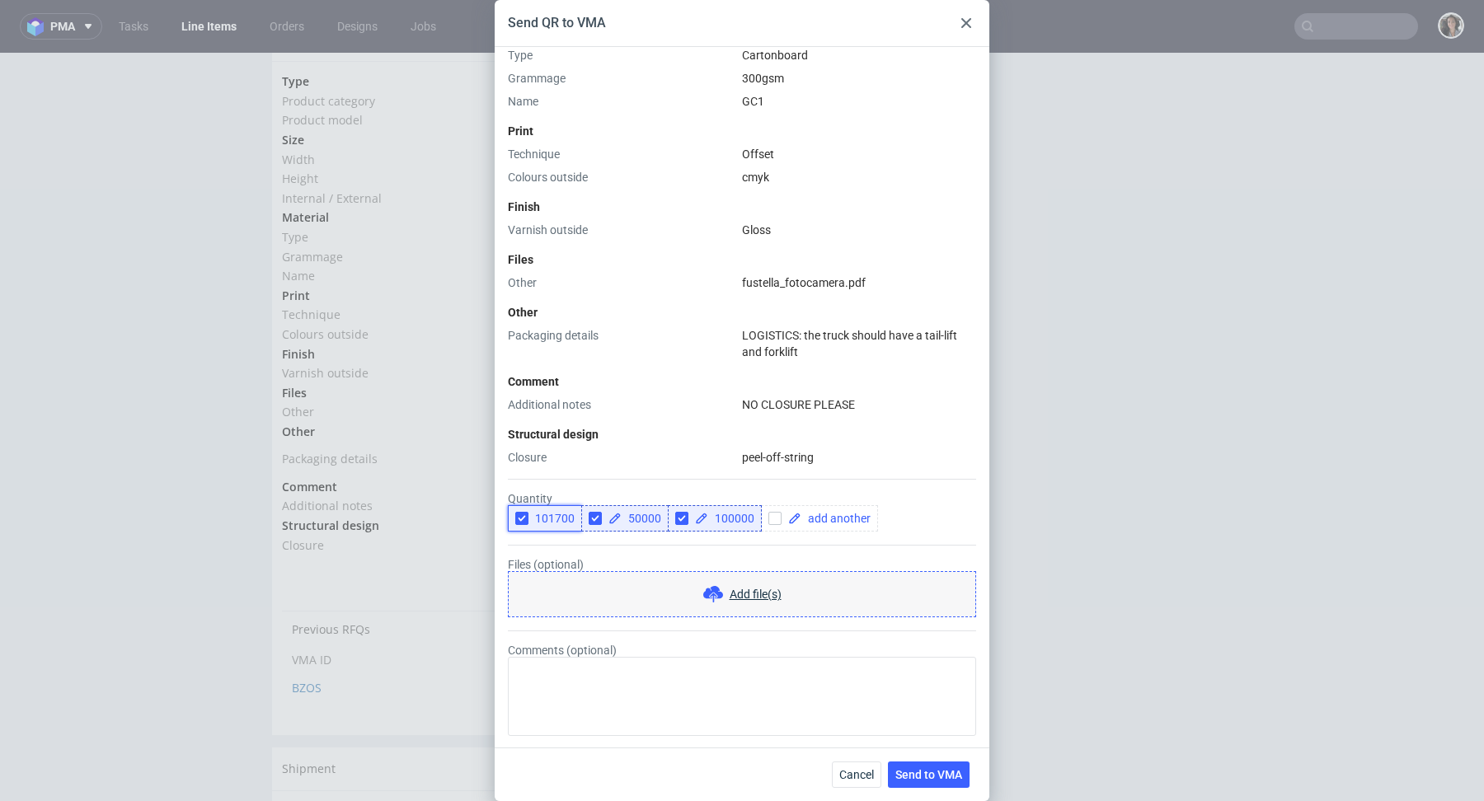
click at [516, 515] on icon "button" at bounding box center [522, 519] width 12 height 12
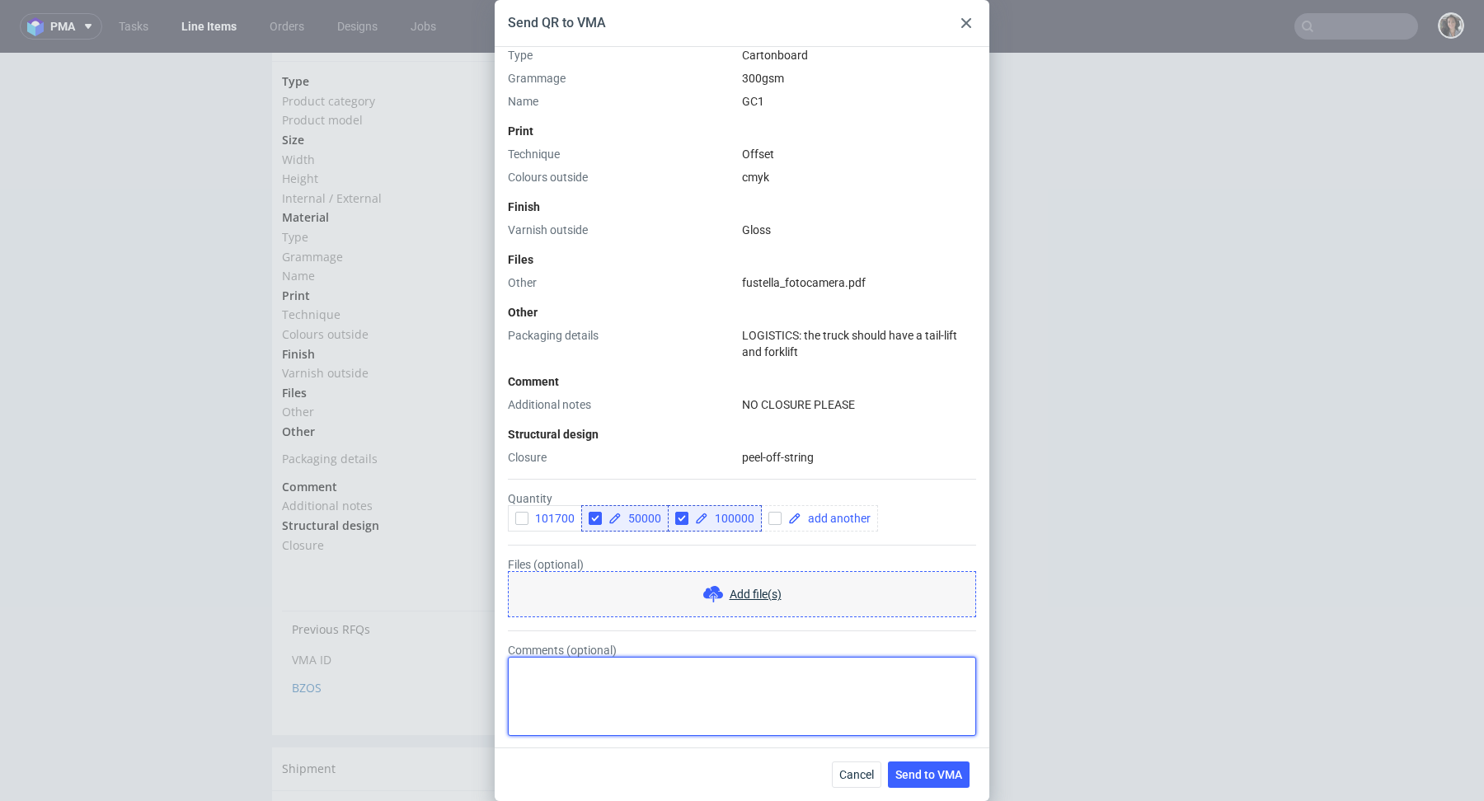
click at [842, 692] on textarea "Comments (optional)" at bounding box center [742, 696] width 468 height 79
type textarea "Will be new design"
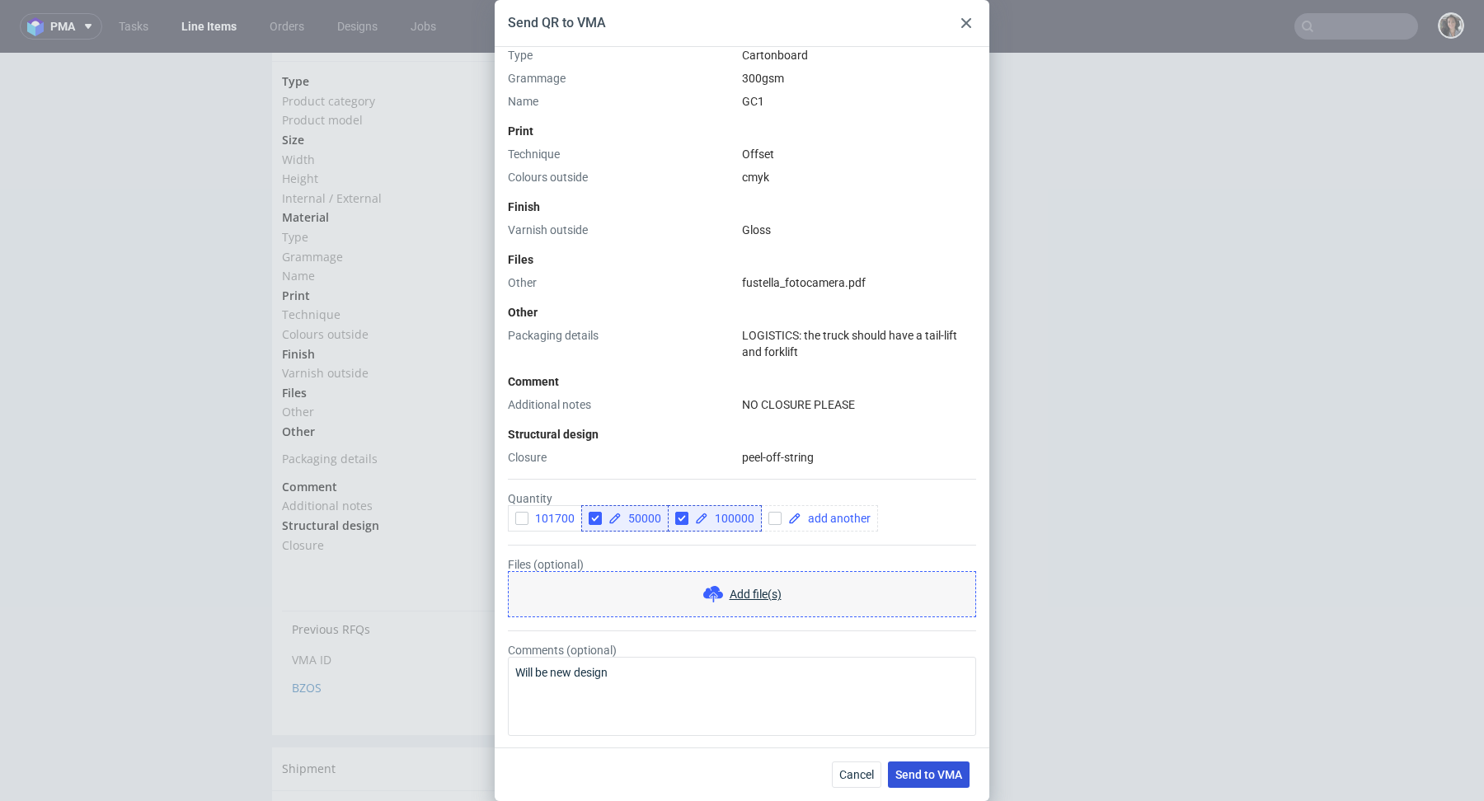
click at [927, 771] on span "Send to VMA" at bounding box center [928, 775] width 67 height 12
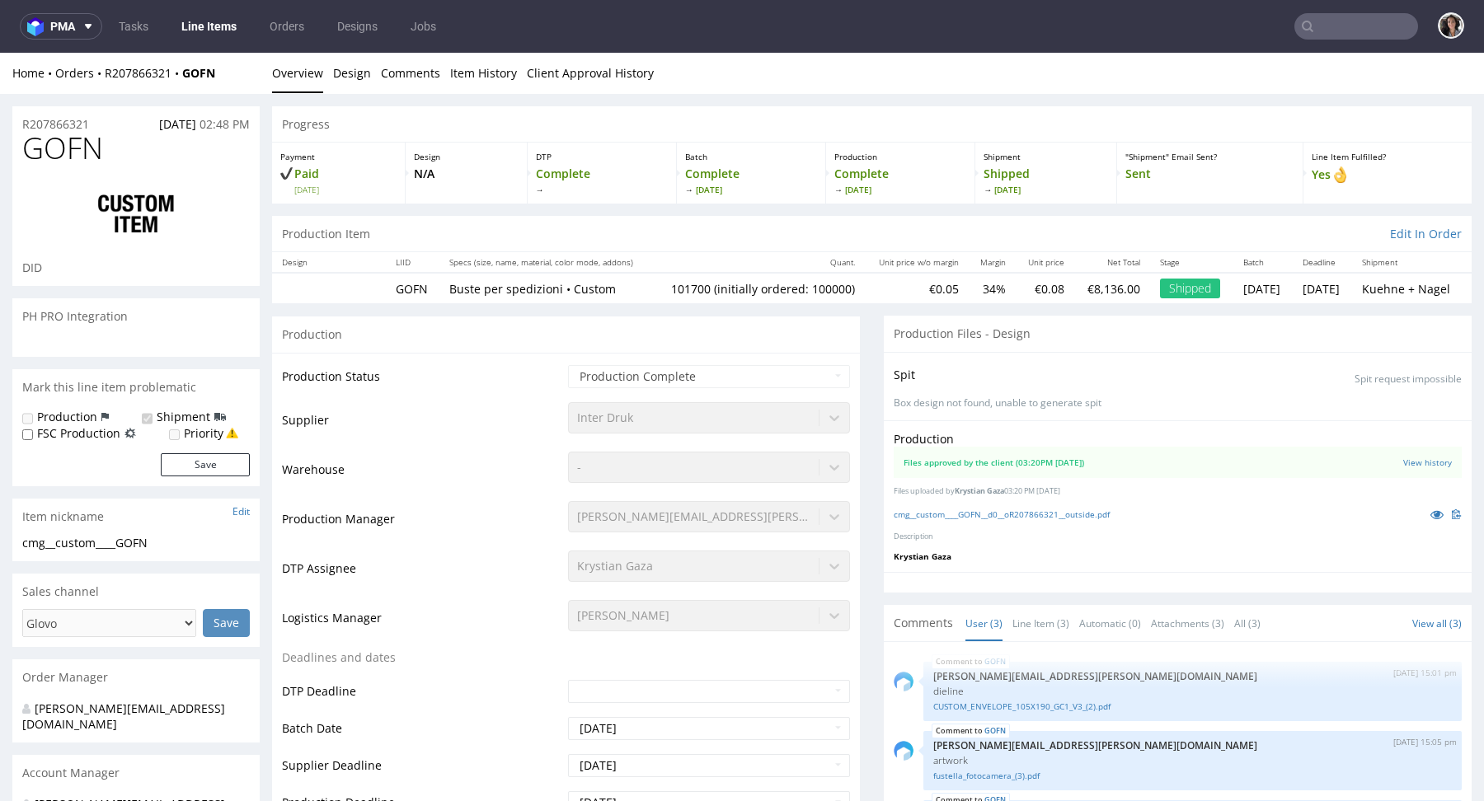
select select "in_progress"
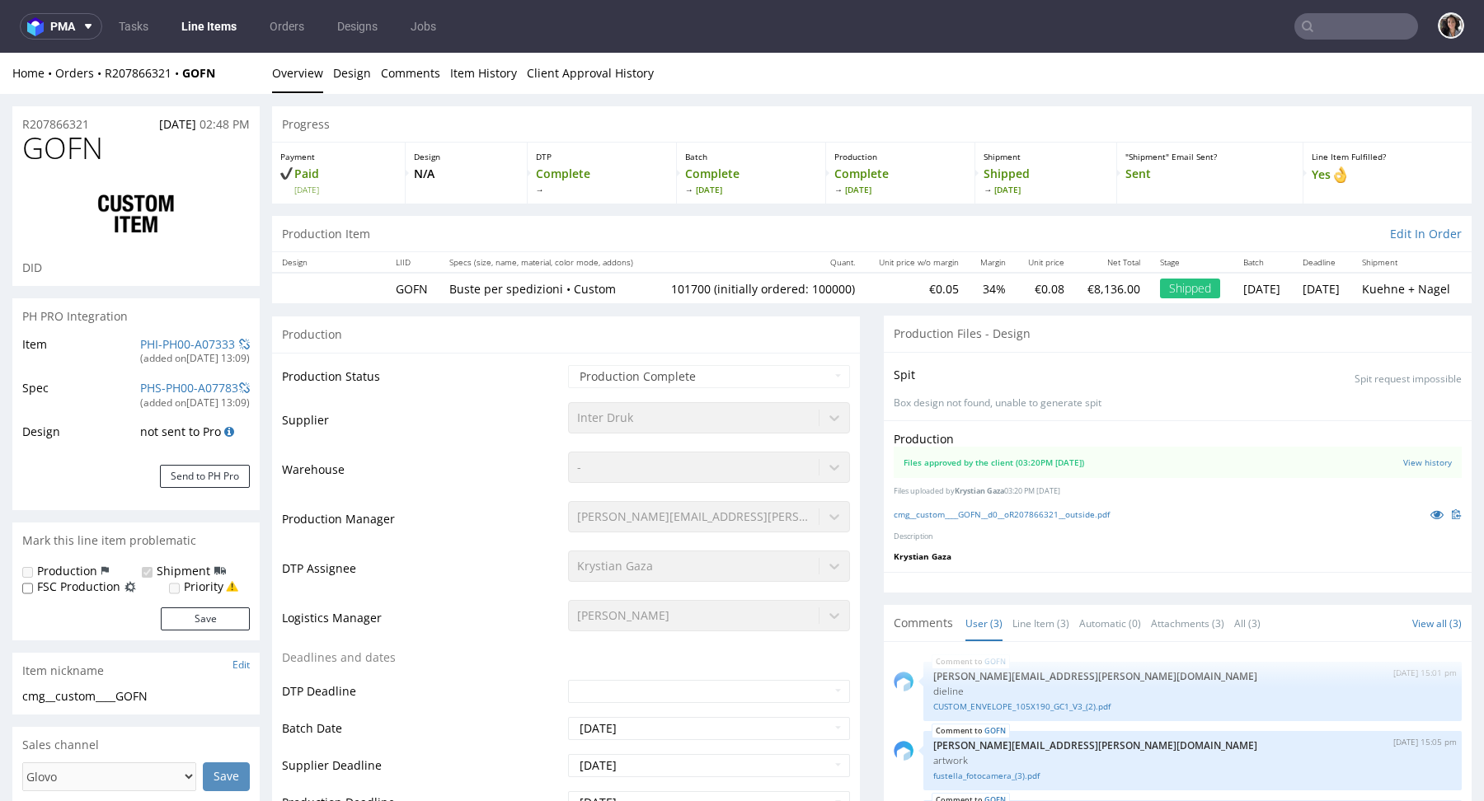
scroll to position [0, 0]
